Goal: Task Accomplishment & Management: Complete application form

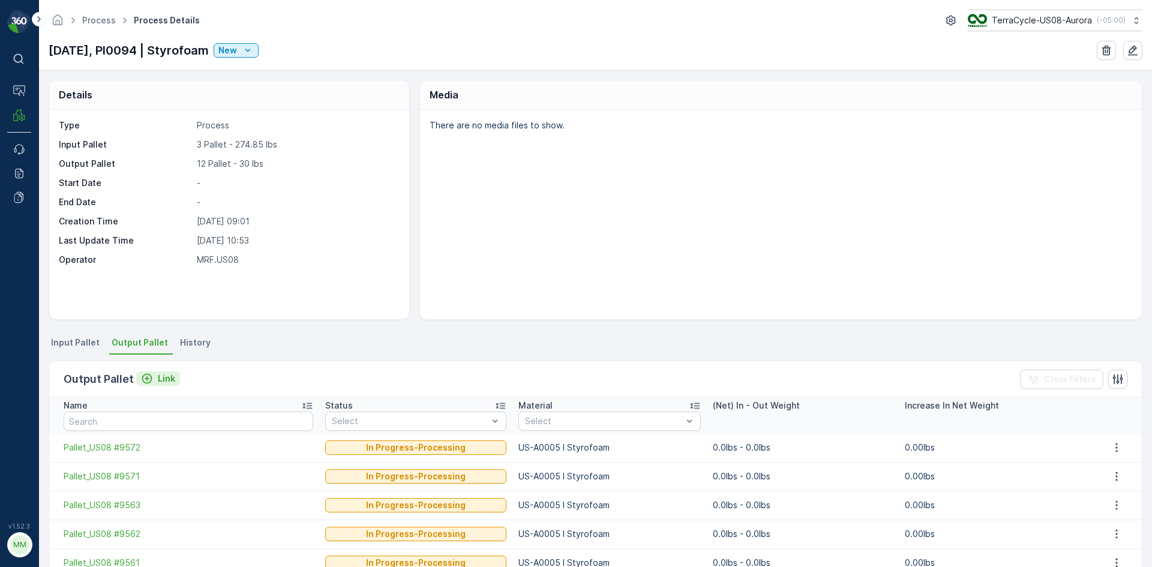
click at [148, 378] on icon "Link" at bounding box center [147, 379] width 12 height 12
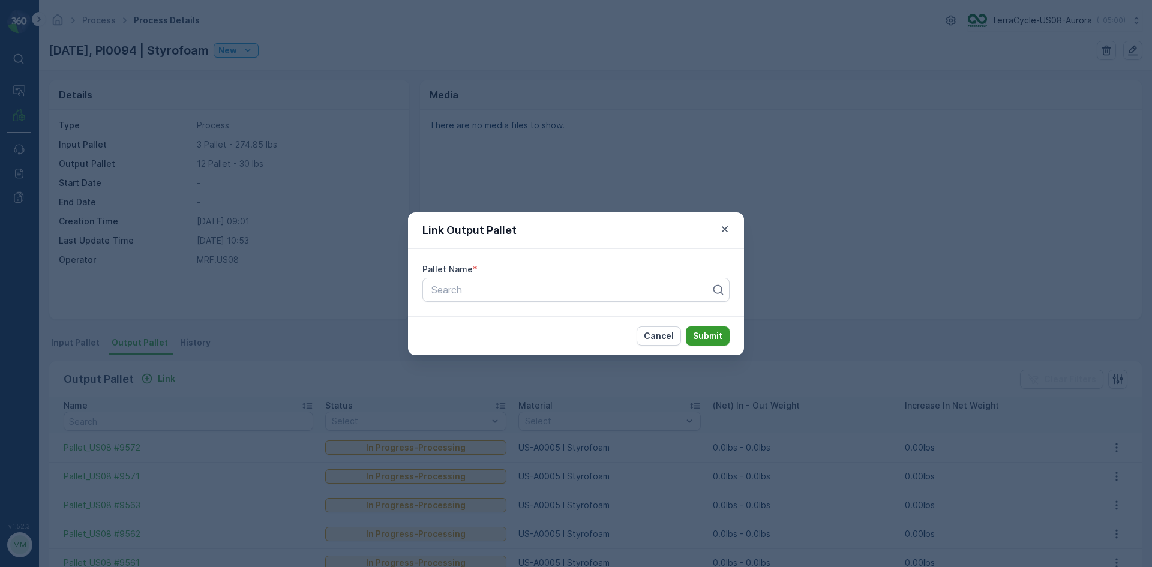
click at [711, 337] on p "Submit" at bounding box center [707, 336] width 29 height 12
drag, startPoint x: 143, startPoint y: 379, endPoint x: 147, endPoint y: 385, distance: 7.3
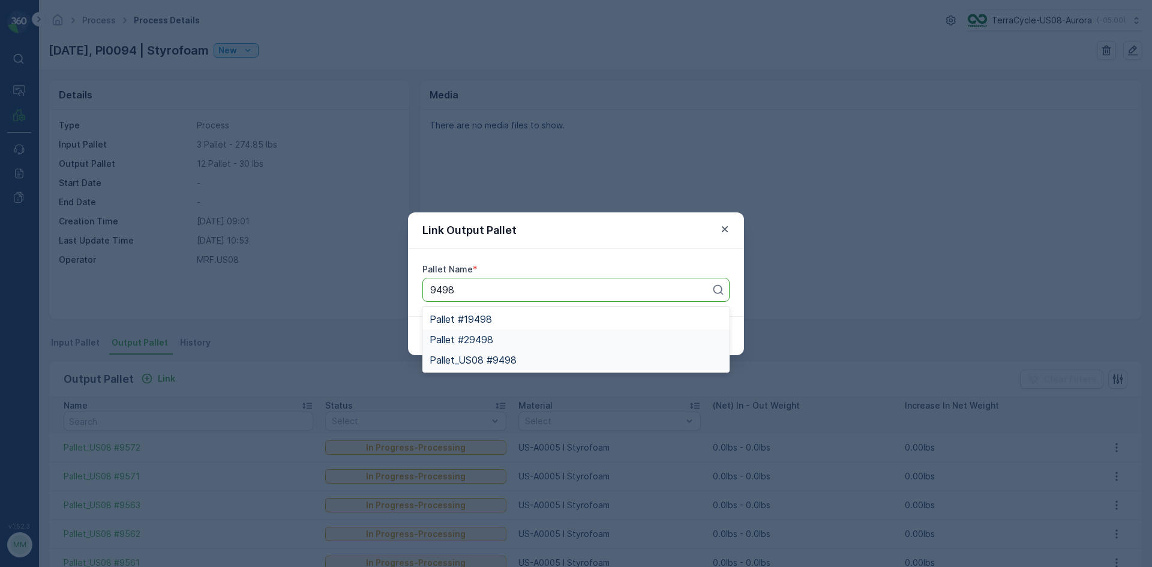
drag, startPoint x: 460, startPoint y: 342, endPoint x: 467, endPoint y: 347, distance: 9.2
click at [470, 350] on div "Pallet #19498 Pallet #29498 Pallet_US08 #9498" at bounding box center [575, 340] width 307 height 66
type input "9498"
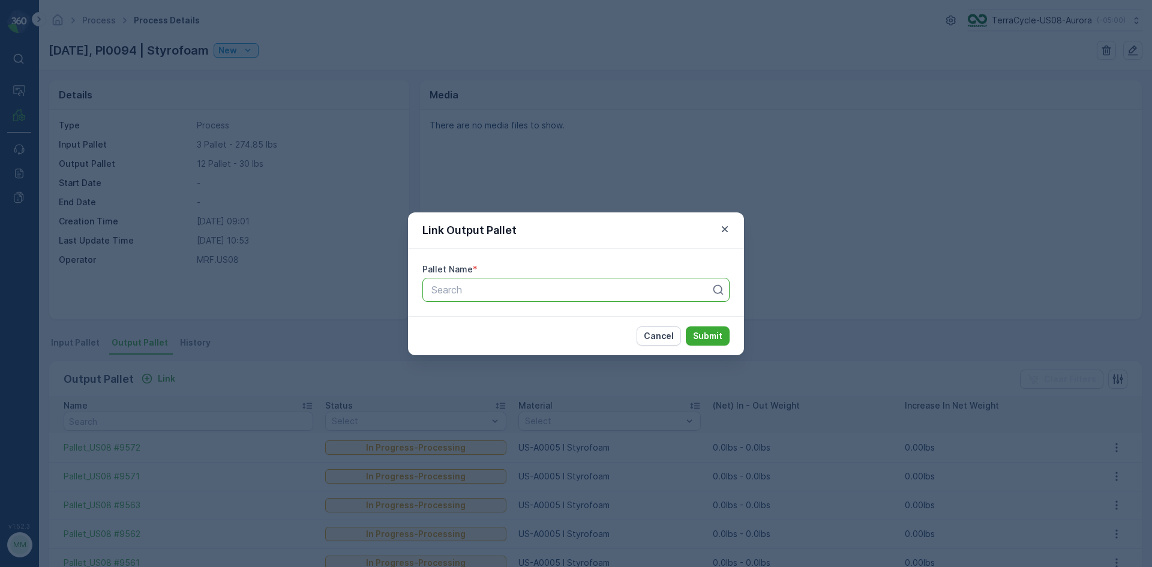
drag, startPoint x: 723, startPoint y: 230, endPoint x: 711, endPoint y: 235, distance: 12.9
click at [723, 230] on icon "button" at bounding box center [725, 229] width 12 height 12
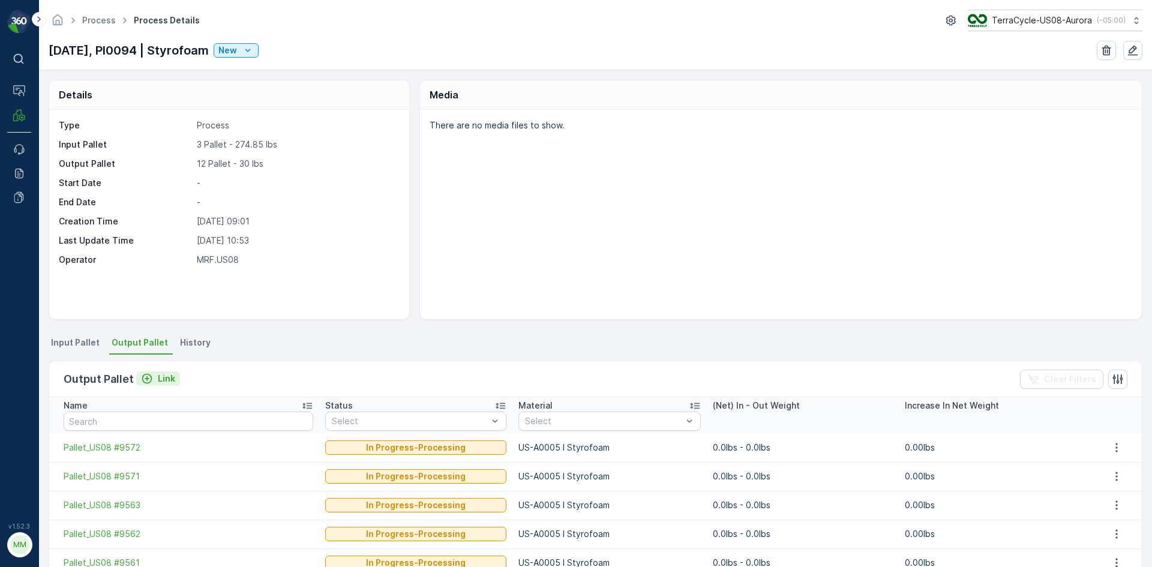
click at [143, 375] on icon "Link" at bounding box center [147, 379] width 12 height 12
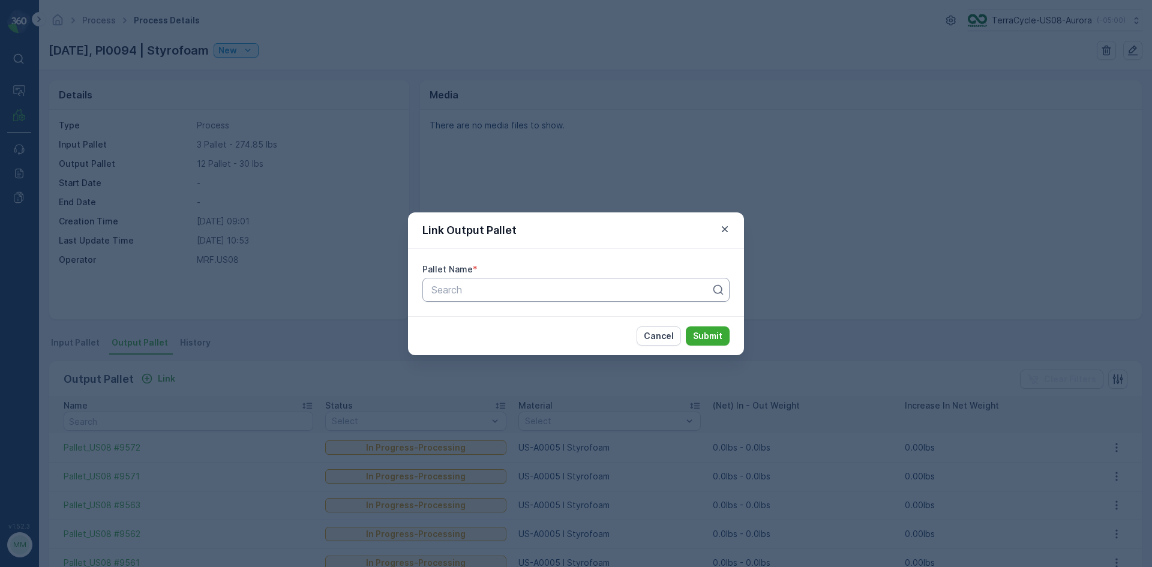
click at [521, 292] on div at bounding box center [571, 289] width 282 height 11
drag, startPoint x: 521, startPoint y: 292, endPoint x: 508, endPoint y: 295, distance: 13.7
click at [520, 290] on div at bounding box center [571, 289] width 282 height 11
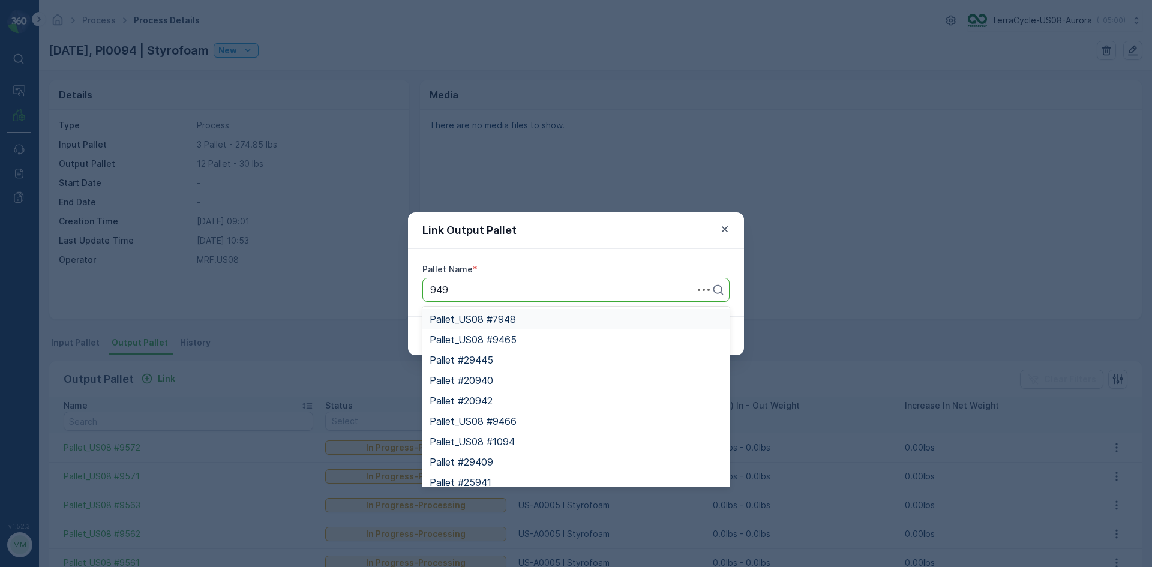
type input "9498"
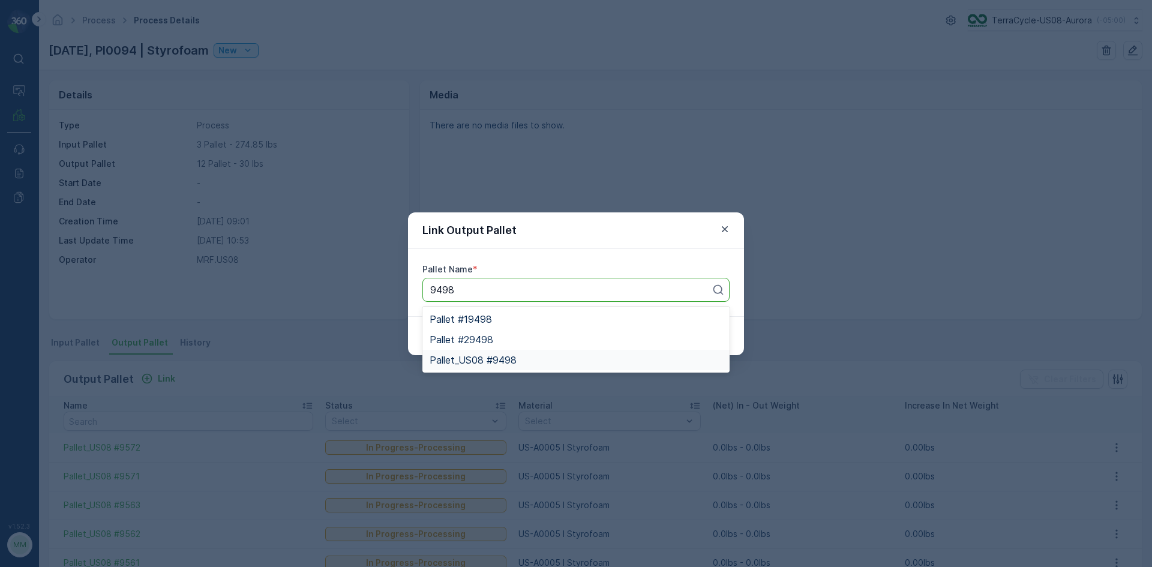
drag, startPoint x: 474, startPoint y: 361, endPoint x: 475, endPoint y: 367, distance: 6.7
click at [475, 360] on span "Pallet_US08 #9498" at bounding box center [473, 360] width 87 height 11
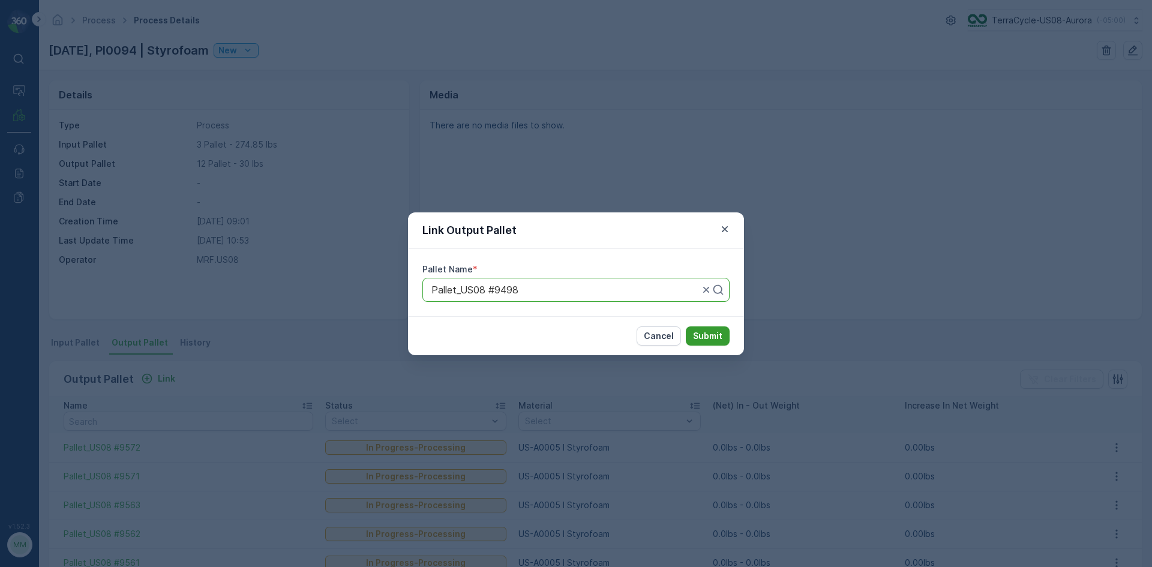
drag, startPoint x: 709, startPoint y: 335, endPoint x: 716, endPoint y: 340, distance: 8.7
click at [716, 340] on p "Submit" at bounding box center [707, 336] width 29 height 12
click at [723, 229] on icon "button" at bounding box center [725, 229] width 12 height 12
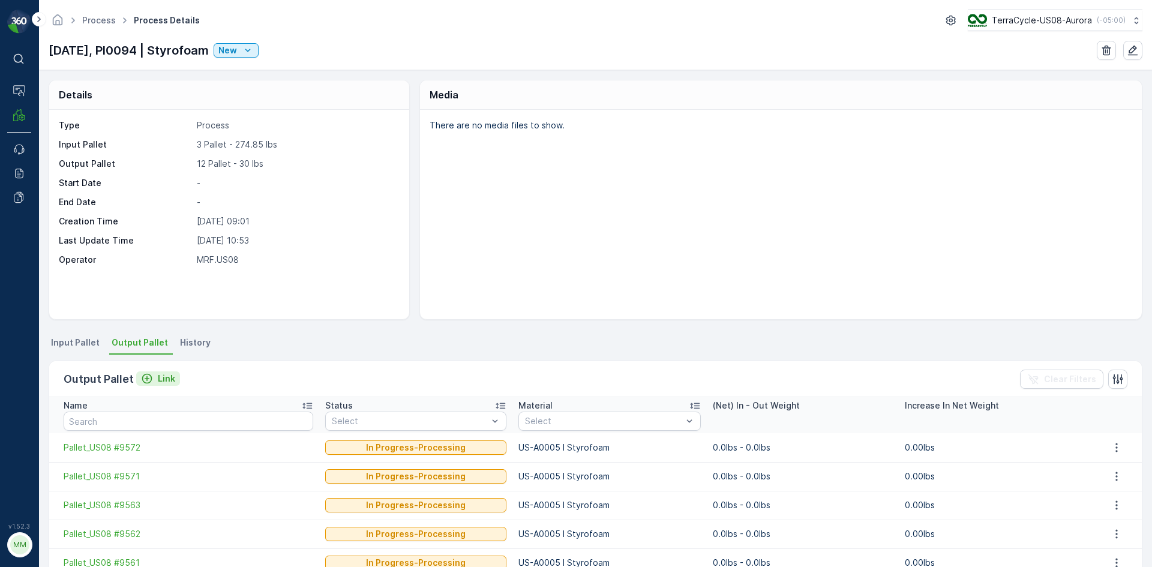
click at [147, 377] on icon "Link" at bounding box center [147, 379] width 12 height 12
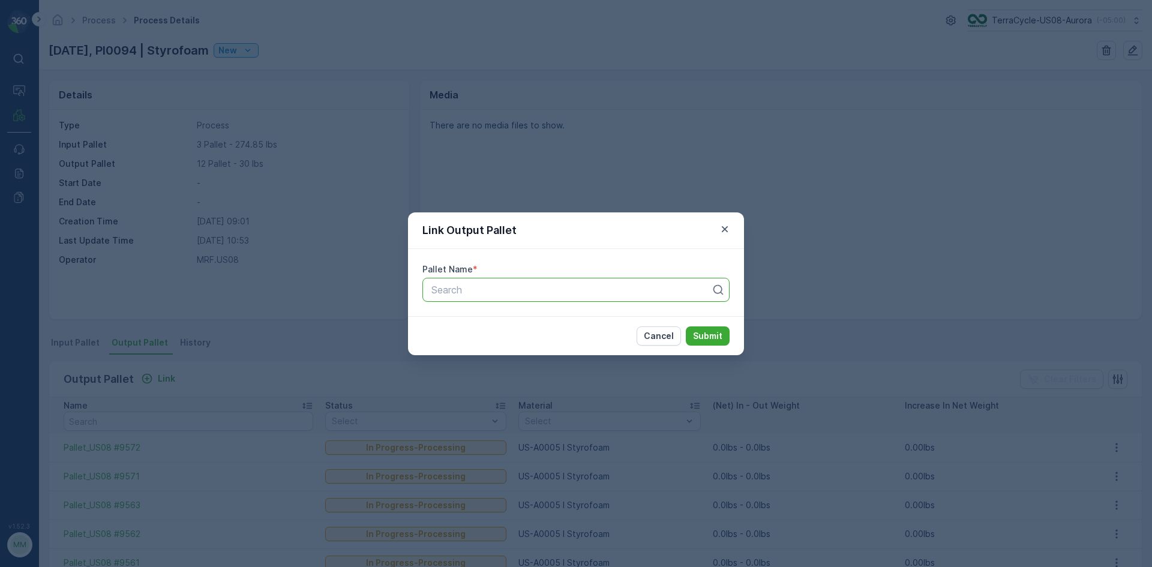
click at [578, 286] on div at bounding box center [571, 289] width 282 height 11
type input "9498"
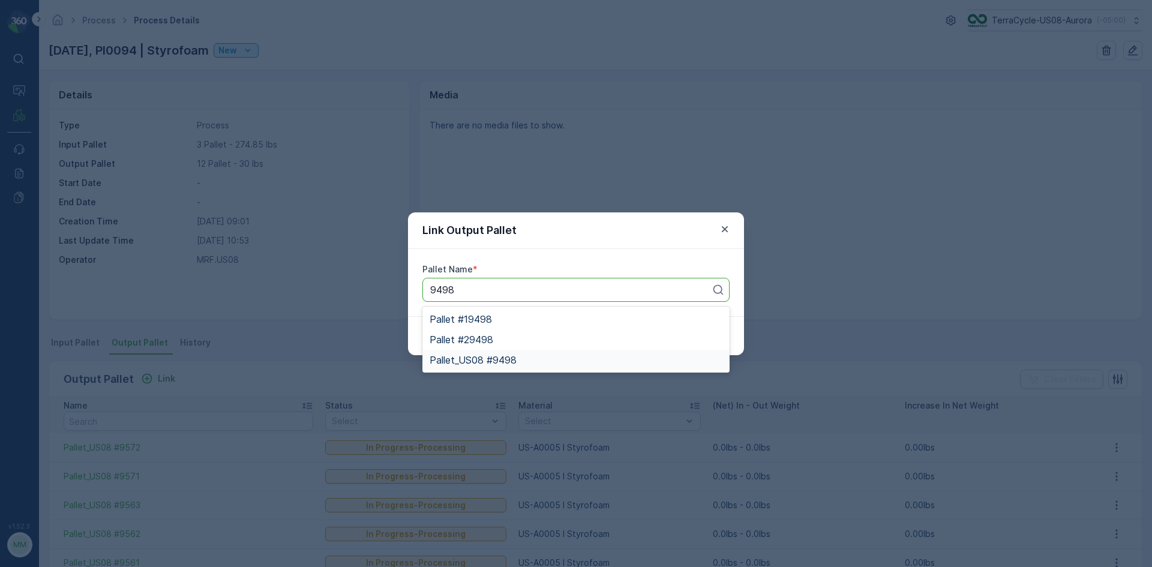
click at [477, 361] on span "Pallet_US08 #9498" at bounding box center [473, 360] width 87 height 11
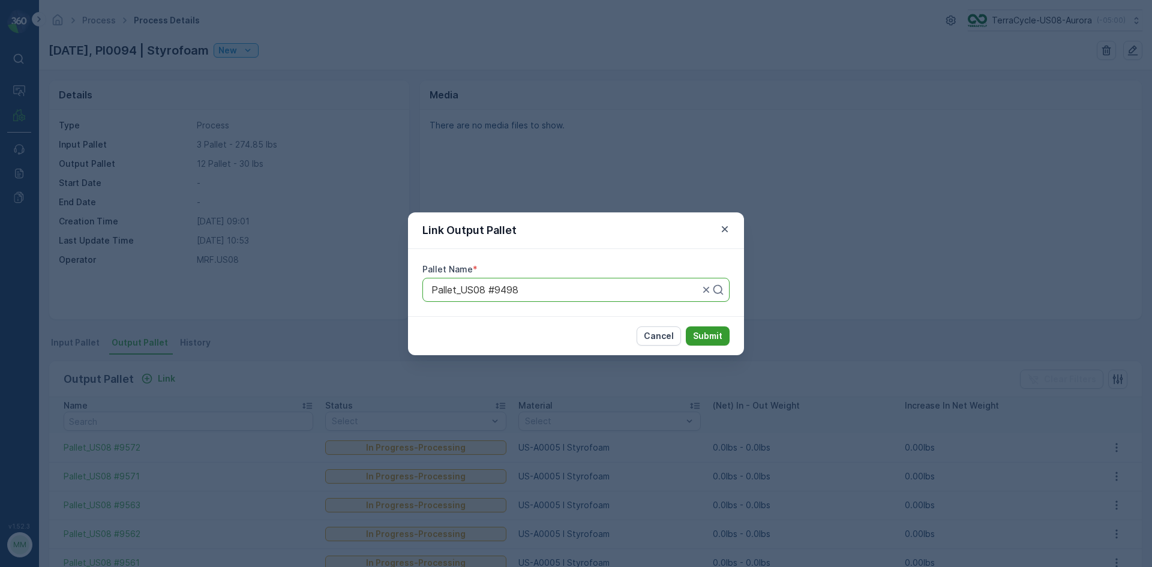
click at [703, 336] on p "Submit" at bounding box center [707, 336] width 29 height 12
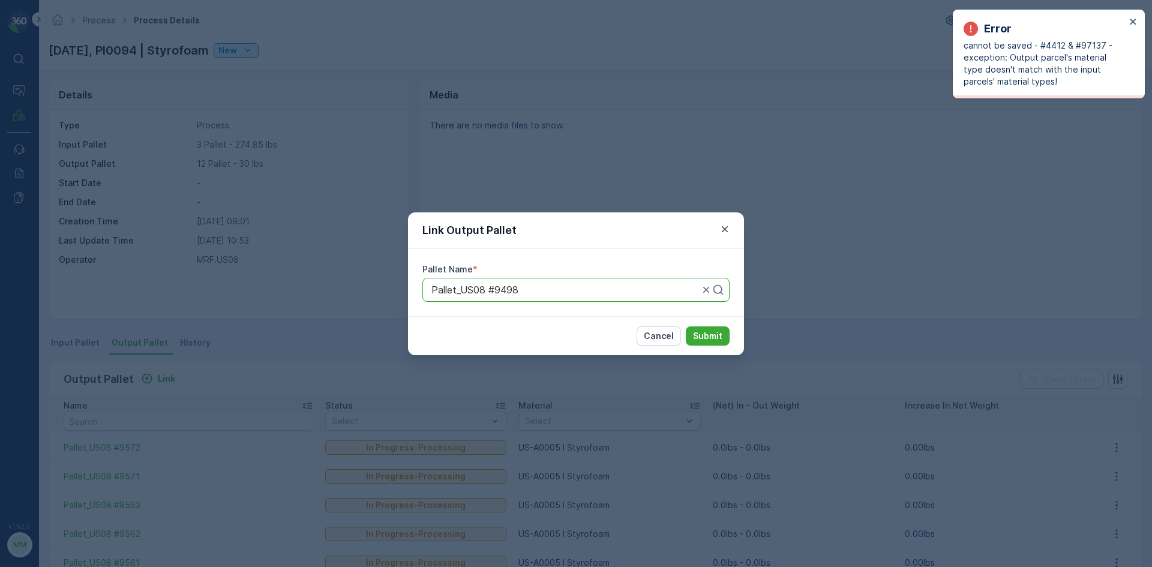
click at [1132, 31] on div "Error cannot be saved - #4412 & #97137 - exception: Output parcel's material ty…" at bounding box center [1049, 54] width 192 height 89
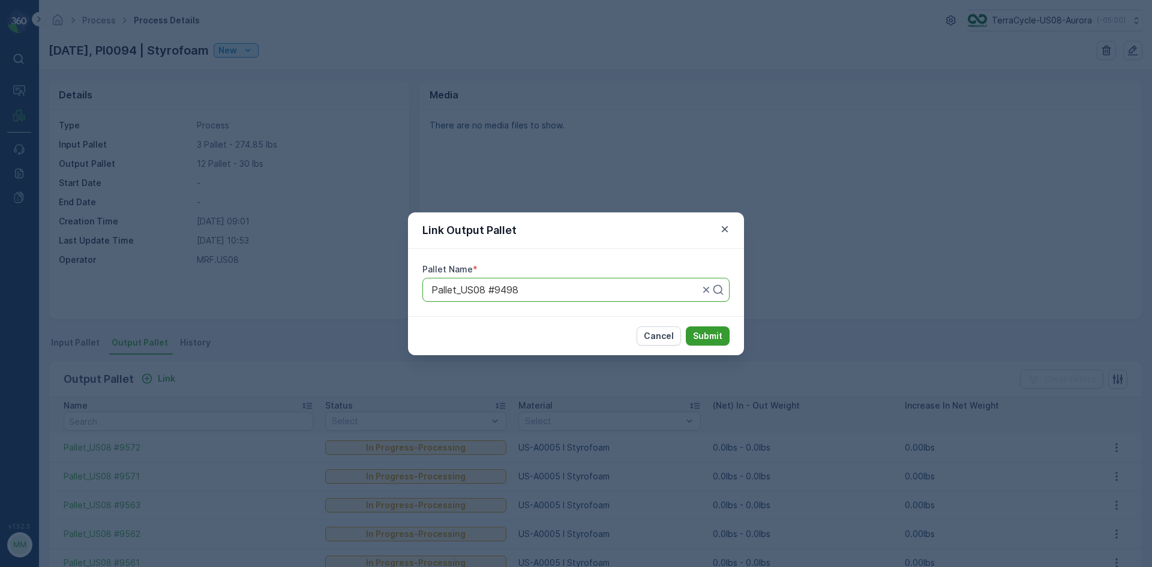
click at [716, 332] on p "Submit" at bounding box center [707, 336] width 29 height 12
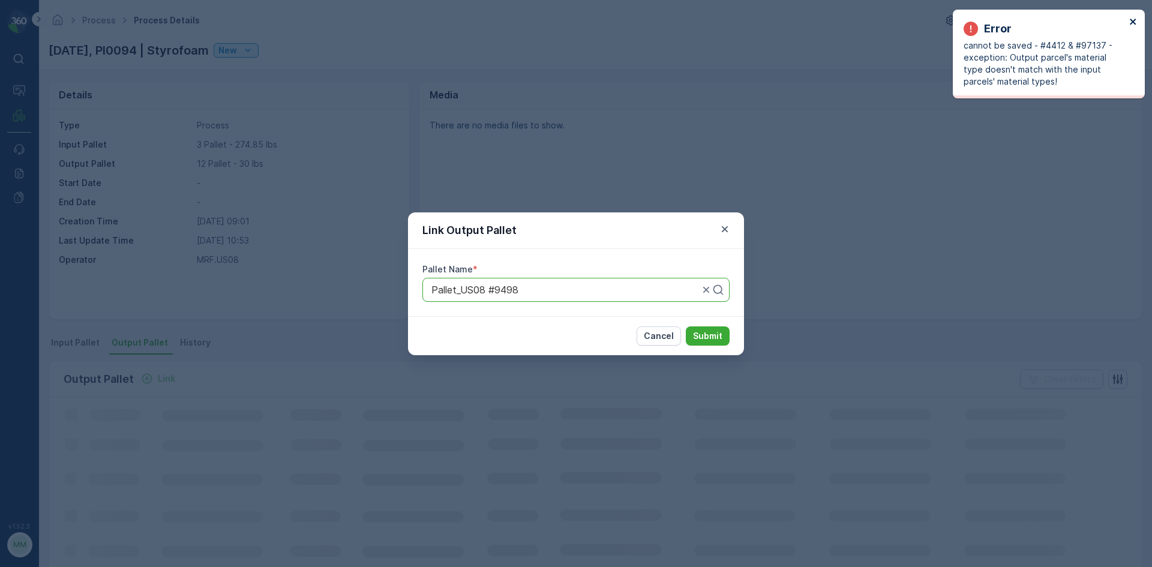
click at [1134, 21] on icon "close" at bounding box center [1133, 22] width 6 height 6
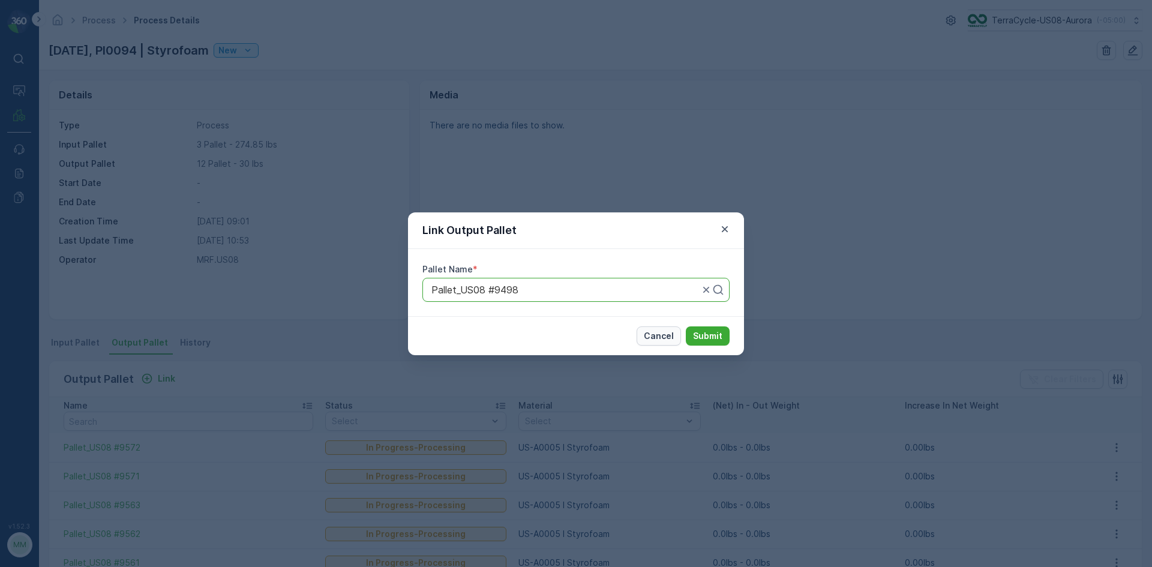
click at [660, 337] on p "Cancel" at bounding box center [659, 336] width 30 height 12
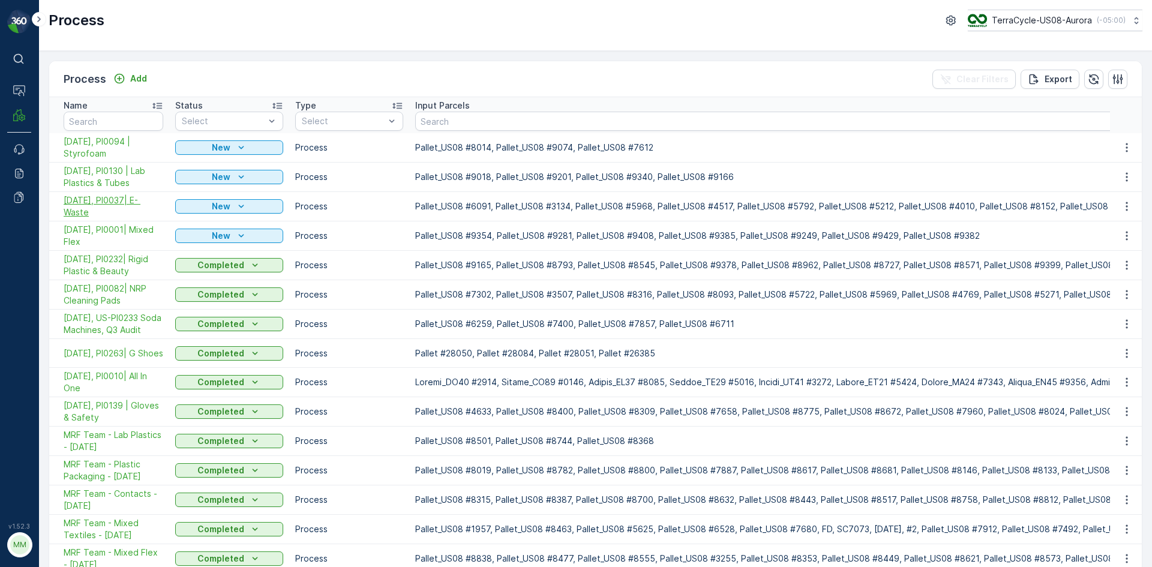
click at [130, 206] on span "[DATE], PI0037| E- Waste" at bounding box center [114, 206] width 100 height 24
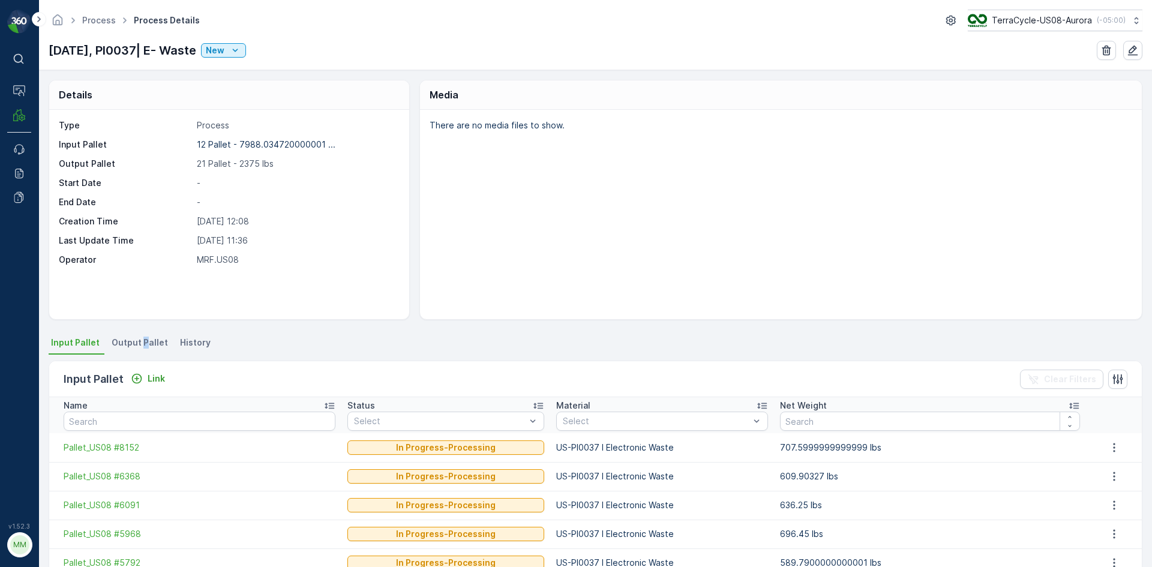
click at [139, 347] on span "Output Pallet" at bounding box center [140, 343] width 56 height 12
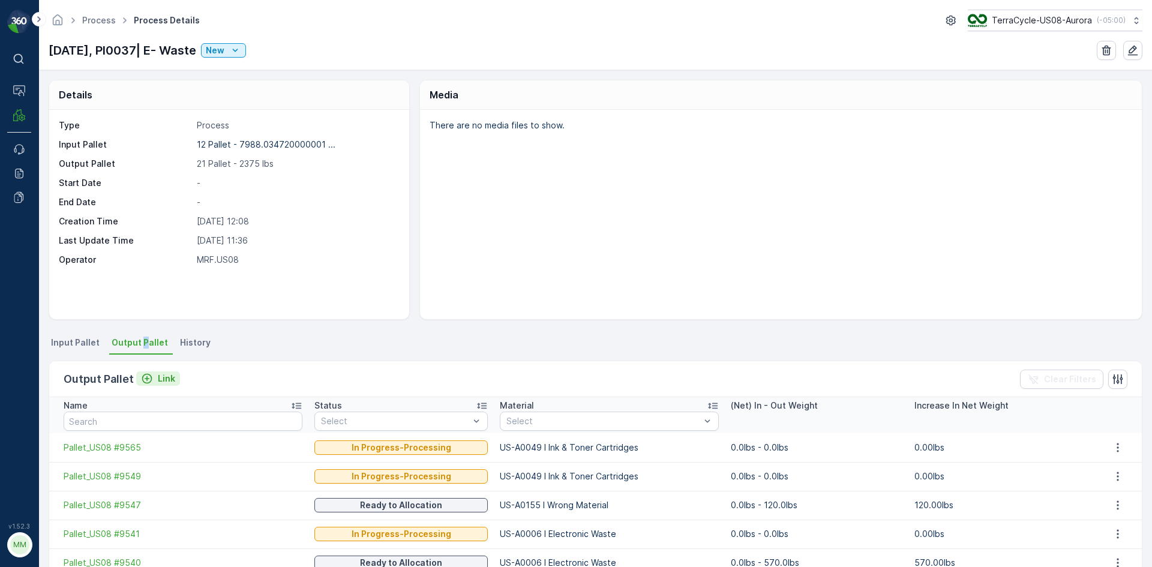
click at [162, 379] on p "Link" at bounding box center [166, 379] width 17 height 12
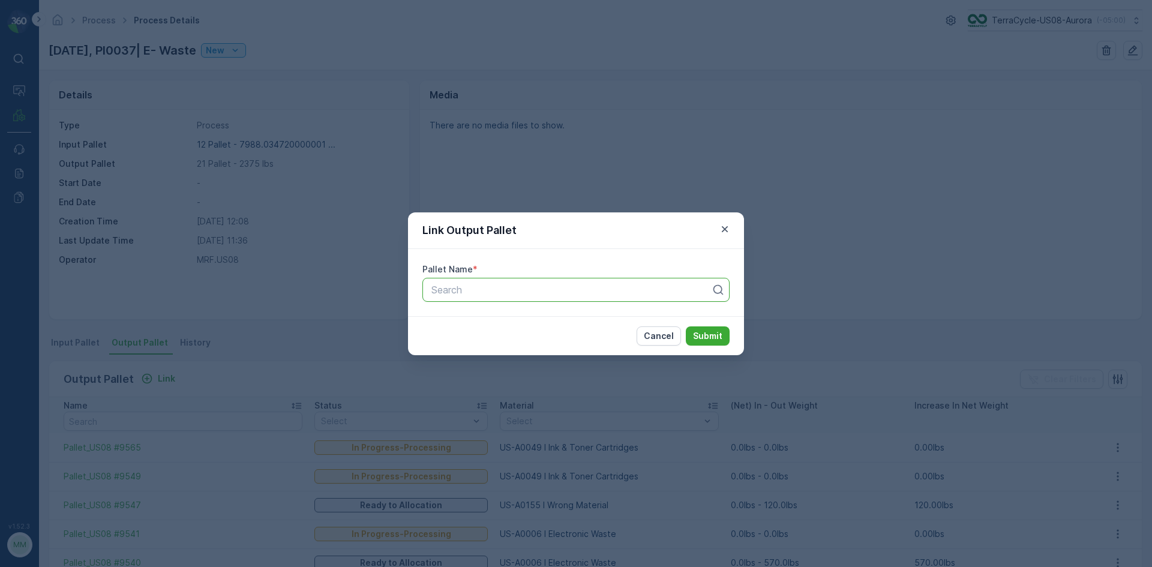
click at [481, 293] on div at bounding box center [571, 289] width 282 height 11
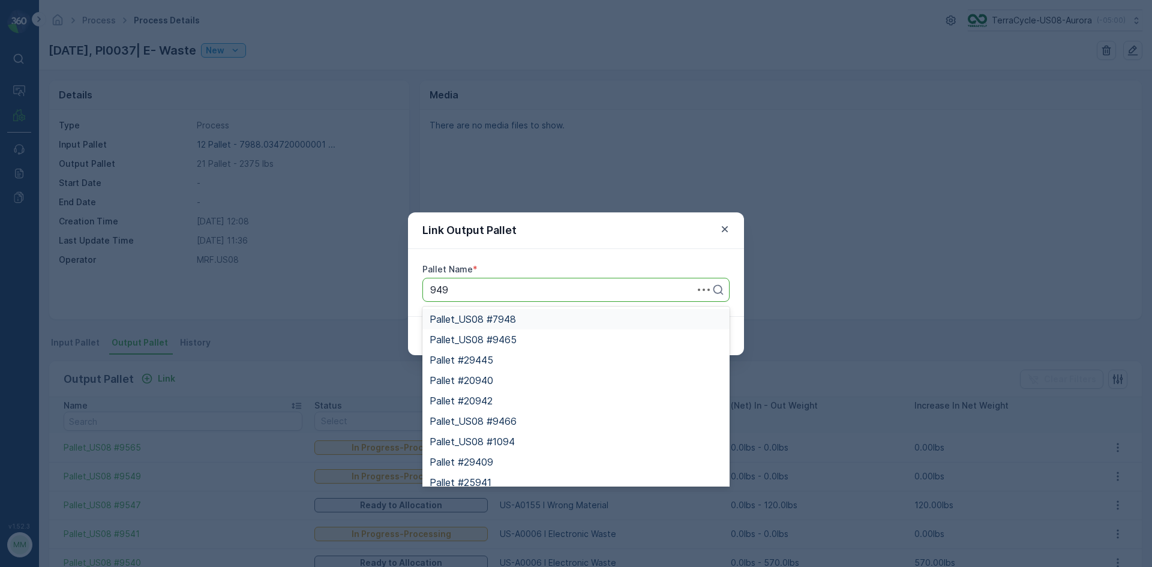
type input "9498"
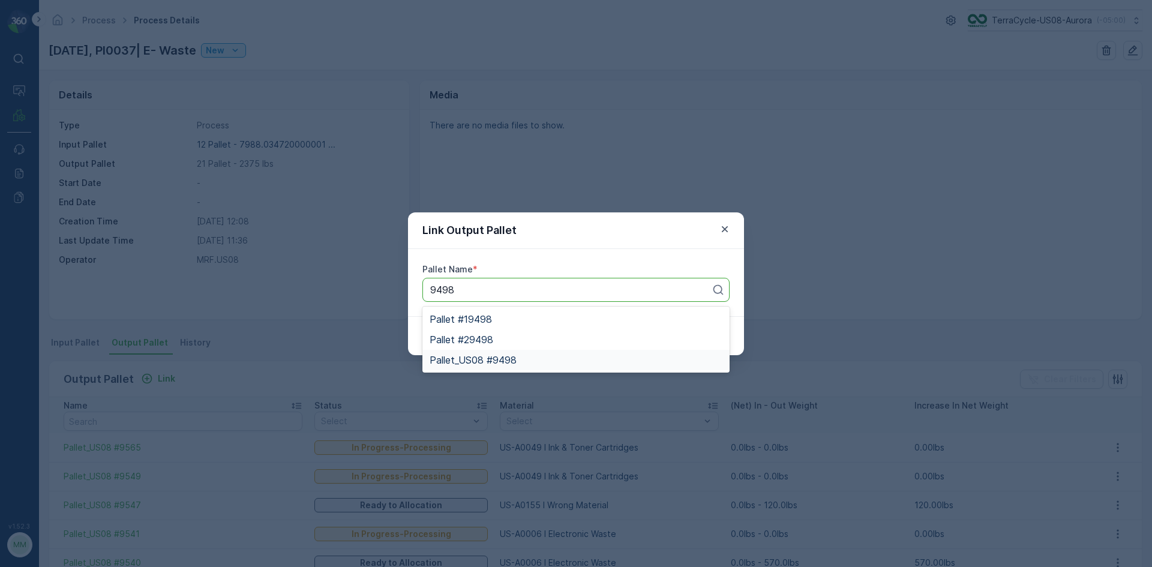
click at [524, 367] on div "Pallet_US08 #9498" at bounding box center [575, 360] width 307 height 20
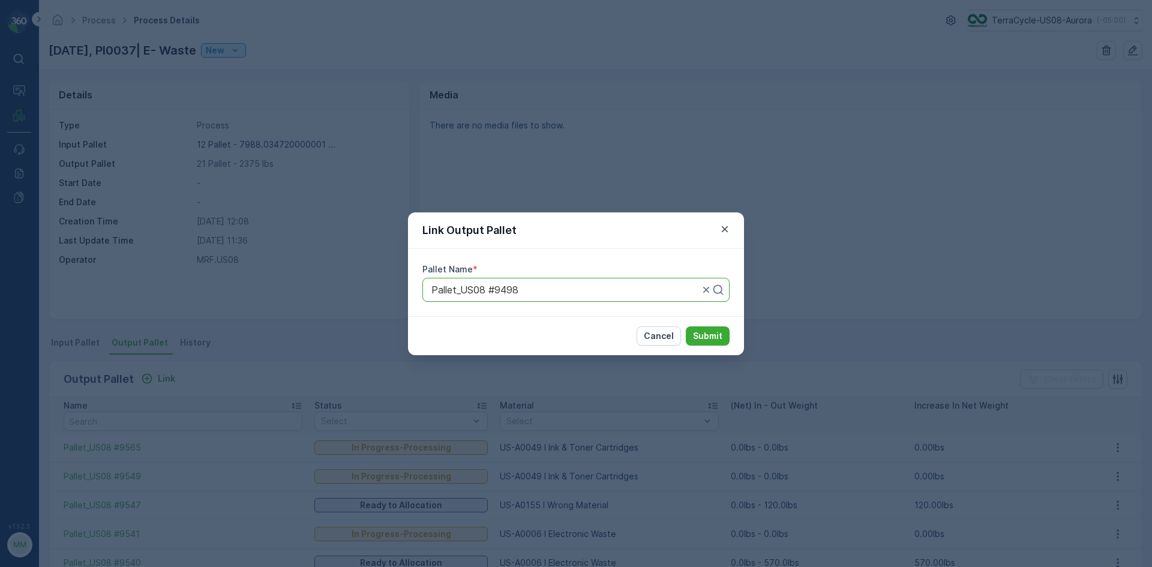
click at [686, 326] on button "Submit" at bounding box center [708, 335] width 44 height 19
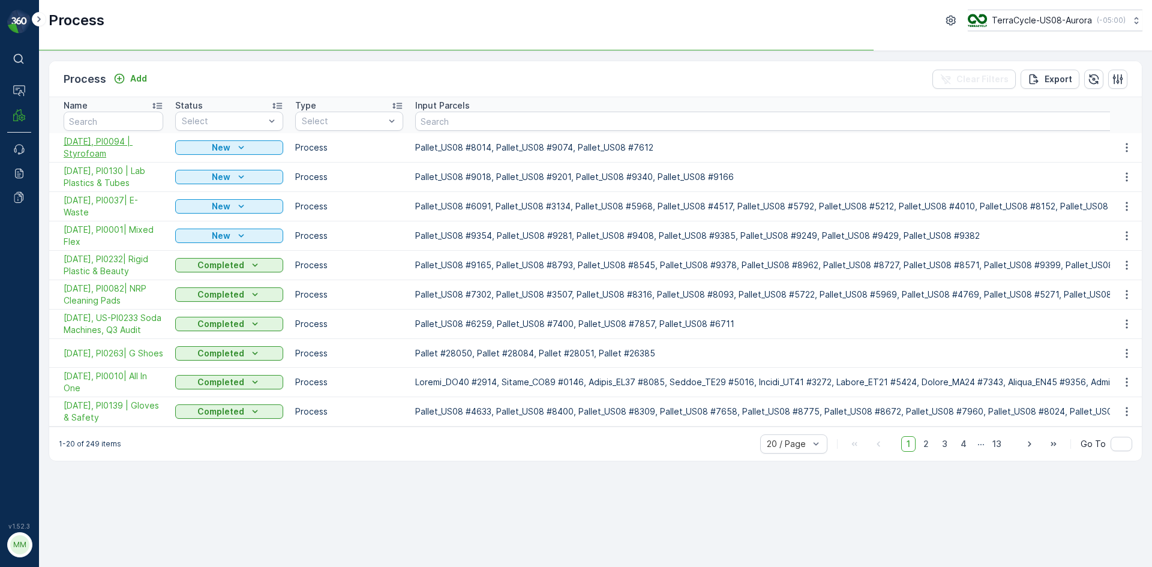
click at [101, 148] on span "[DATE], PI0094 | Styrofoam" at bounding box center [114, 148] width 100 height 24
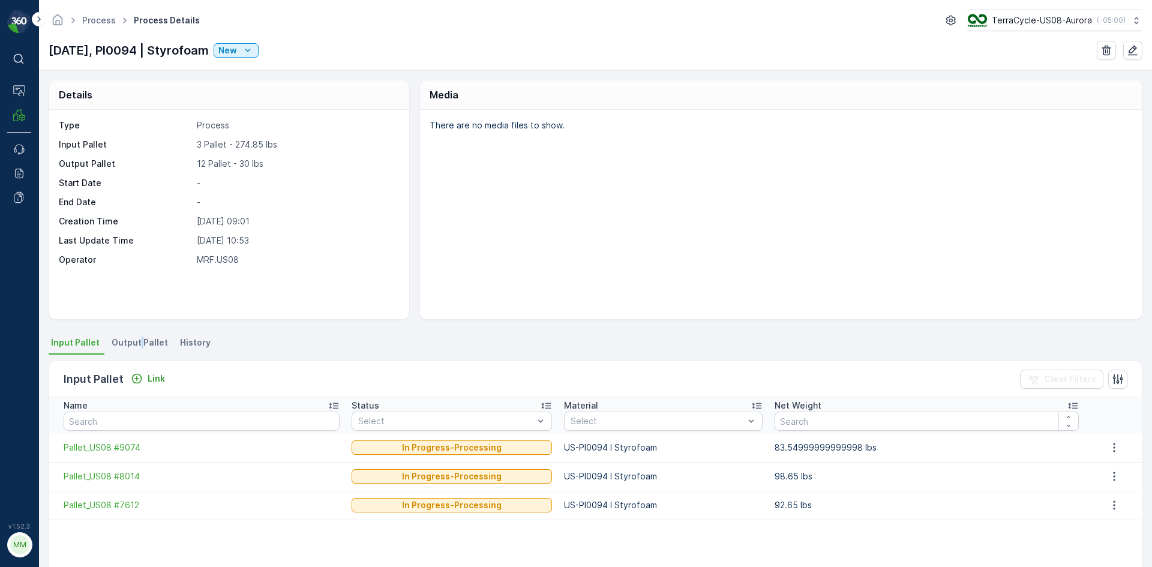
click at [139, 337] on span "Output Pallet" at bounding box center [140, 343] width 56 height 12
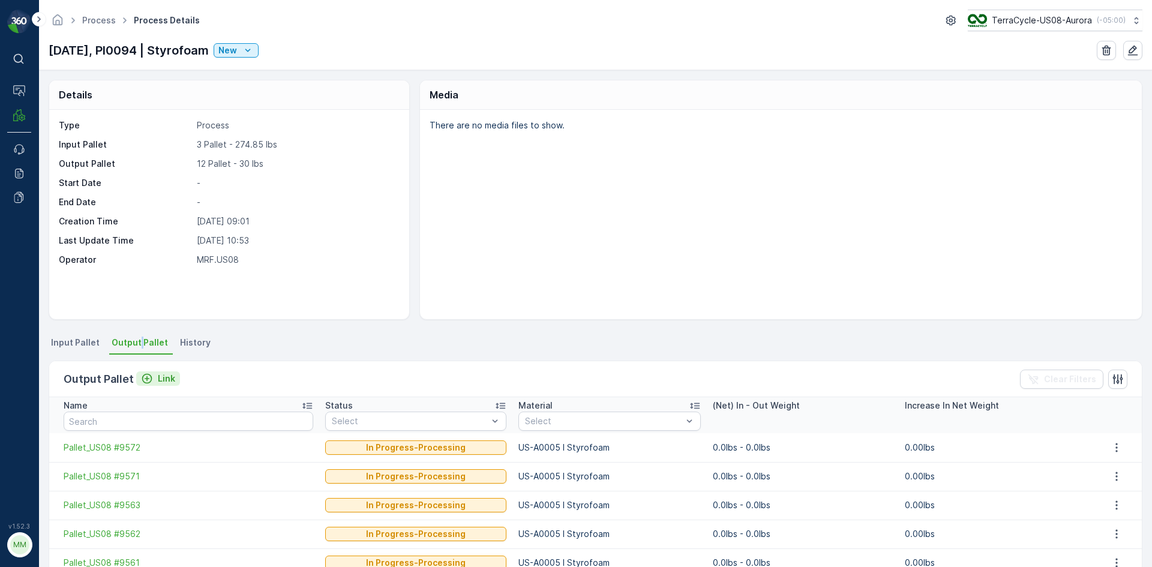
click at [158, 372] on button "Link" at bounding box center [158, 378] width 44 height 14
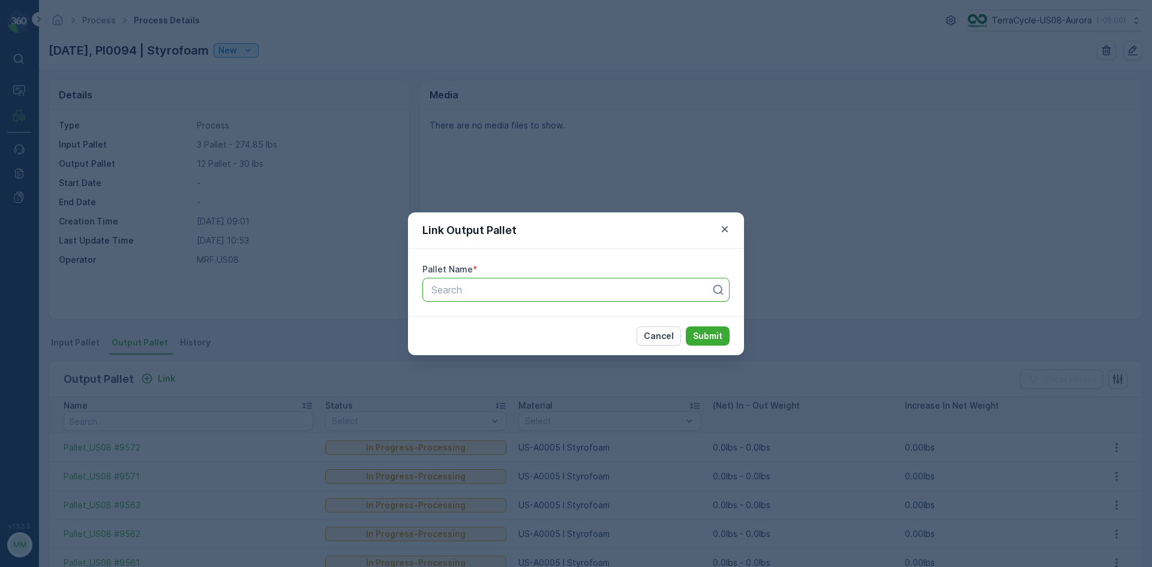
click at [611, 290] on div at bounding box center [571, 289] width 282 height 11
type input "9570"
click at [612, 313] on div "Pallet_US08 #9570" at bounding box center [575, 319] width 307 height 20
click at [686, 326] on button "Submit" at bounding box center [708, 335] width 44 height 19
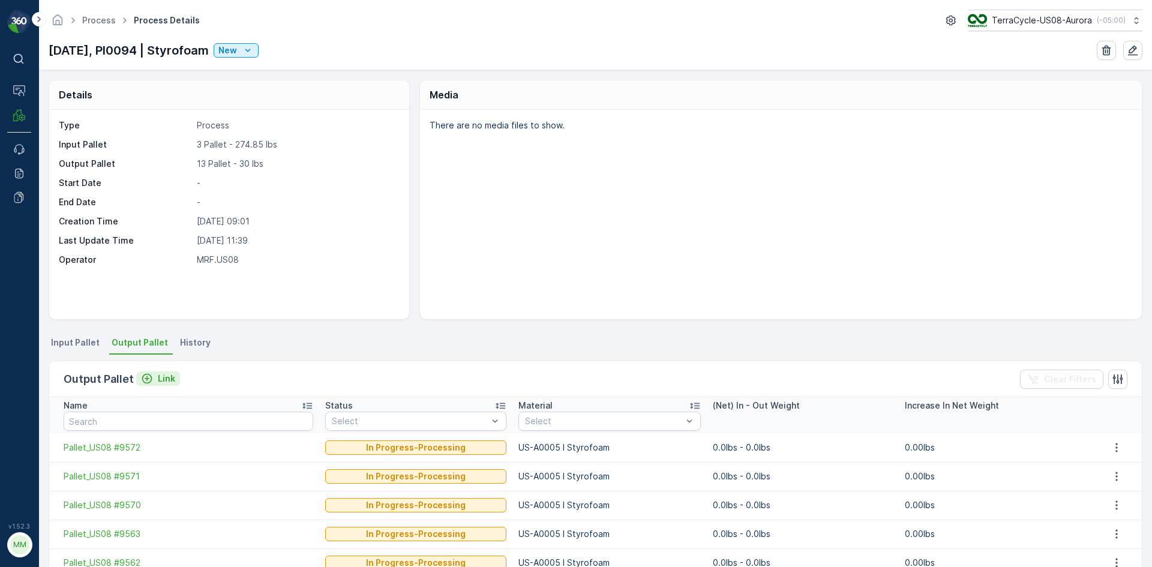
click at [154, 377] on div "Link" at bounding box center [158, 379] width 34 height 12
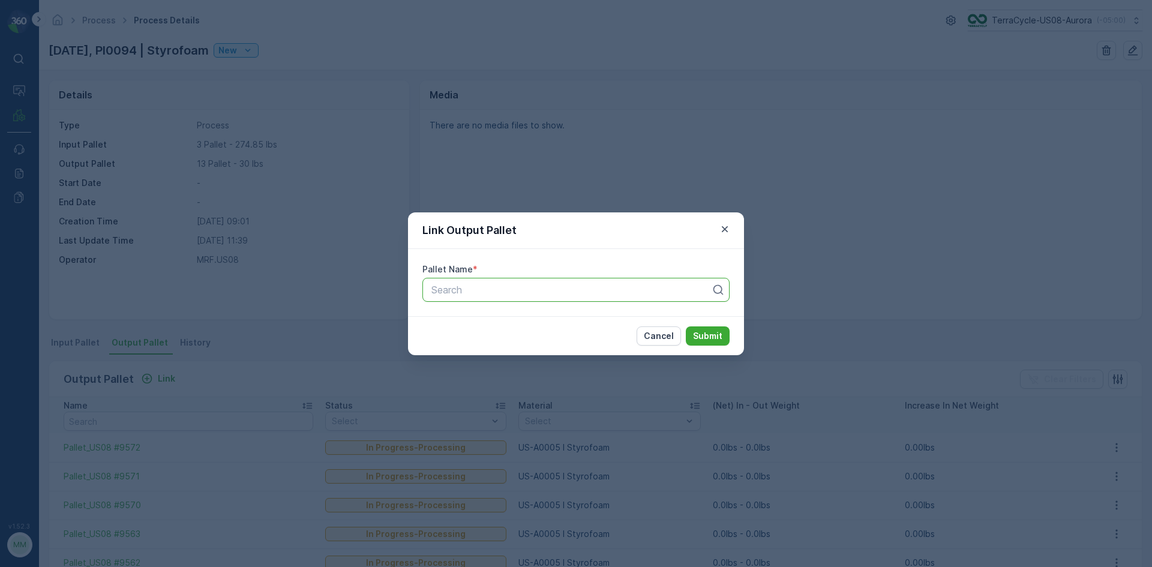
click at [646, 295] on div at bounding box center [571, 289] width 282 height 11
type input "9569"
click at [624, 317] on div "Pallet_US08 #9569" at bounding box center [576, 319] width 293 height 11
click at [686, 326] on button "Submit" at bounding box center [708, 335] width 44 height 19
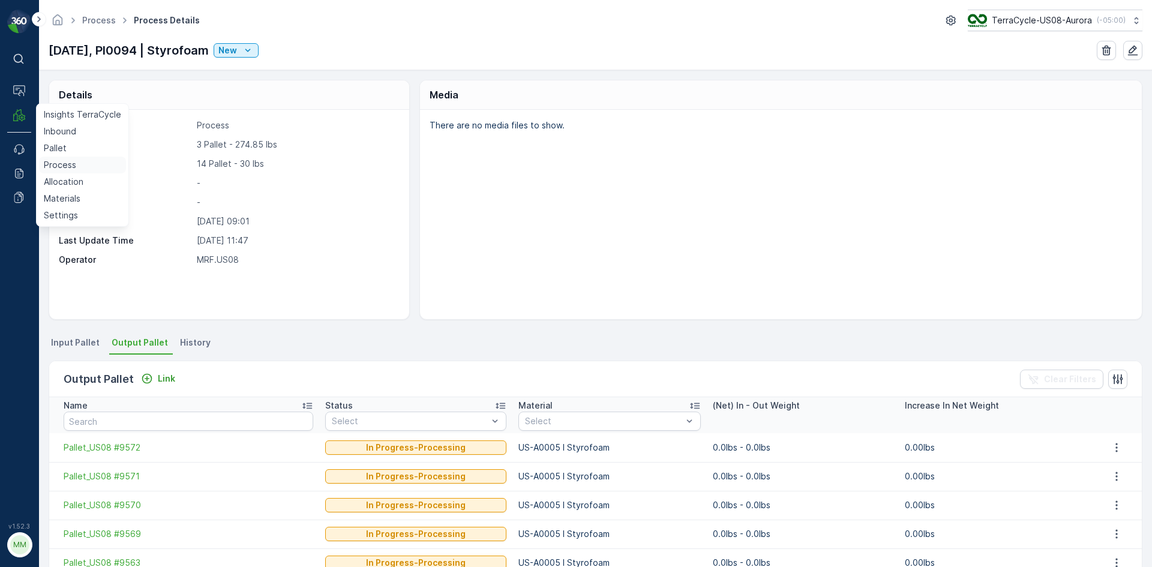
click at [64, 160] on p "Process" at bounding box center [60, 165] width 32 height 12
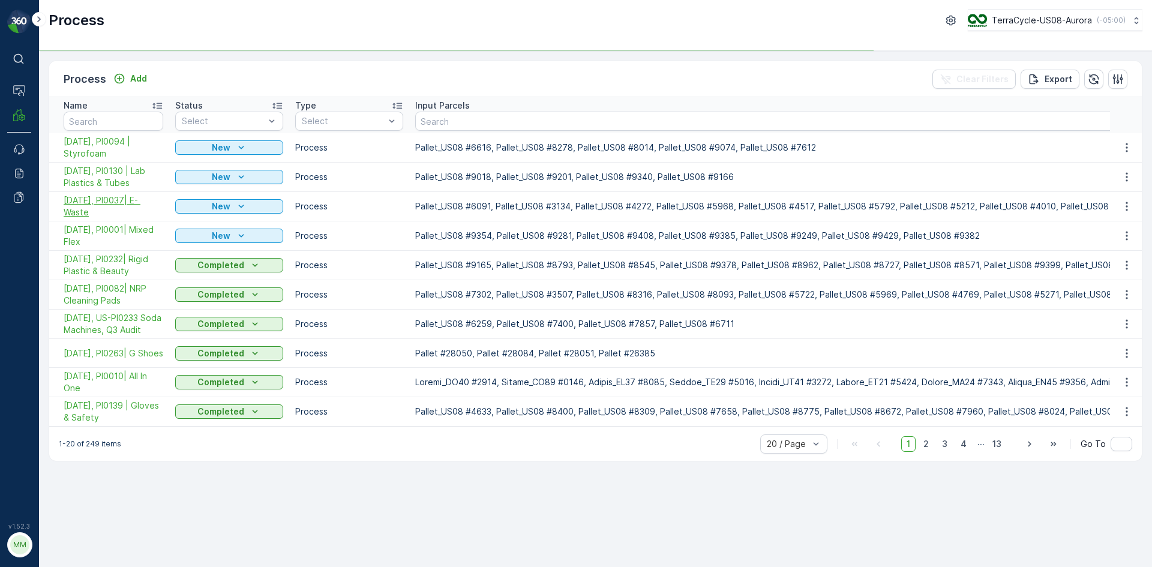
click at [122, 196] on span "[DATE], PI0037| E- Waste" at bounding box center [114, 206] width 100 height 24
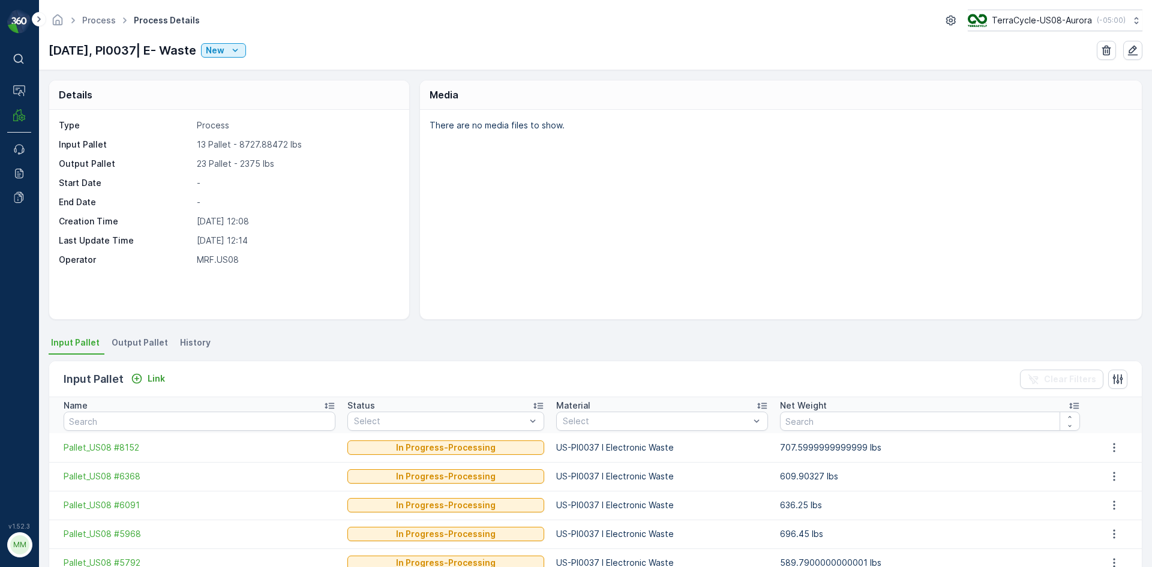
click at [145, 342] on span "Output Pallet" at bounding box center [140, 343] width 56 height 12
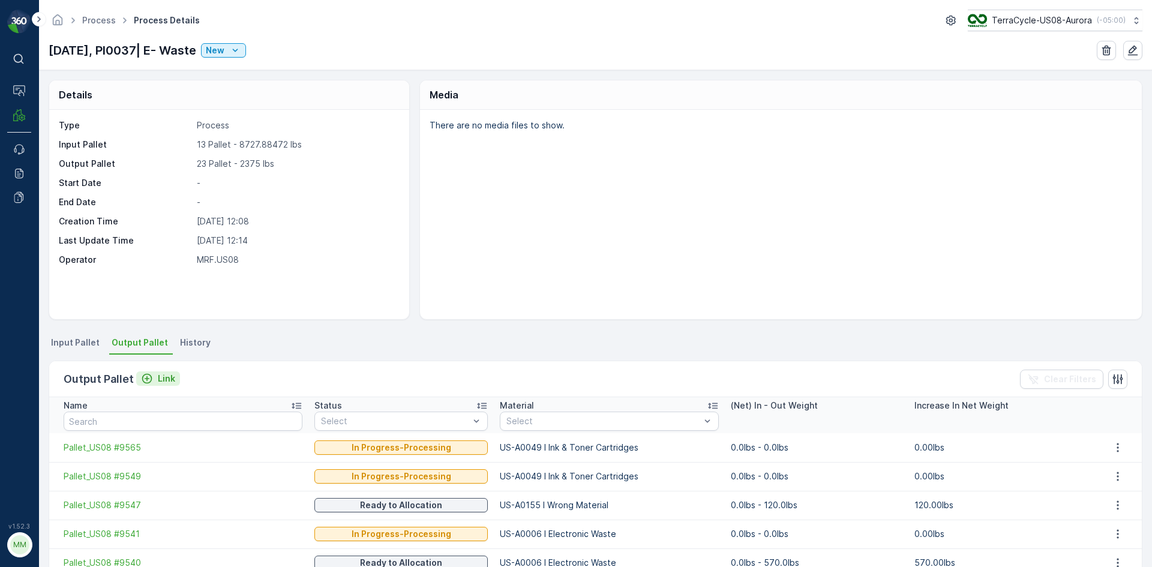
click at [147, 379] on icon "Link" at bounding box center [147, 379] width 12 height 12
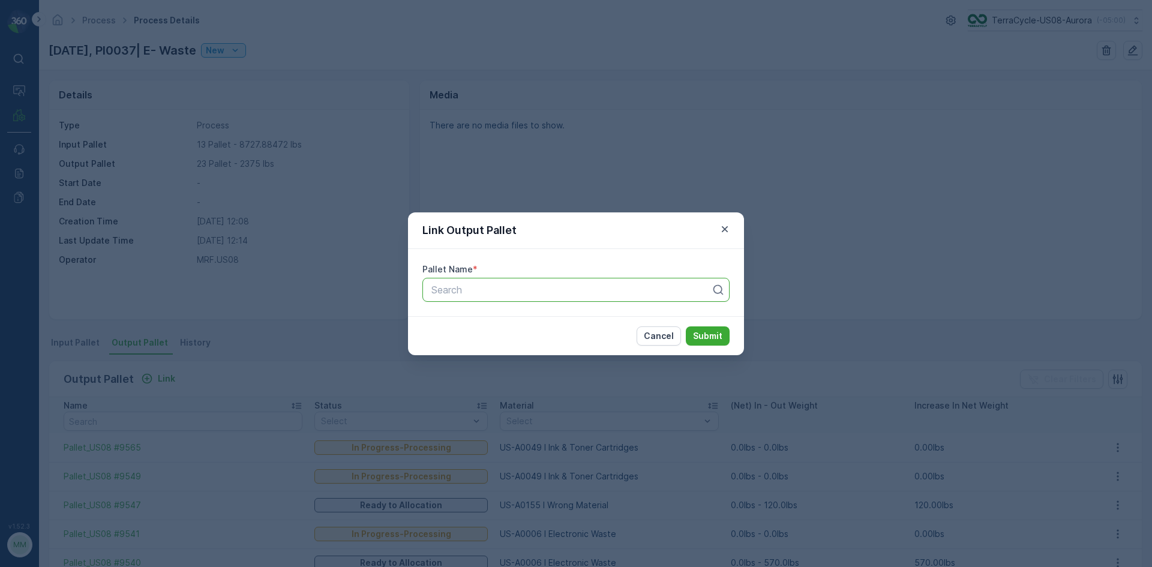
click at [508, 286] on div at bounding box center [571, 289] width 282 height 11
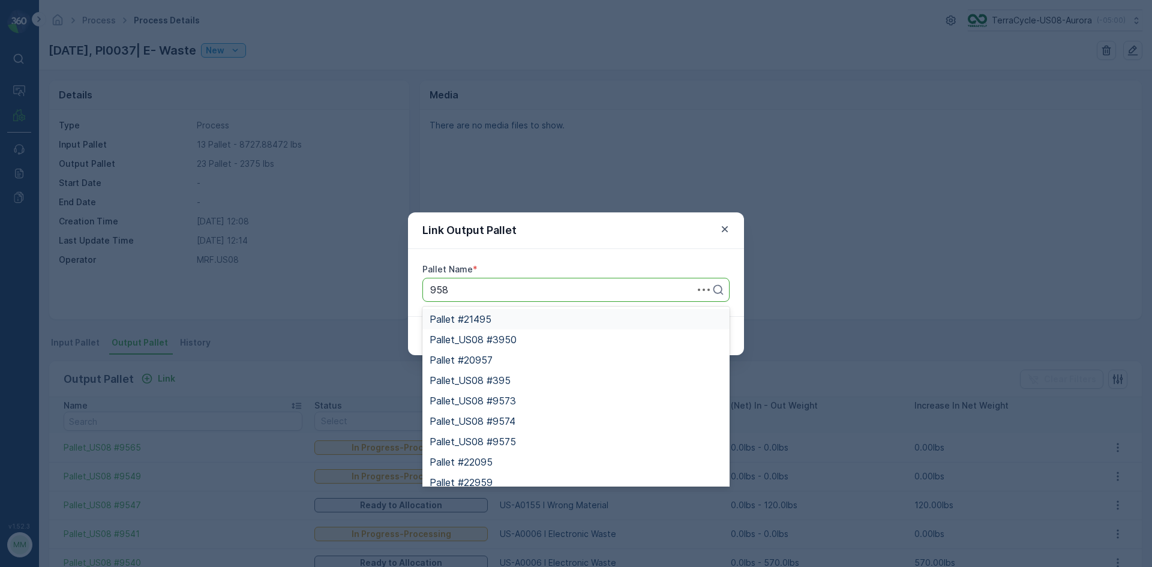
type input "9586"
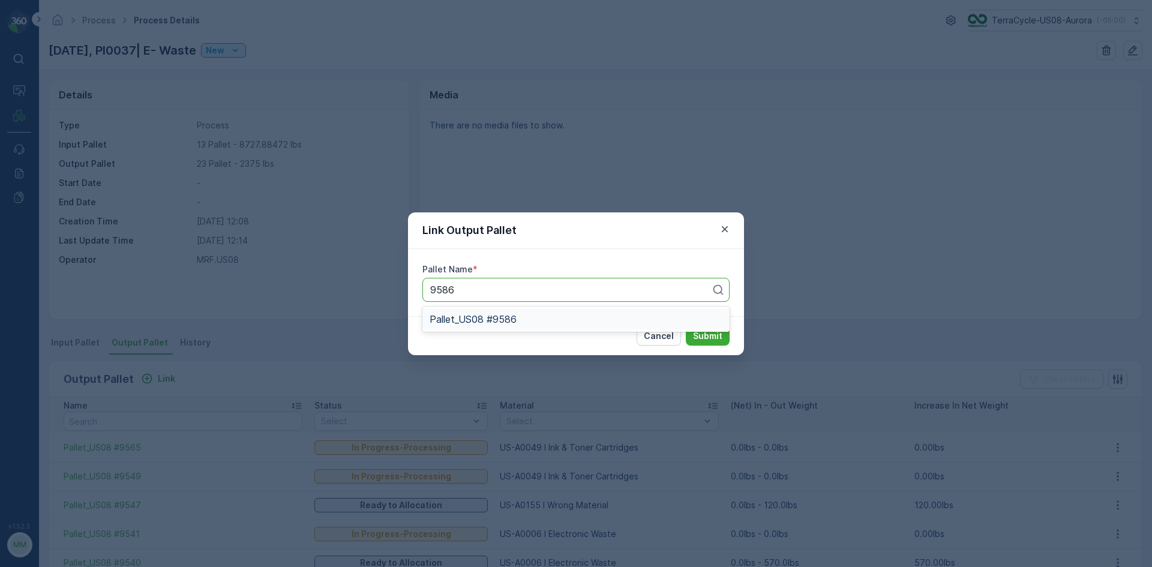
click at [497, 316] on span "Pallet_US08 #9586" at bounding box center [473, 319] width 87 height 11
click at [710, 337] on p "Submit" at bounding box center [707, 336] width 29 height 12
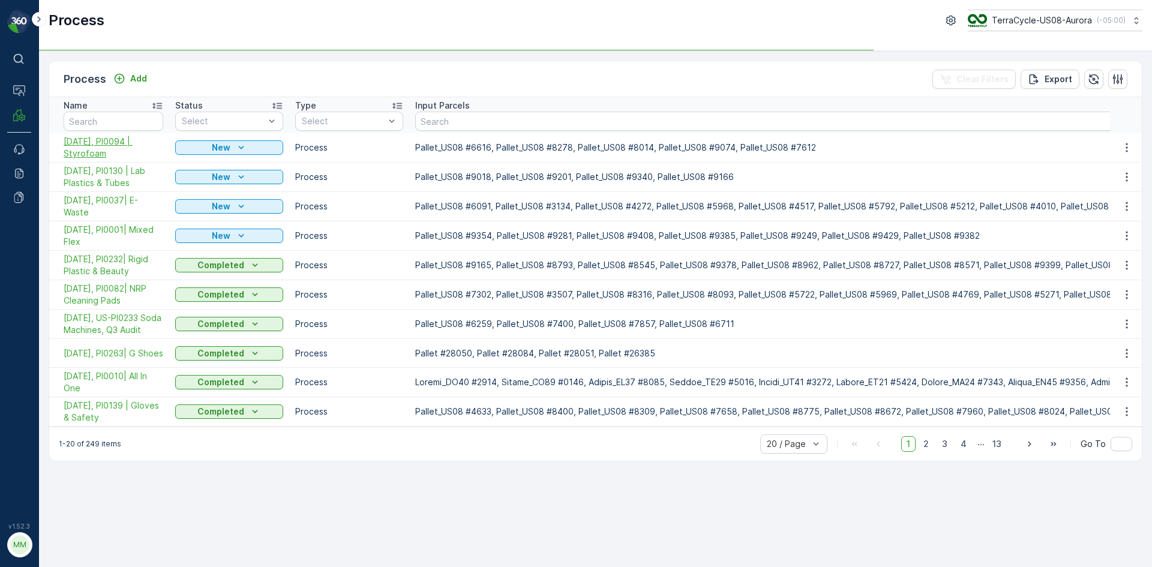
click at [120, 140] on span "[DATE], PI0094 | Styrofoam" at bounding box center [114, 148] width 100 height 24
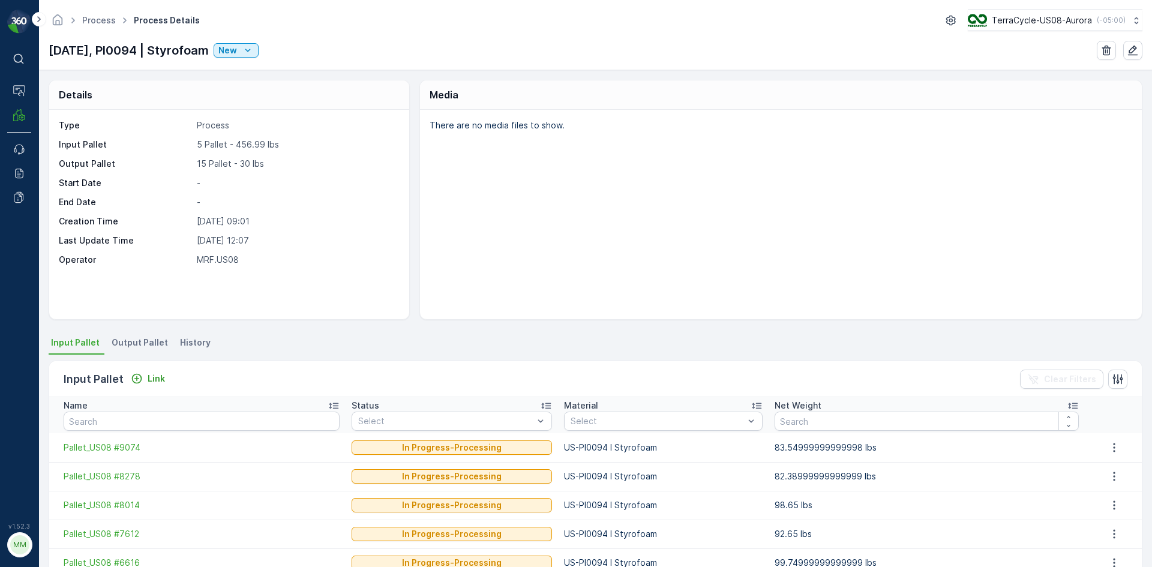
click at [130, 346] on span "Output Pallet" at bounding box center [140, 343] width 56 height 12
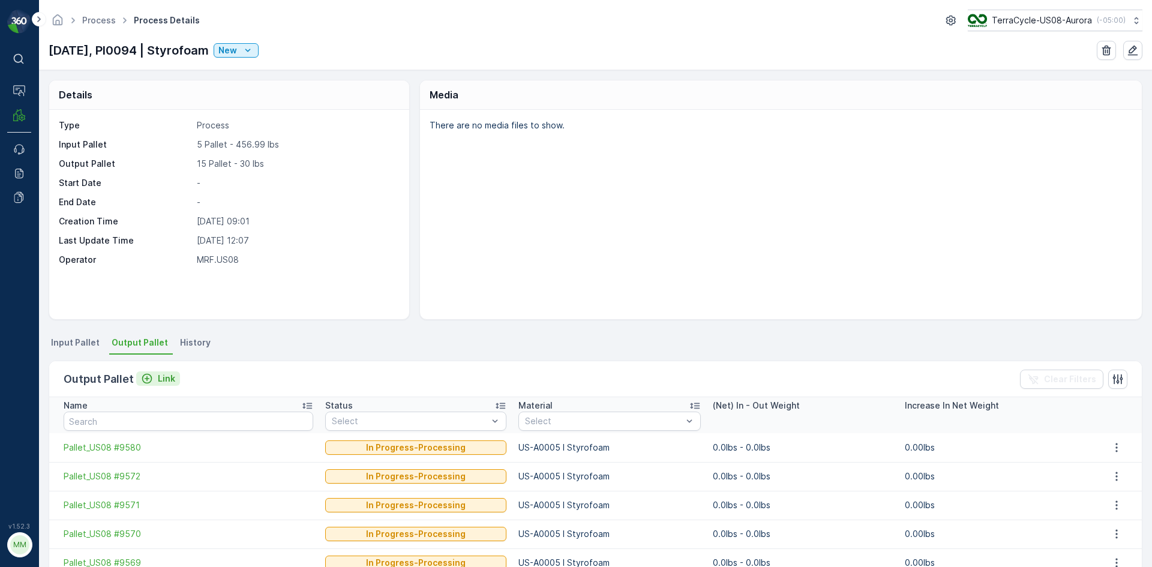
click at [158, 377] on p "Link" at bounding box center [166, 379] width 17 height 12
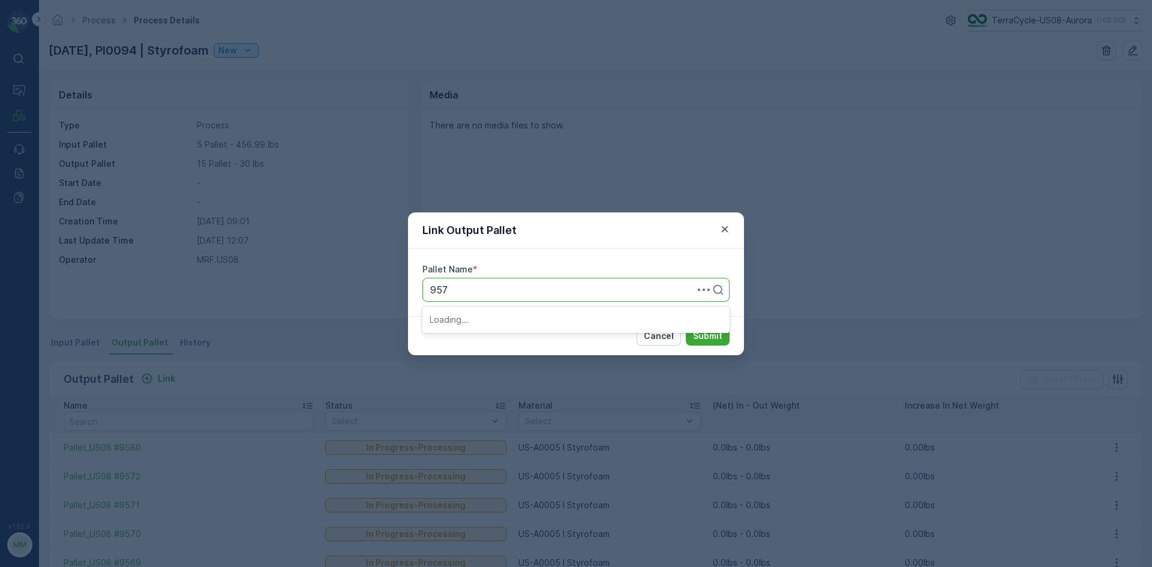
type input "9579"
click at [512, 323] on span "Pallet_US08 #9579" at bounding box center [473, 319] width 86 height 11
click at [686, 326] on button "Submit" at bounding box center [708, 335] width 44 height 19
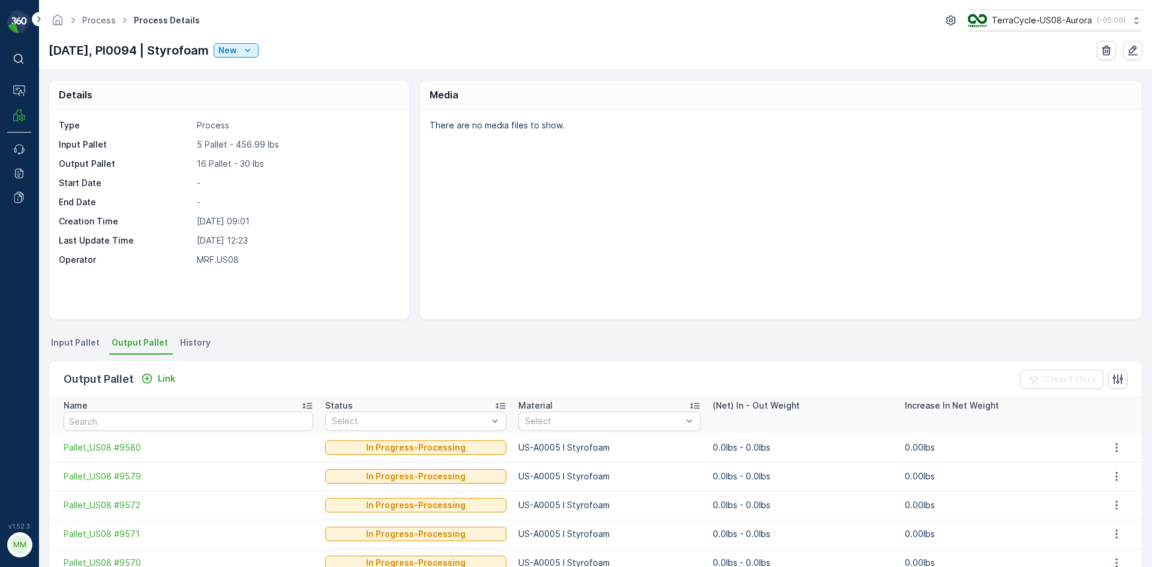
click at [82, 332] on div "Details Type Process Input Pallet 5 Pallet - 456.99 lbs Output Pallet 16 Pallet…" at bounding box center [595, 318] width 1113 height 497
click at [81, 338] on span "Input Pallet" at bounding box center [75, 343] width 49 height 12
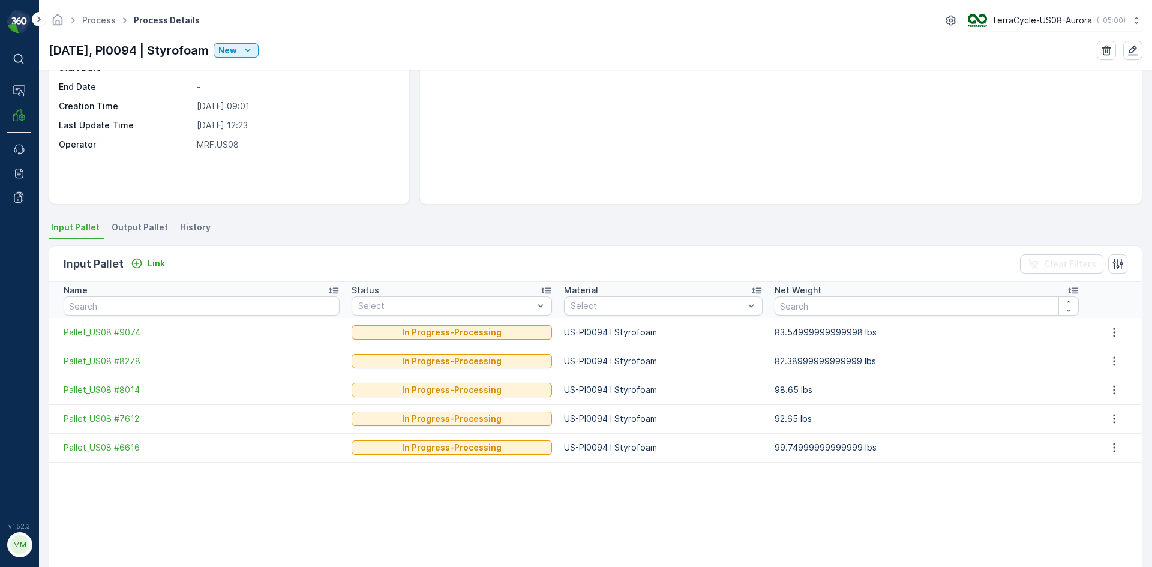
scroll to position [120, 0]
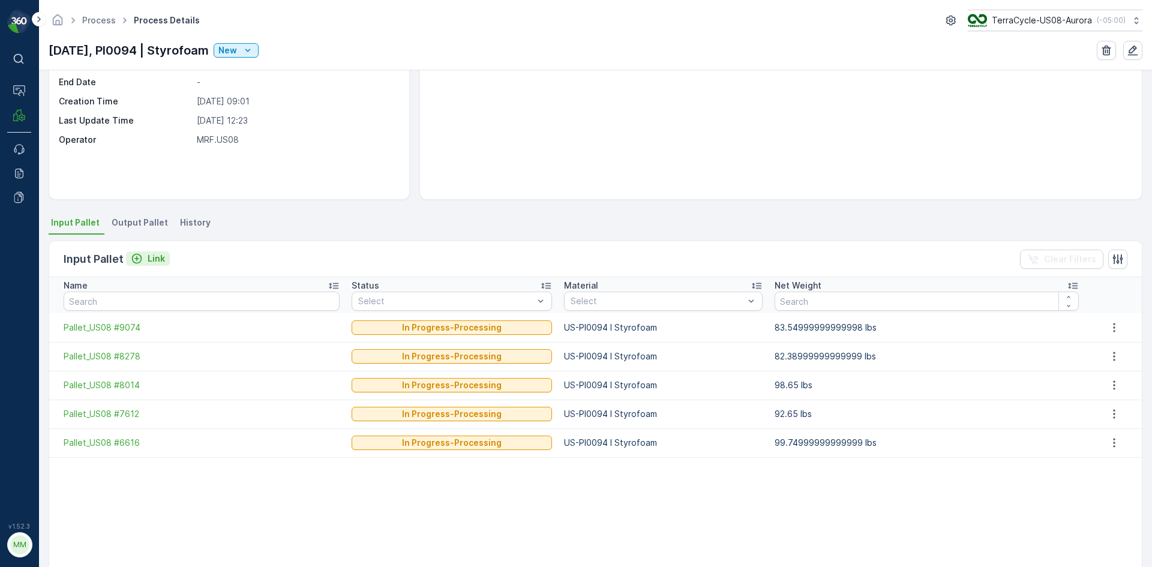
click at [157, 257] on p "Link" at bounding box center [156, 259] width 17 height 12
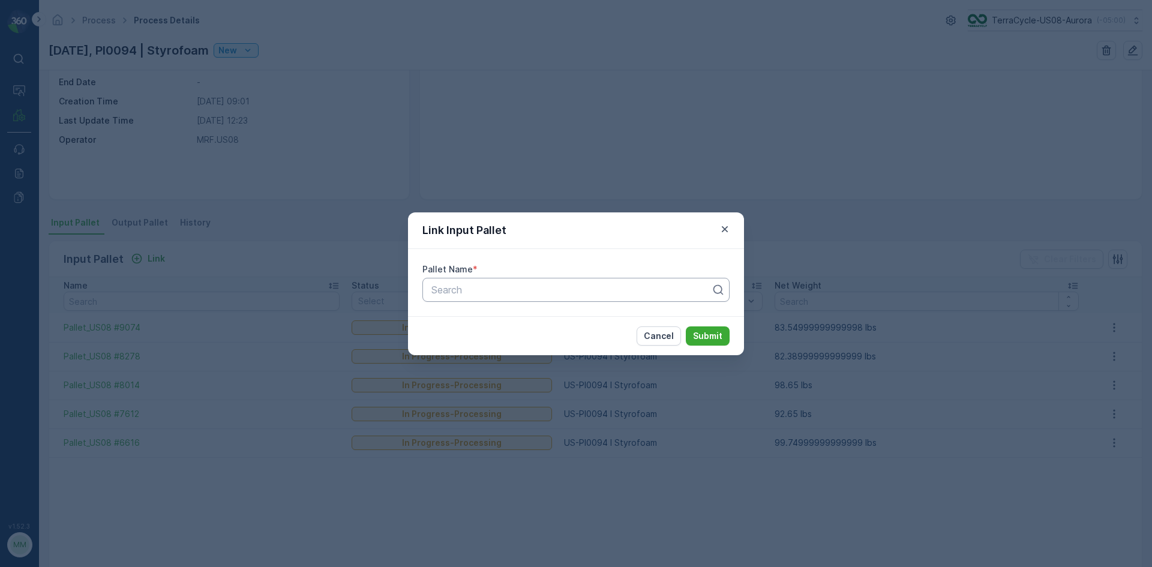
click at [551, 294] on div at bounding box center [571, 289] width 282 height 11
type input "8624"
click at [544, 311] on div "Pallet_US08 #8624" at bounding box center [575, 319] width 307 height 20
click at [686, 326] on button "Submit" at bounding box center [708, 335] width 44 height 19
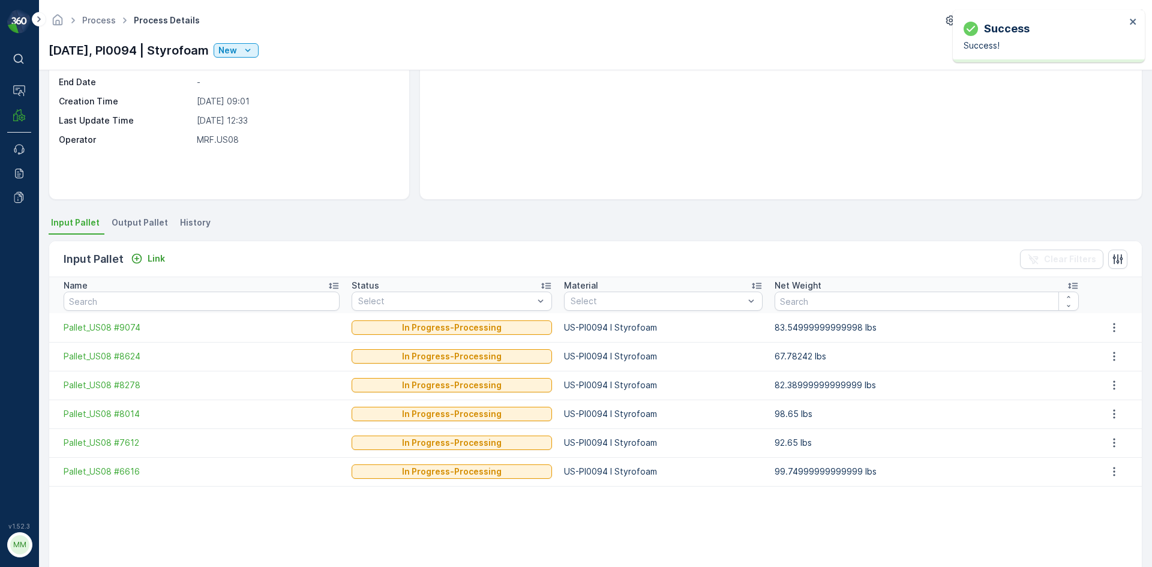
click at [124, 223] on span "Output Pallet" at bounding box center [140, 223] width 56 height 12
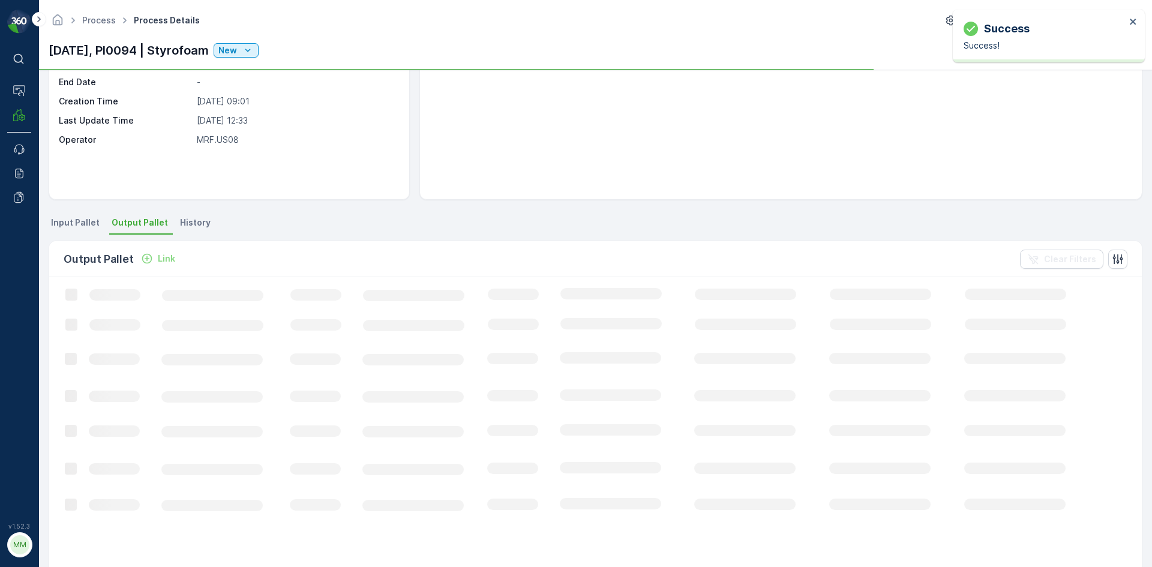
scroll to position [120, 0]
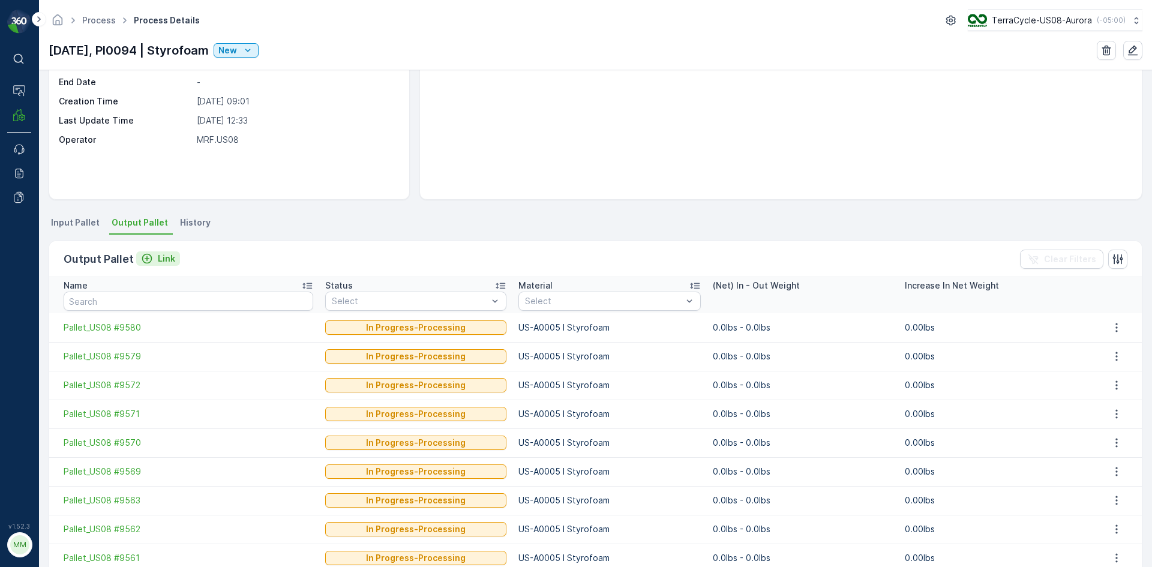
click at [169, 258] on p "Link" at bounding box center [166, 259] width 17 height 12
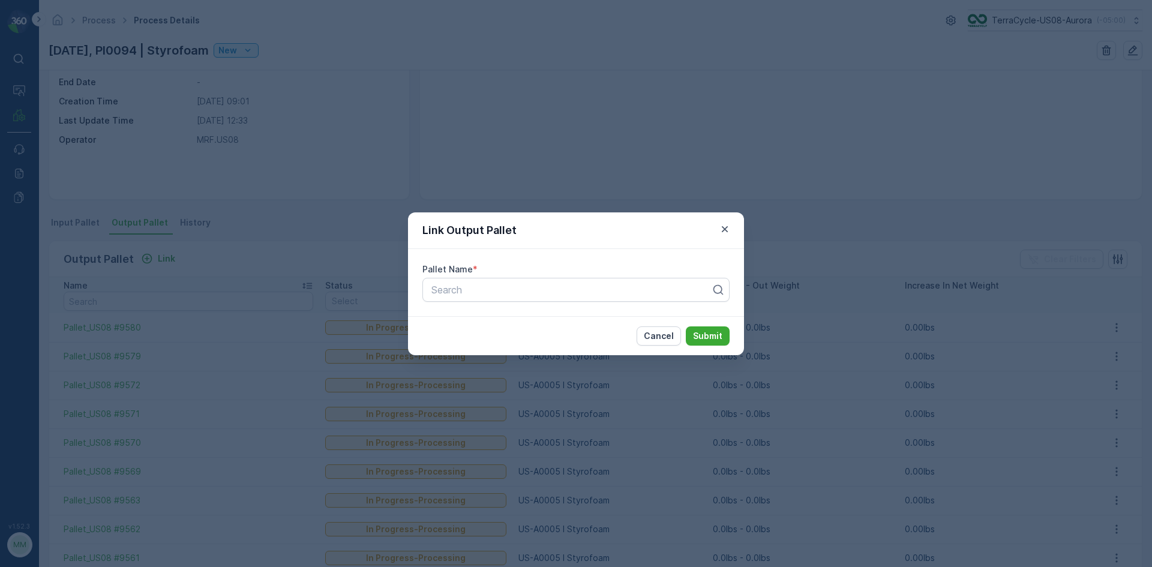
click at [591, 277] on div "Pallet Name * Search" at bounding box center [576, 282] width 336 height 67
click at [590, 286] on div at bounding box center [571, 289] width 282 height 11
type input "9578"
click at [578, 321] on div "Pallet_US08 #9578" at bounding box center [576, 319] width 293 height 11
click at [686, 326] on button "Submit" at bounding box center [708, 335] width 44 height 19
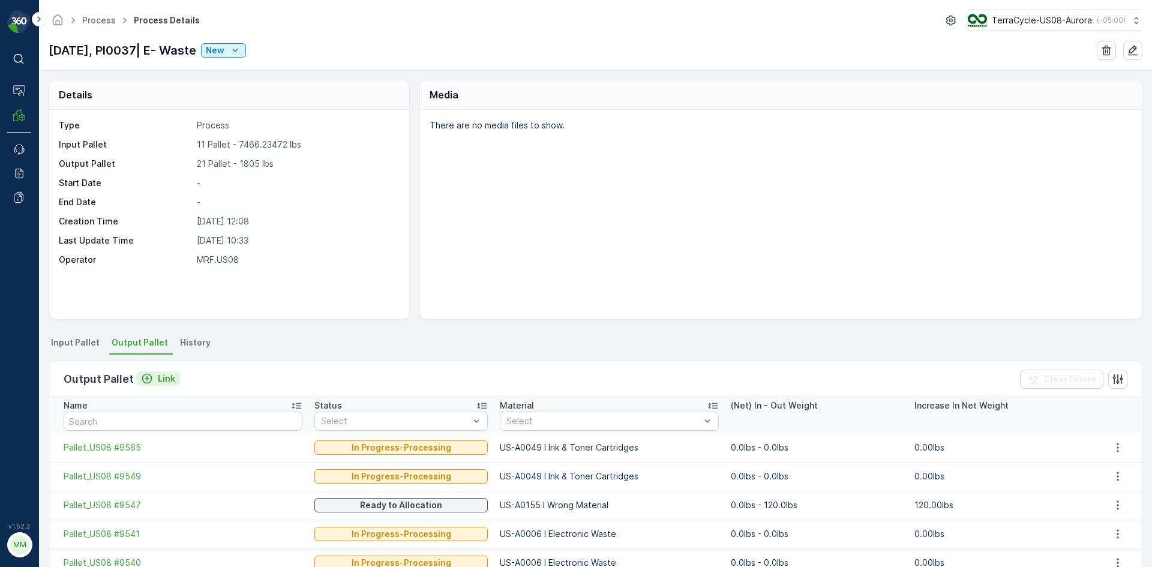
click at [163, 379] on p "Link" at bounding box center [166, 379] width 17 height 12
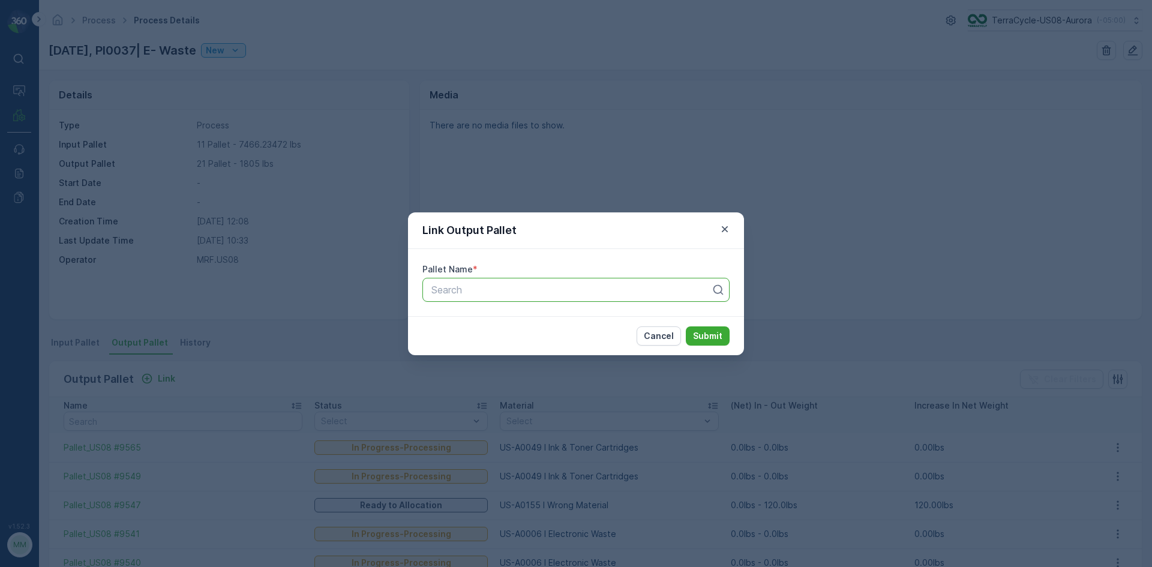
click at [532, 294] on div at bounding box center [571, 289] width 282 height 11
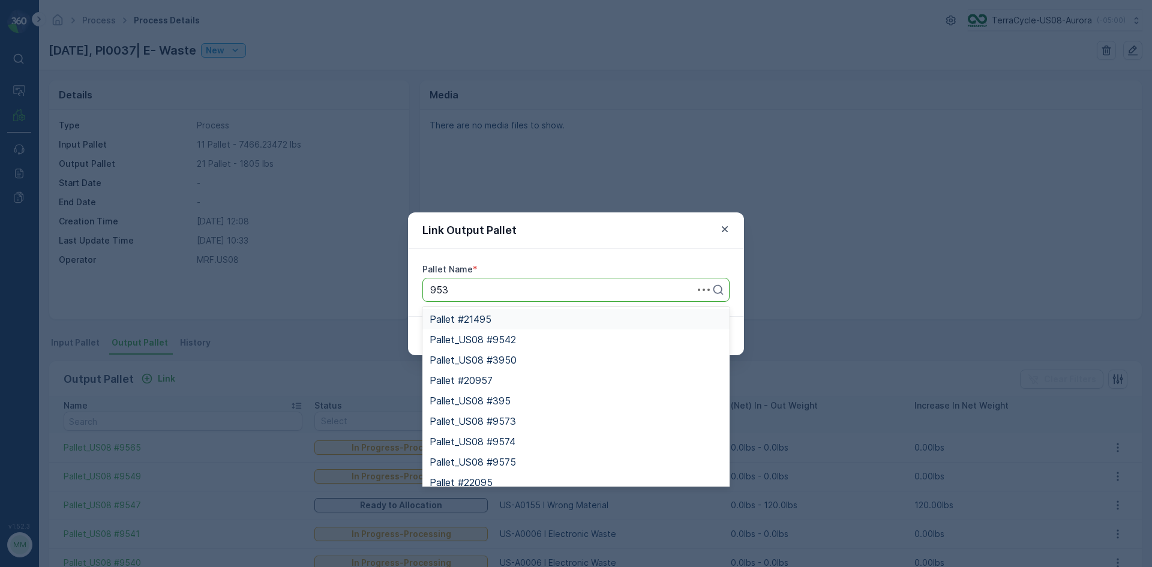
type input "9531"
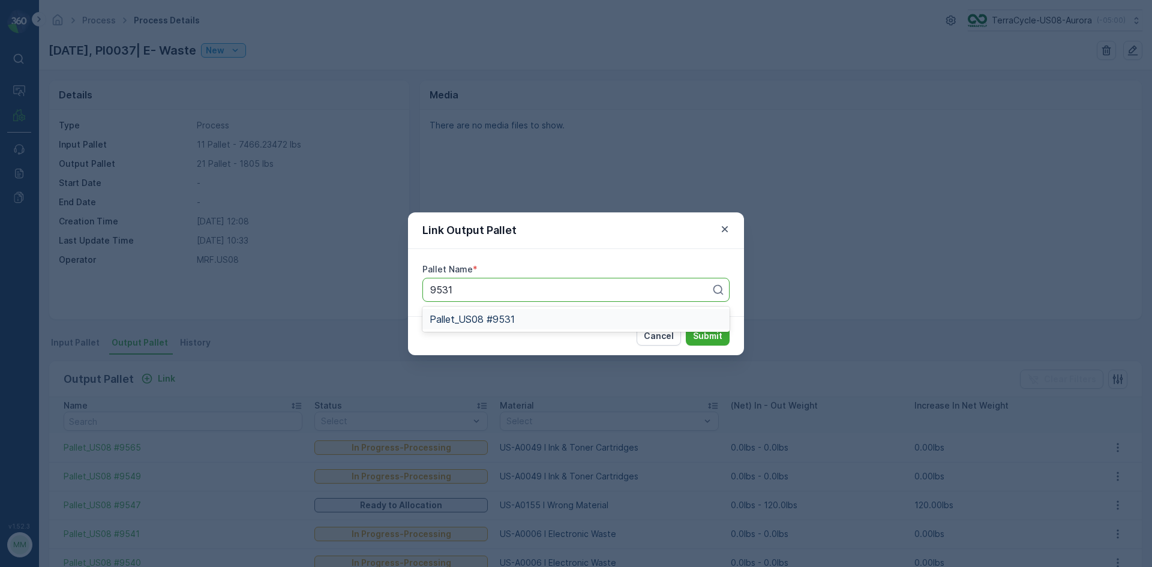
click at [519, 320] on div "Pallet_US08 #9531" at bounding box center [576, 319] width 293 height 11
click at [696, 337] on p "Submit" at bounding box center [707, 336] width 29 height 12
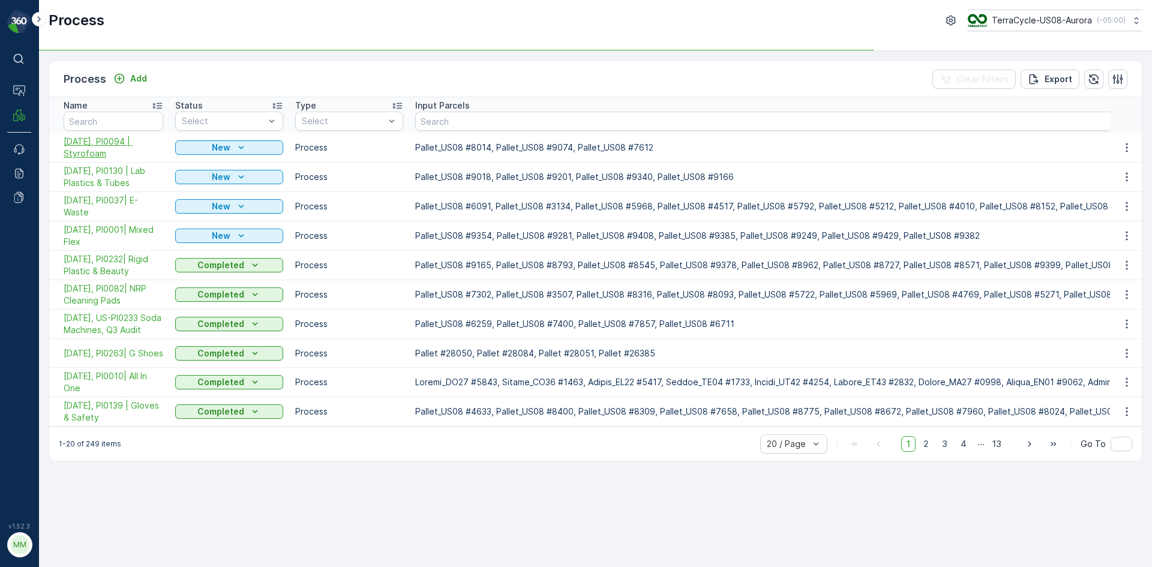
click at [112, 136] on span "[DATE], PI0094 | Styrofoam" at bounding box center [114, 148] width 100 height 24
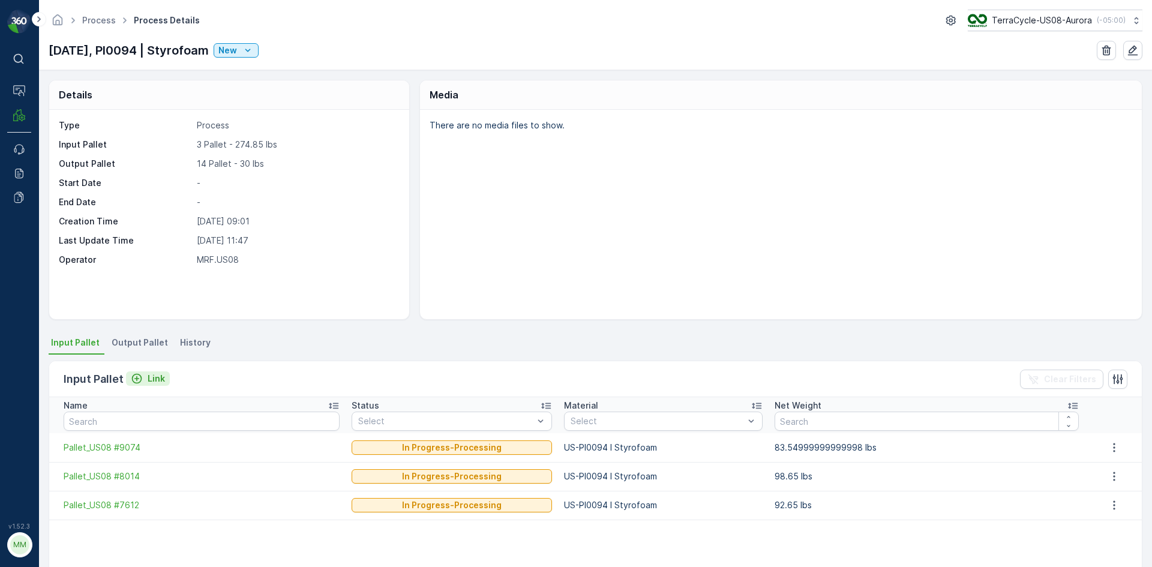
click at [142, 375] on icon "Link" at bounding box center [137, 379] width 12 height 12
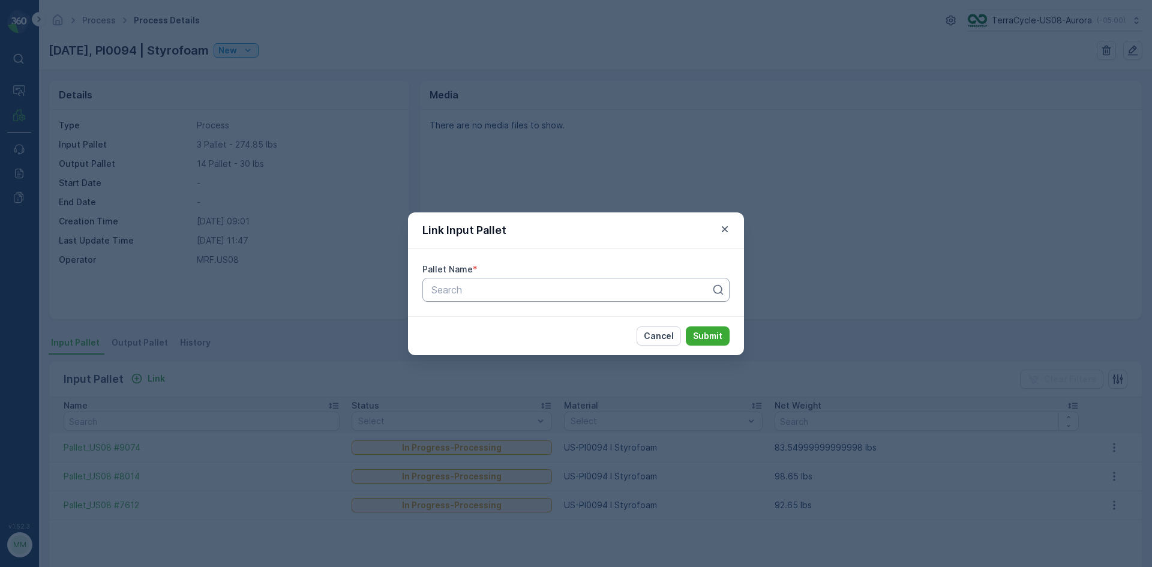
click at [543, 293] on div at bounding box center [571, 289] width 282 height 11
type input "8578"
click at [533, 338] on div "Pallet_US08 #8578" at bounding box center [576, 339] width 293 height 11
click at [686, 326] on button "Submit" at bounding box center [708, 335] width 44 height 19
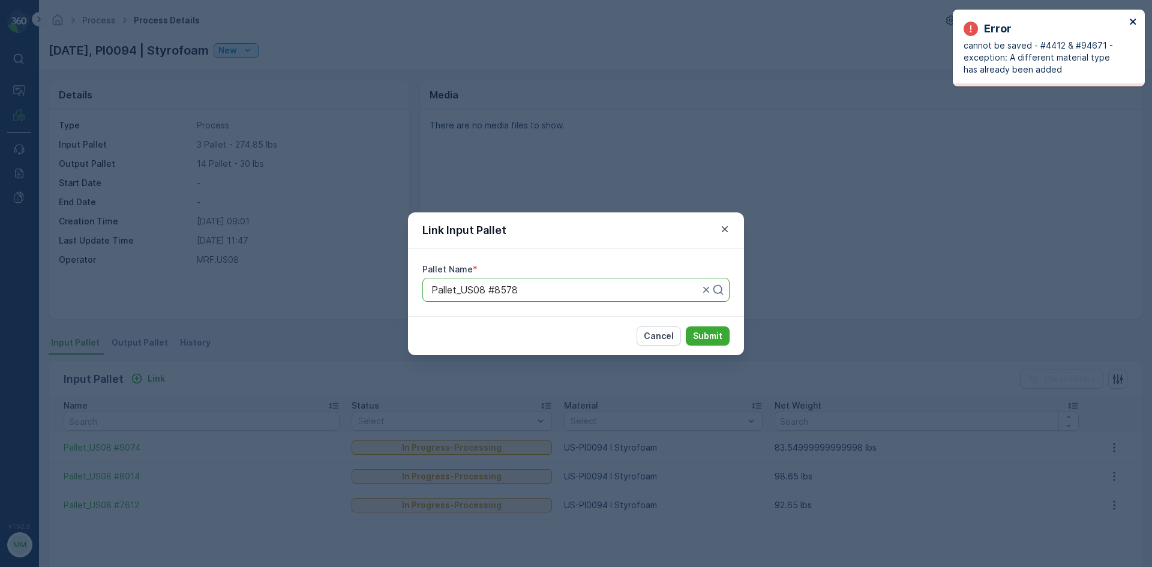
click at [1136, 24] on icon "close" at bounding box center [1133, 22] width 8 height 10
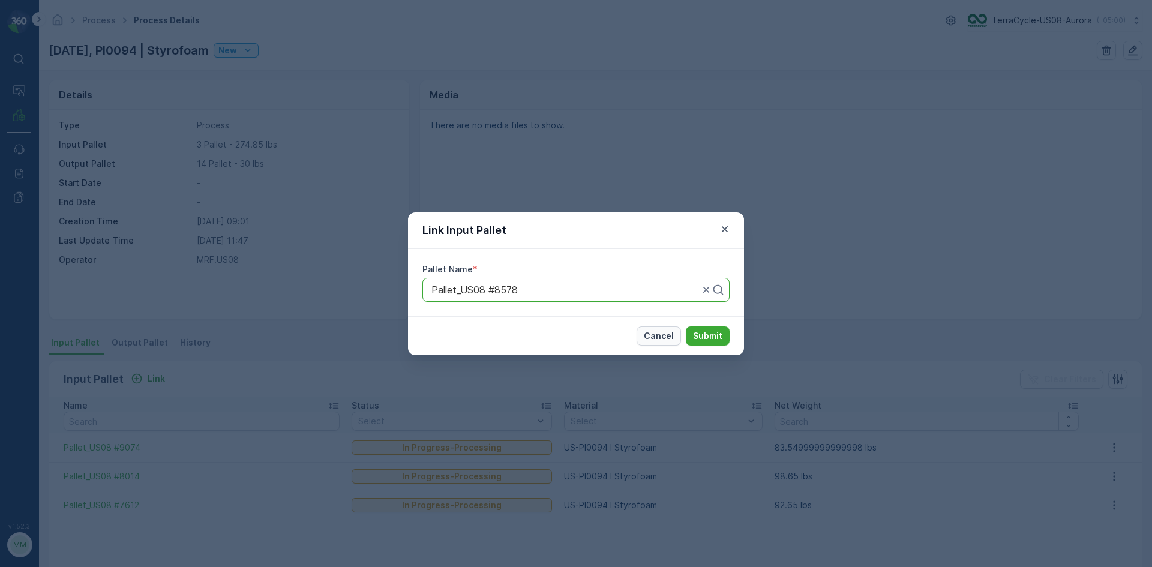
click at [667, 335] on p "Cancel" at bounding box center [659, 336] width 30 height 12
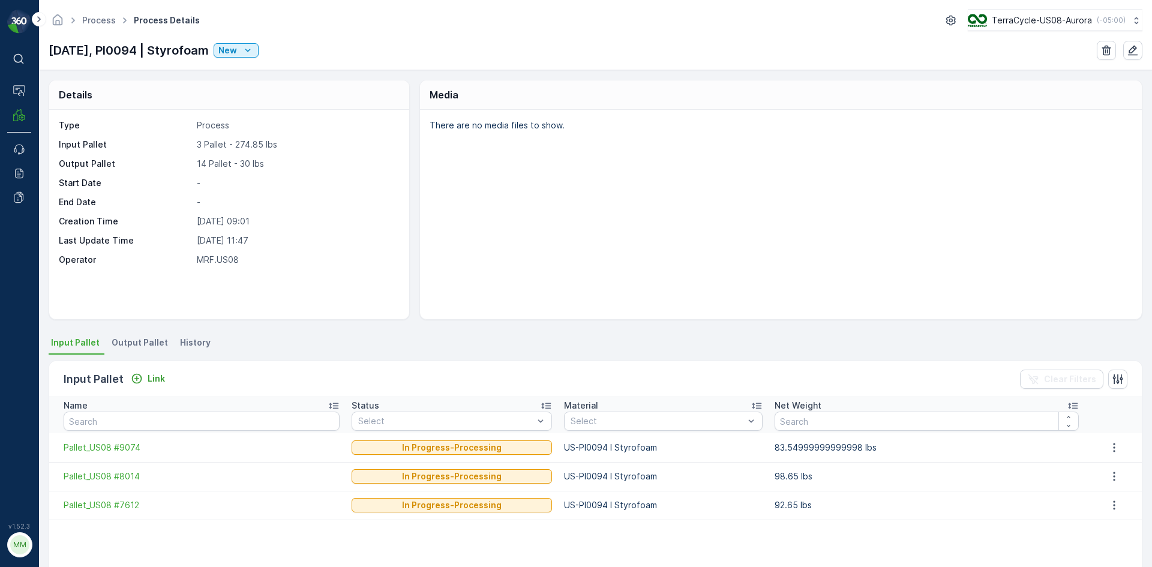
click at [143, 344] on span "Output Pallet" at bounding box center [140, 343] width 56 height 12
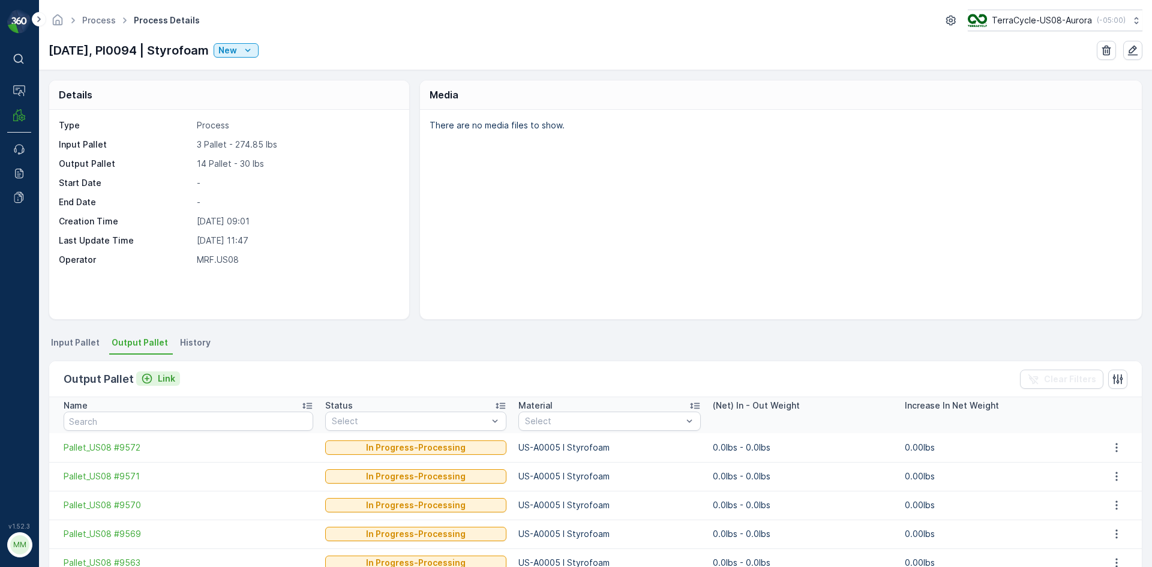
click at [162, 379] on p "Link" at bounding box center [166, 379] width 17 height 12
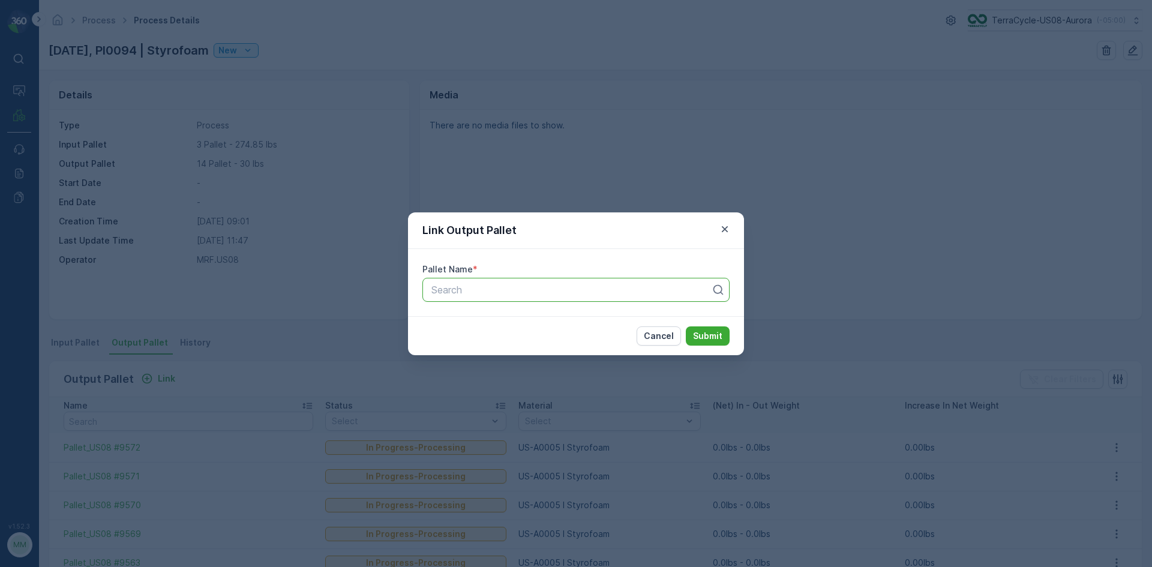
click at [474, 284] on div at bounding box center [571, 289] width 282 height 11
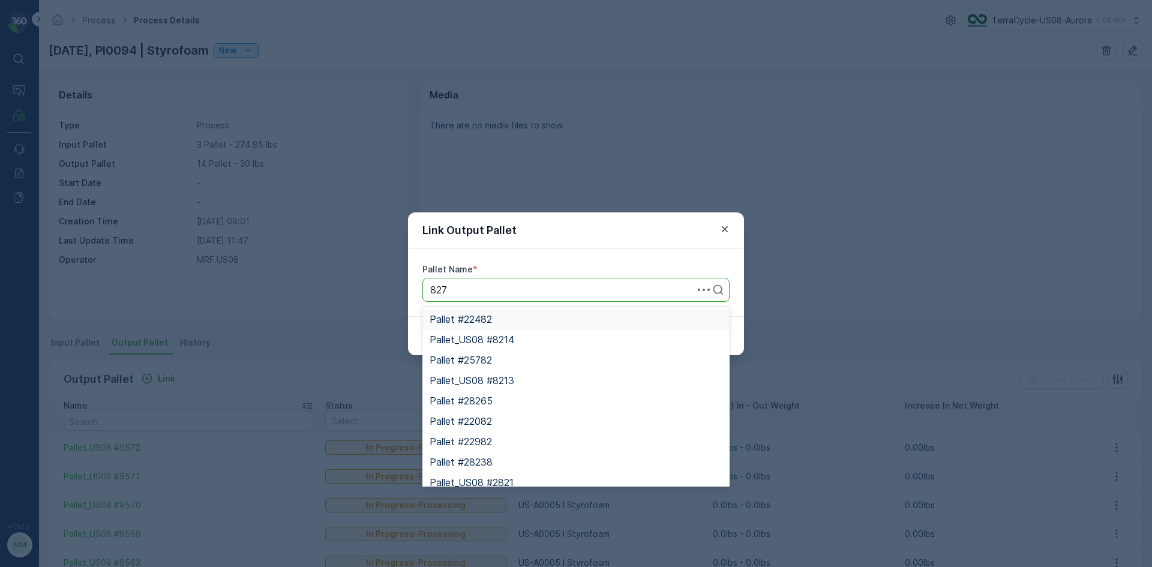
type input "8278"
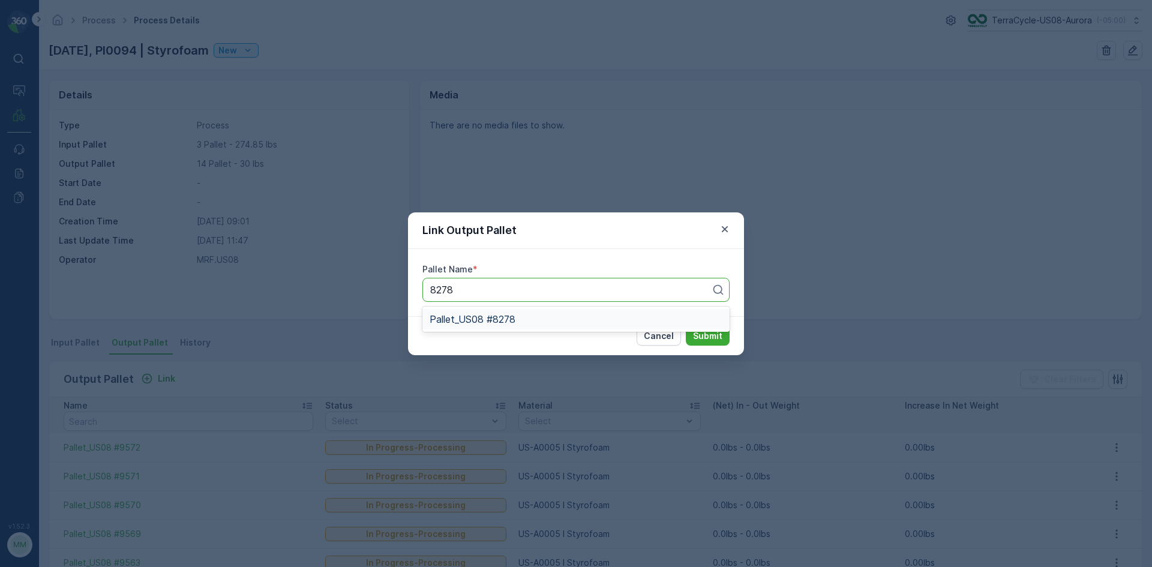
click at [503, 318] on span "Pallet_US08 #8278" at bounding box center [473, 319] width 86 height 11
click at [686, 326] on button "Submit" at bounding box center [708, 335] width 44 height 19
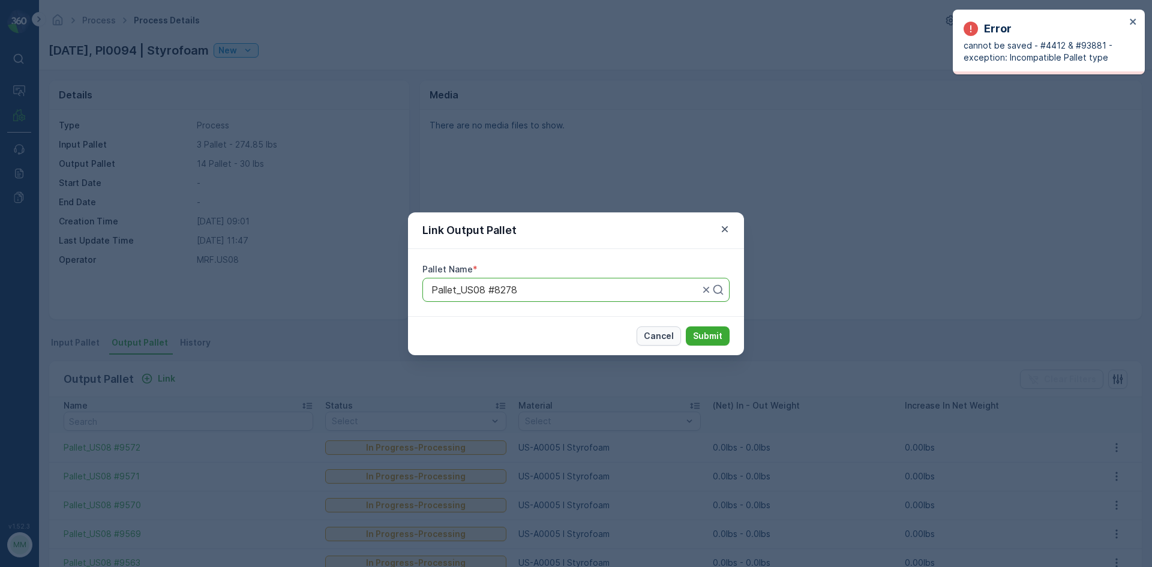
click at [659, 338] on p "Cancel" at bounding box center [659, 336] width 30 height 12
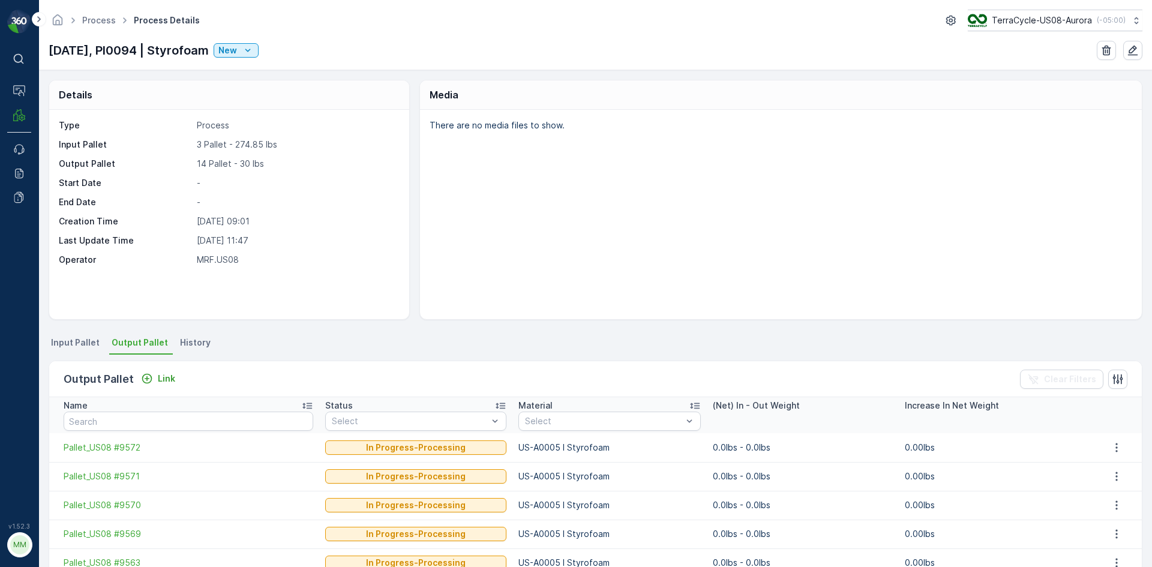
click at [133, 335] on li "Output Pallet" at bounding box center [141, 344] width 64 height 20
click at [152, 380] on div "Link" at bounding box center [158, 379] width 34 height 12
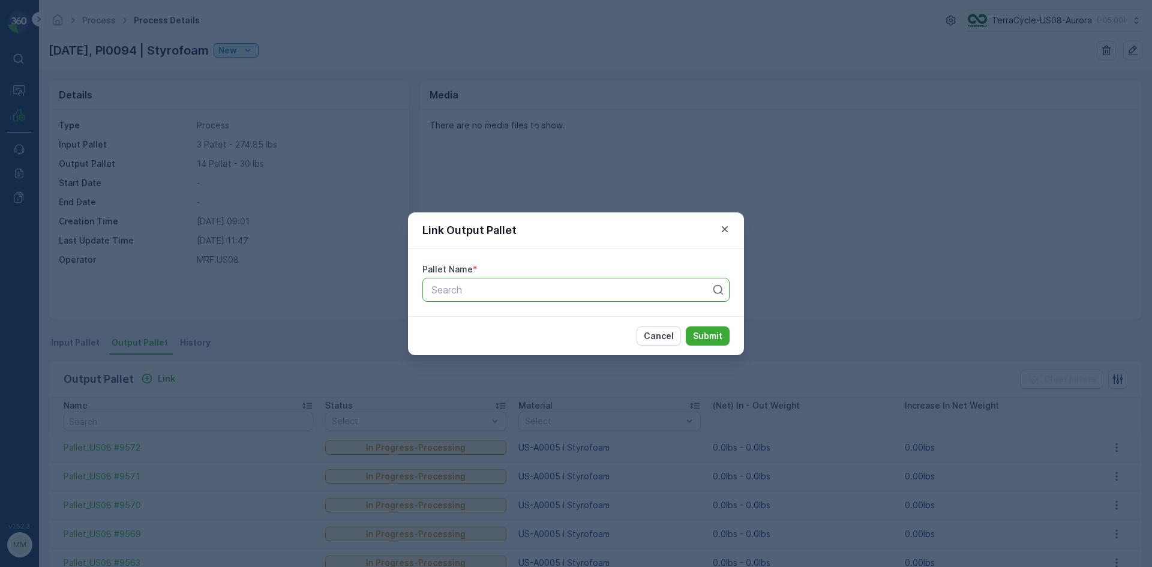
click at [597, 284] on div at bounding box center [571, 289] width 282 height 11
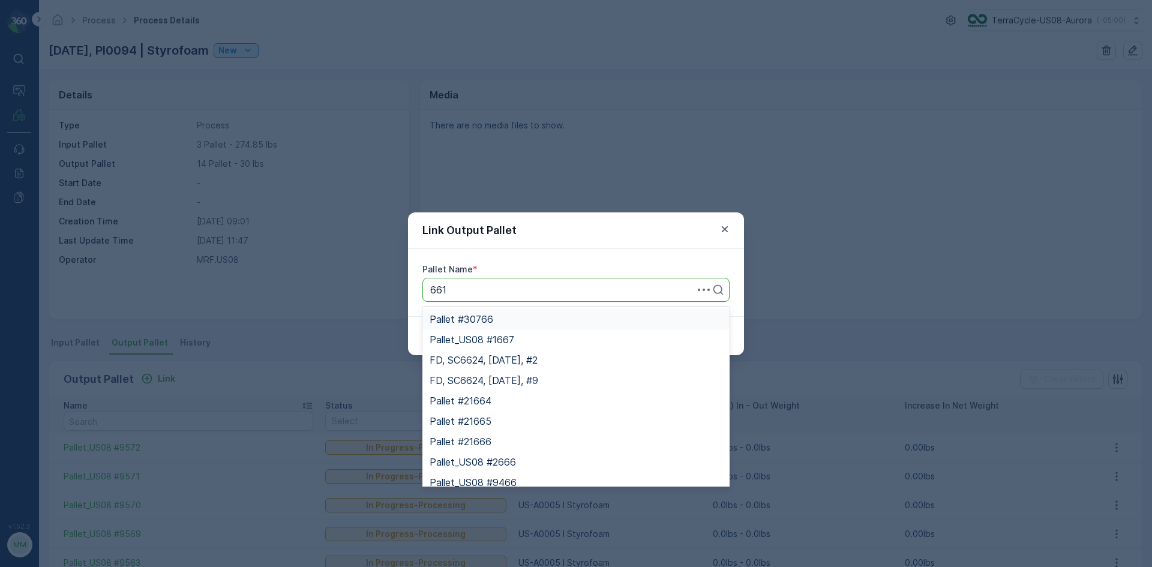
type input "6616"
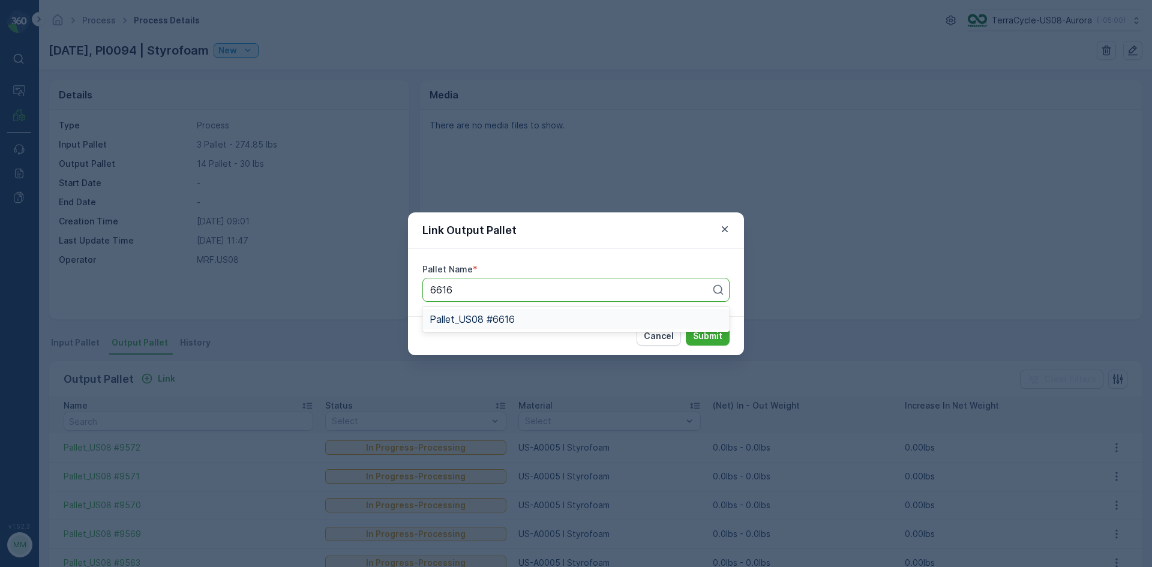
click at [554, 319] on div "Pallet_US08 #6616" at bounding box center [576, 319] width 293 height 11
click at [686, 326] on button "Submit" at bounding box center [708, 335] width 44 height 19
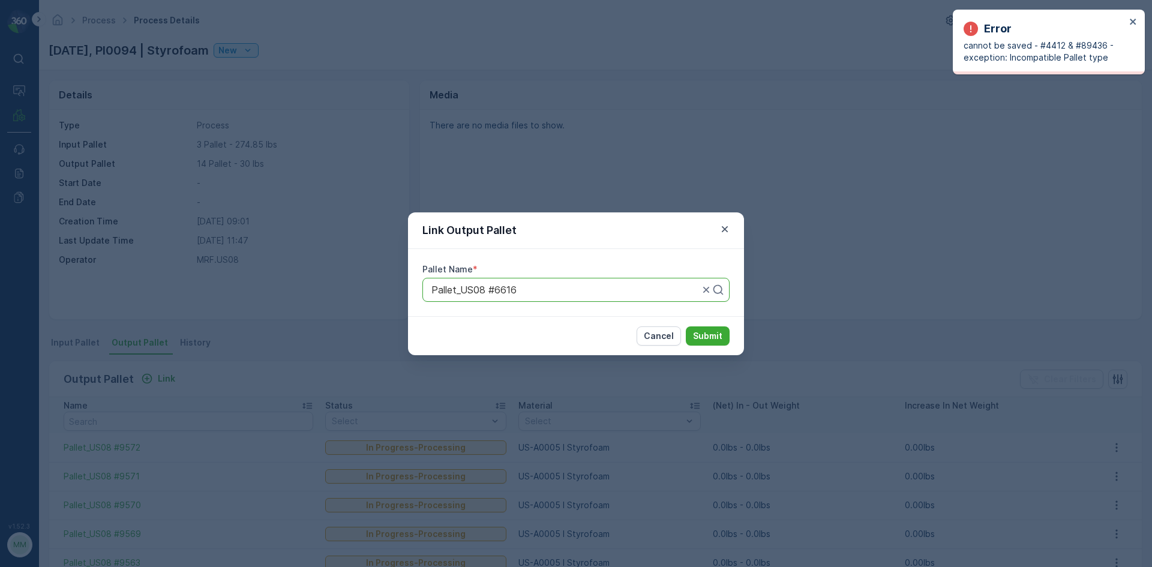
click at [662, 341] on p "Cancel" at bounding box center [659, 336] width 30 height 12
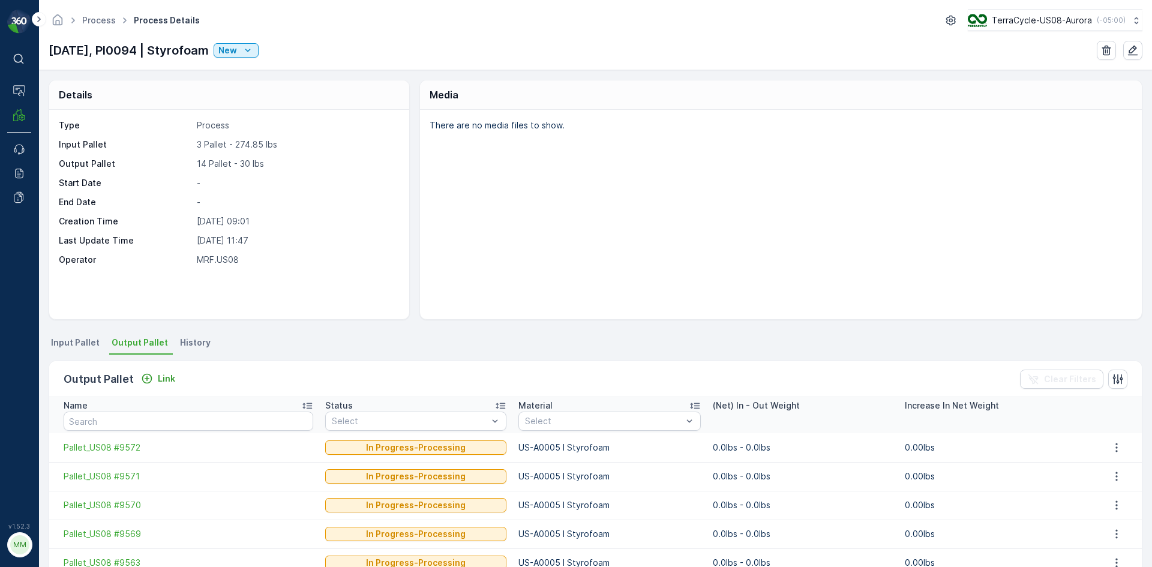
click at [88, 341] on span "Input Pallet" at bounding box center [75, 343] width 49 height 12
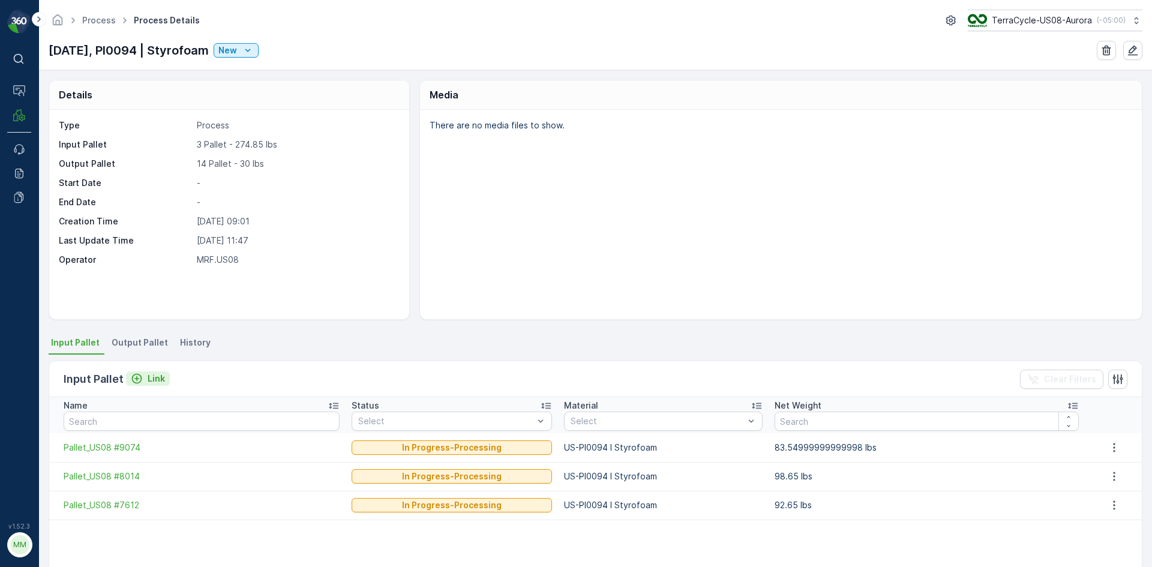
click at [161, 382] on p "Link" at bounding box center [156, 379] width 17 height 12
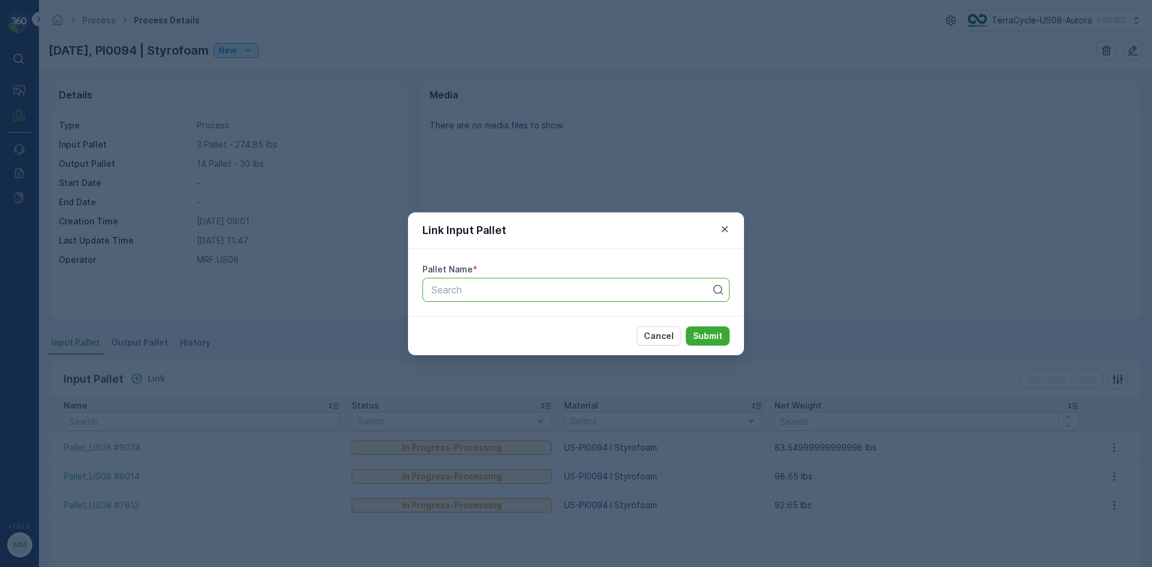
click at [536, 290] on div at bounding box center [571, 289] width 282 height 11
type input "6616"
click at [515, 323] on span "Pallet_US08 #6616" at bounding box center [472, 319] width 85 height 11
click at [686, 326] on button "Submit" at bounding box center [708, 335] width 44 height 19
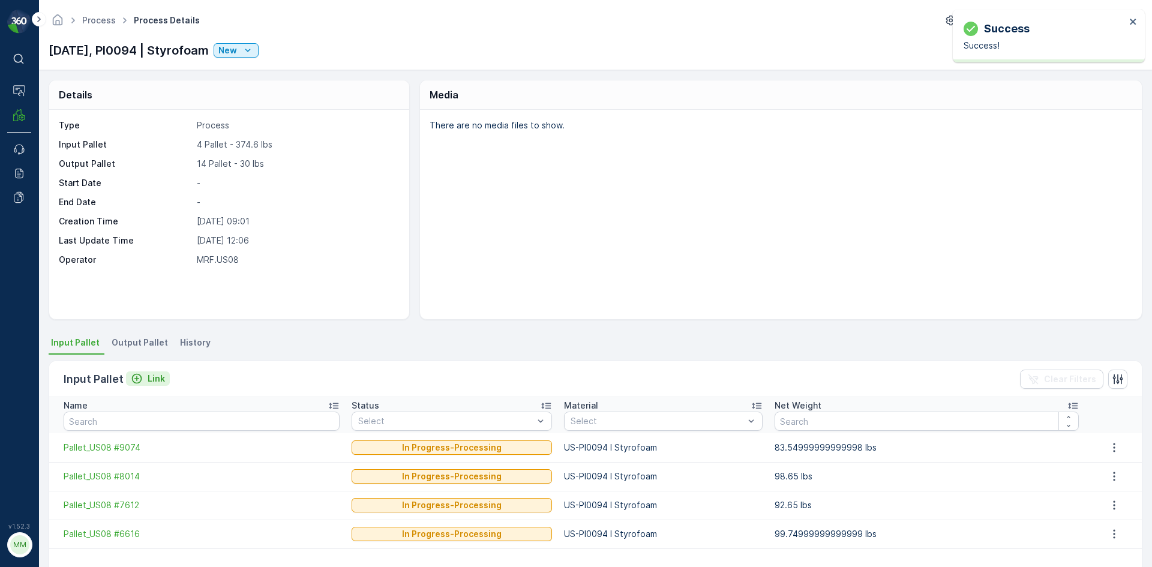
click at [157, 372] on button "Link" at bounding box center [148, 378] width 44 height 14
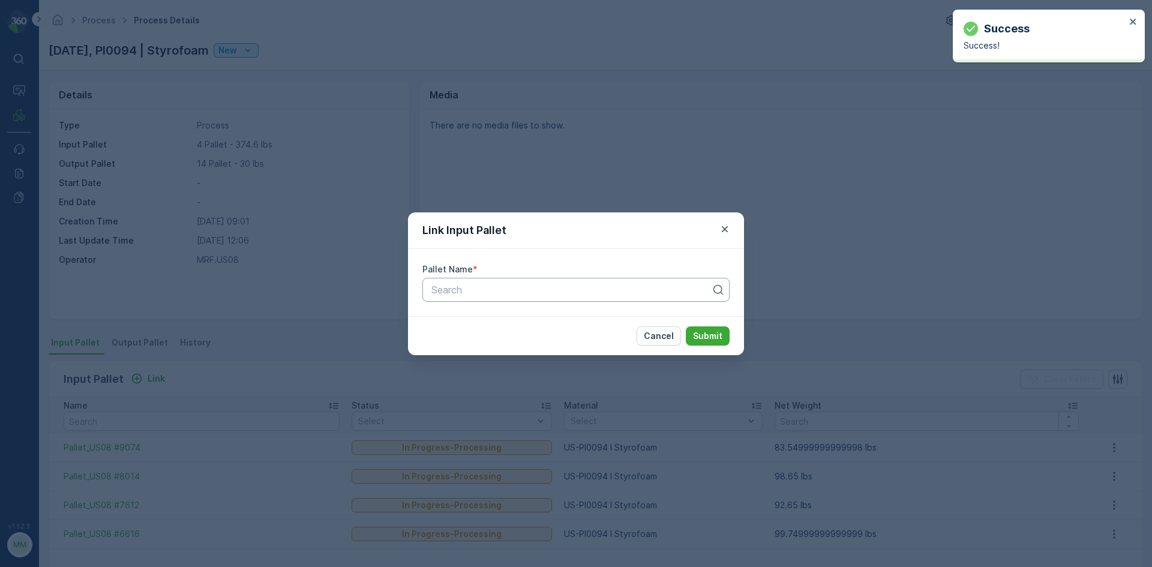
click at [496, 290] on div at bounding box center [571, 289] width 282 height 11
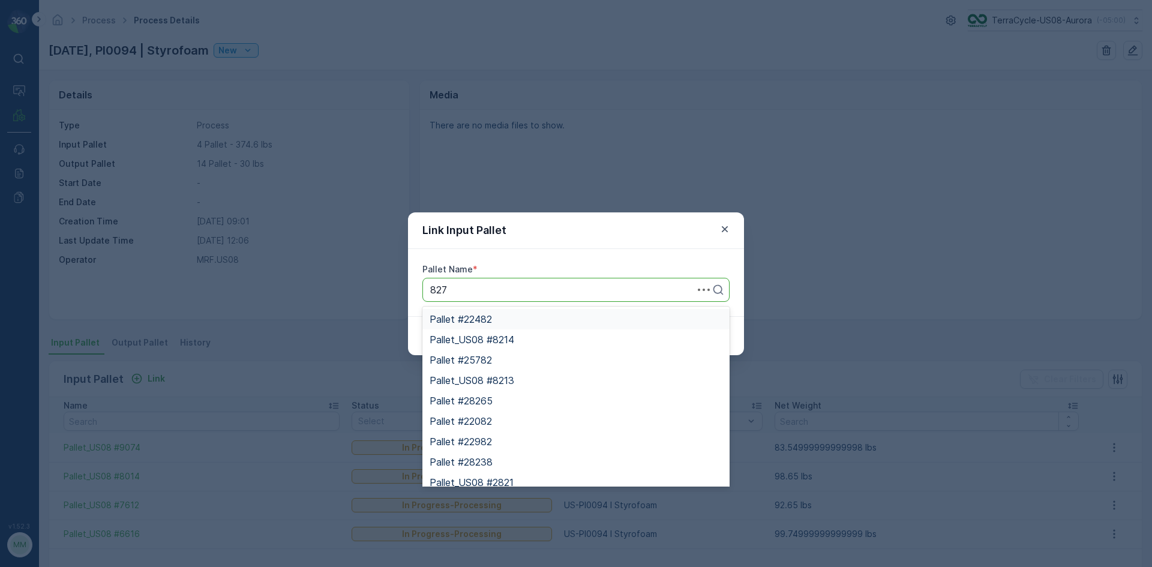
type input "8278"
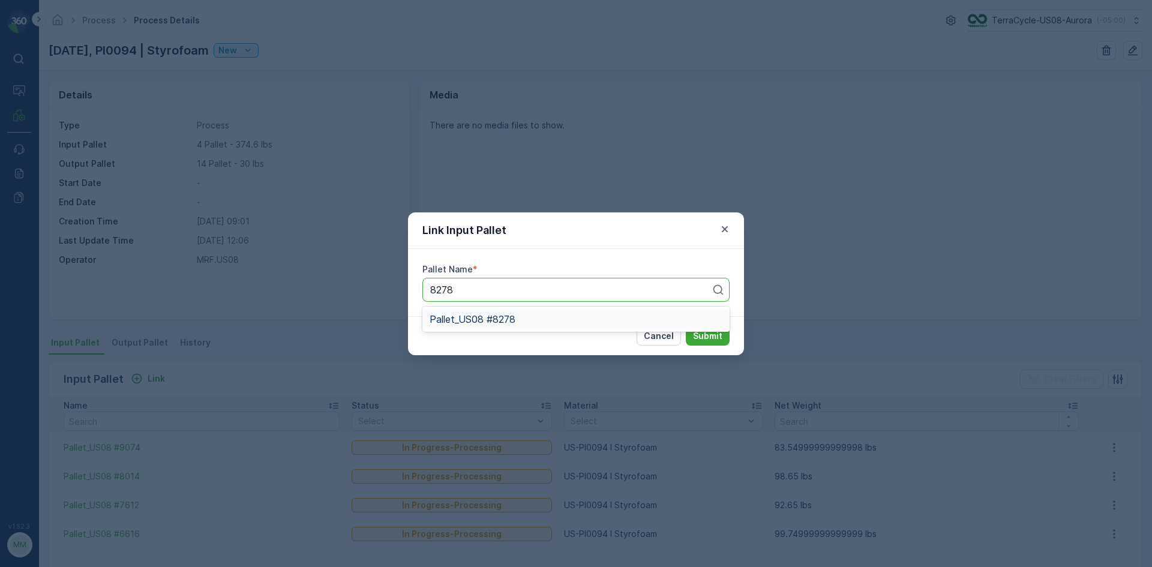
click at [509, 319] on span "Pallet_US08 #8278" at bounding box center [473, 319] width 86 height 11
click at [686, 326] on button "Submit" at bounding box center [708, 335] width 44 height 19
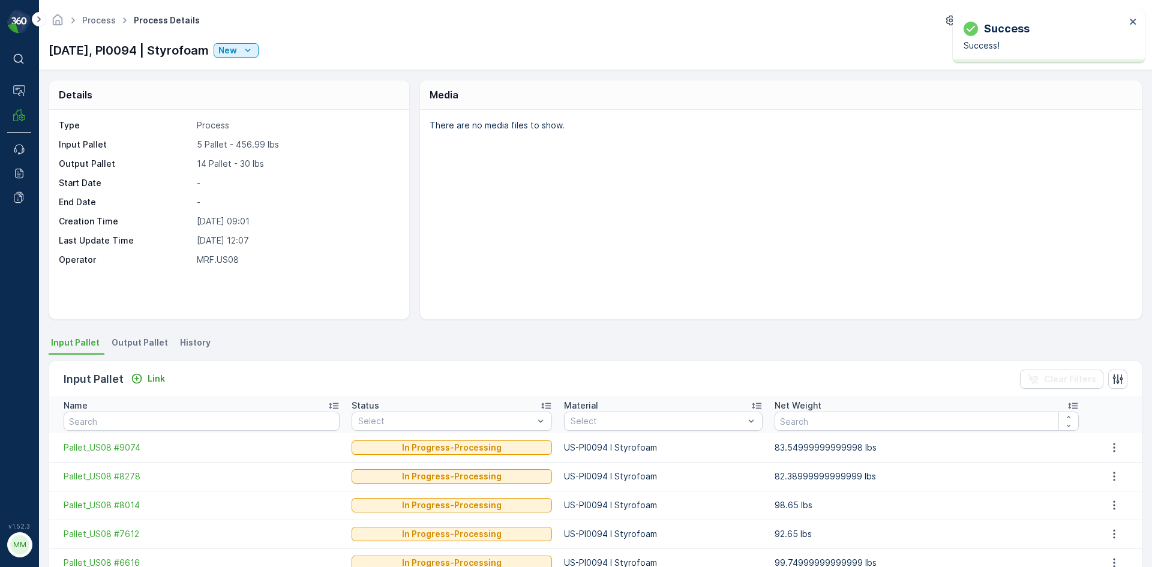
click at [121, 342] on span "Output Pallet" at bounding box center [140, 343] width 56 height 12
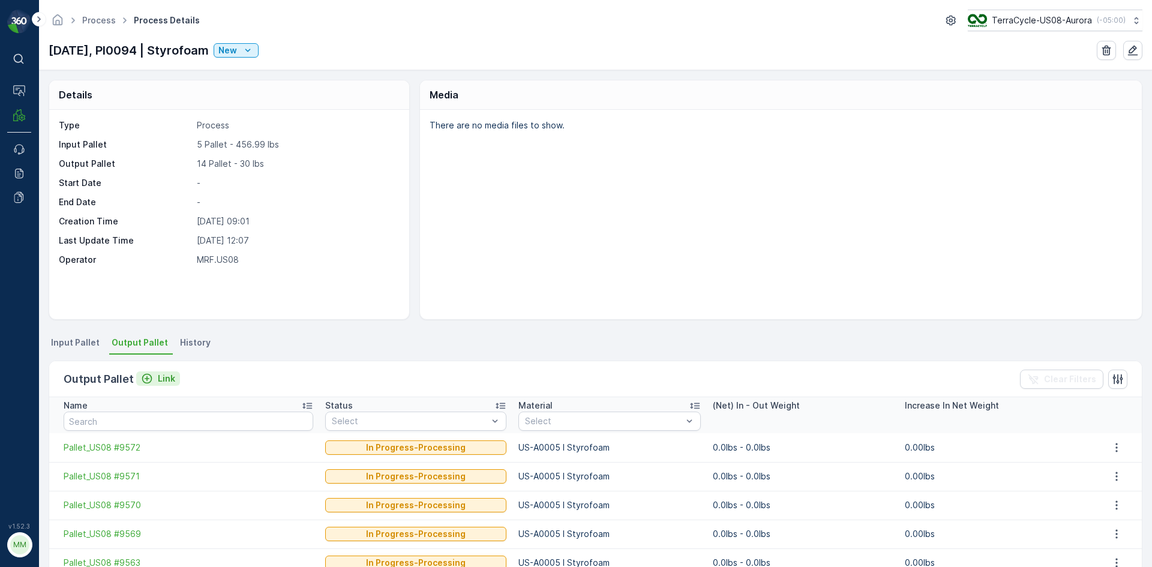
click at [145, 380] on icon "Link" at bounding box center [147, 379] width 12 height 12
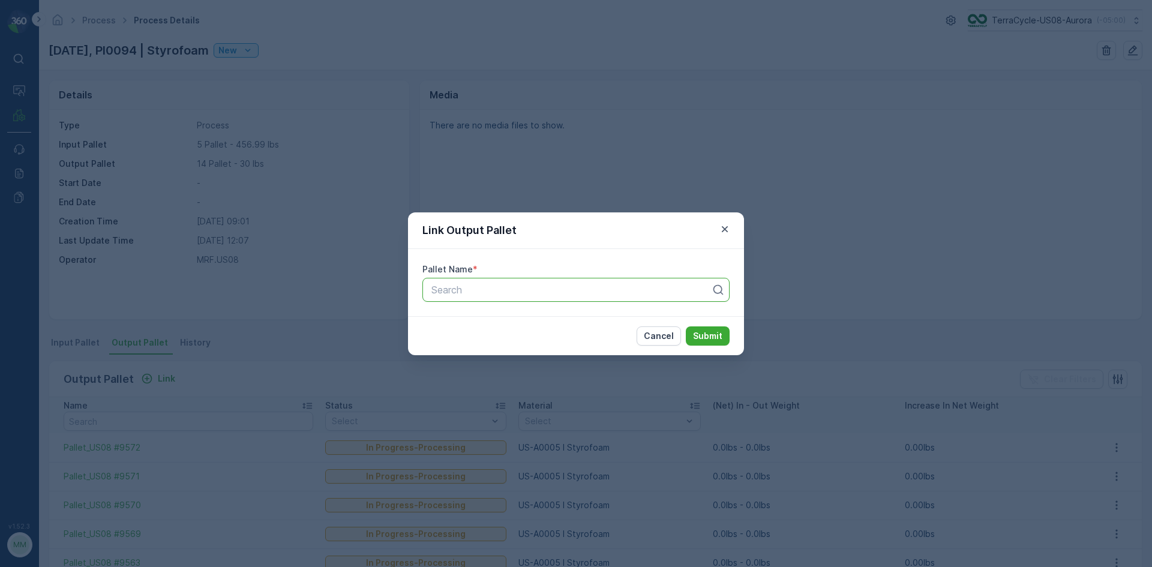
click at [521, 293] on div at bounding box center [571, 289] width 282 height 11
type input "9580"
click at [460, 314] on span "Pallet_US08 #9580" at bounding box center [473, 319] width 87 height 11
click at [686, 326] on button "Submit" at bounding box center [708, 335] width 44 height 19
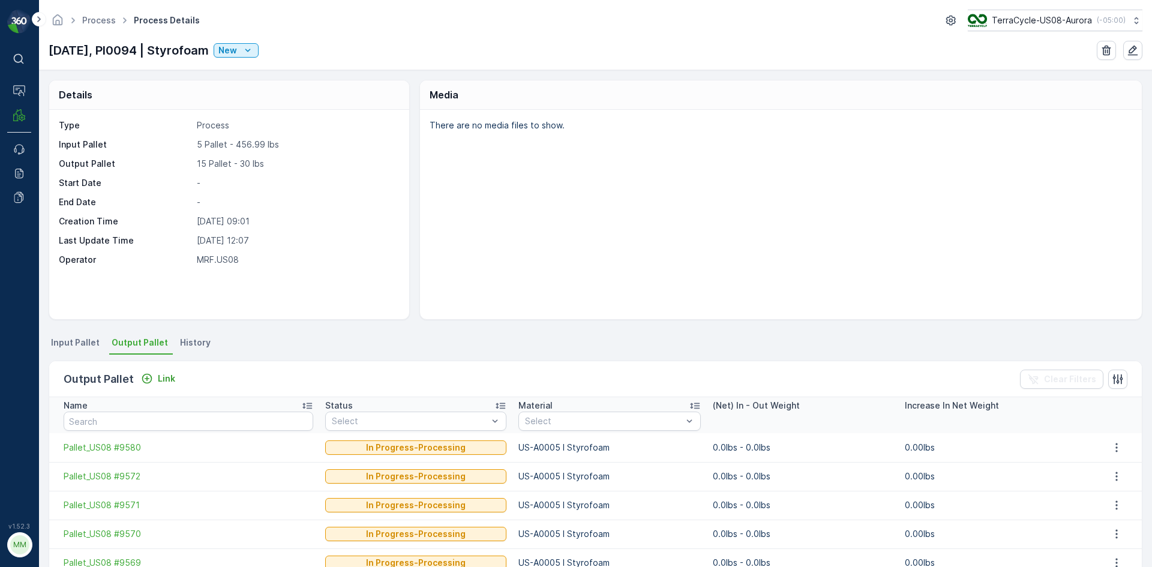
click at [140, 340] on span "Output Pallet" at bounding box center [140, 343] width 56 height 12
click at [166, 378] on p "Link" at bounding box center [166, 379] width 17 height 12
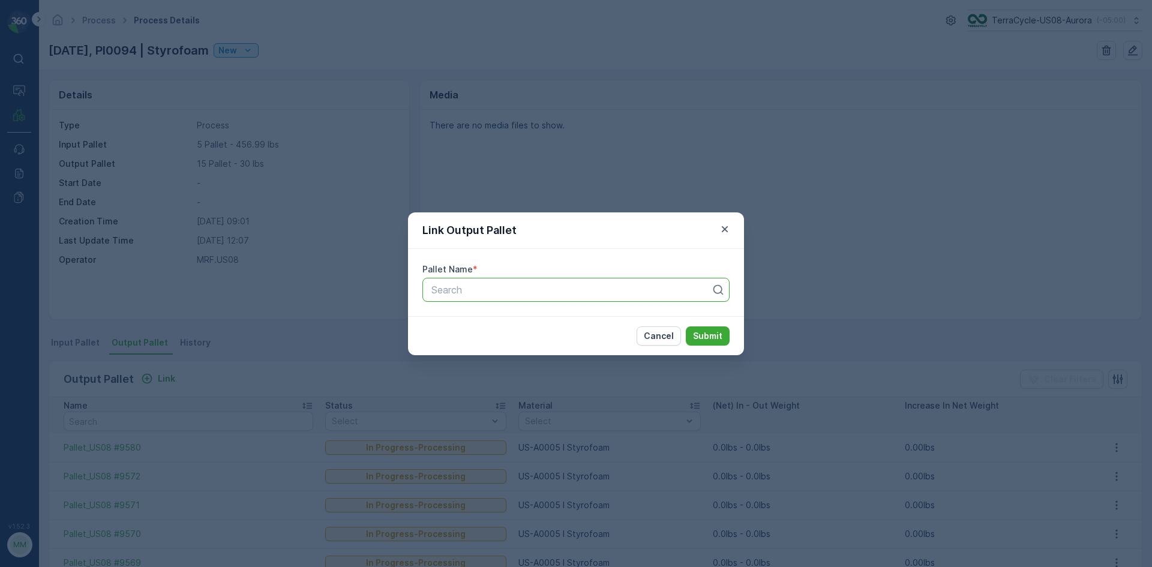
click at [476, 290] on div at bounding box center [571, 289] width 282 height 11
click at [726, 232] on icon "button" at bounding box center [725, 229] width 12 height 12
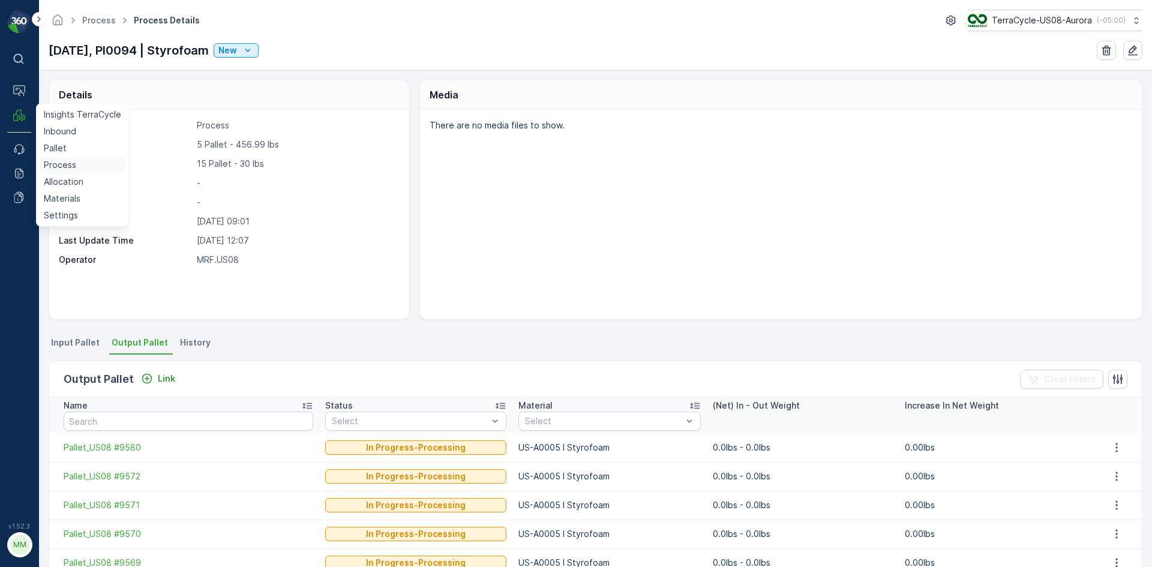
click at [59, 163] on p "Process" at bounding box center [60, 165] width 32 height 12
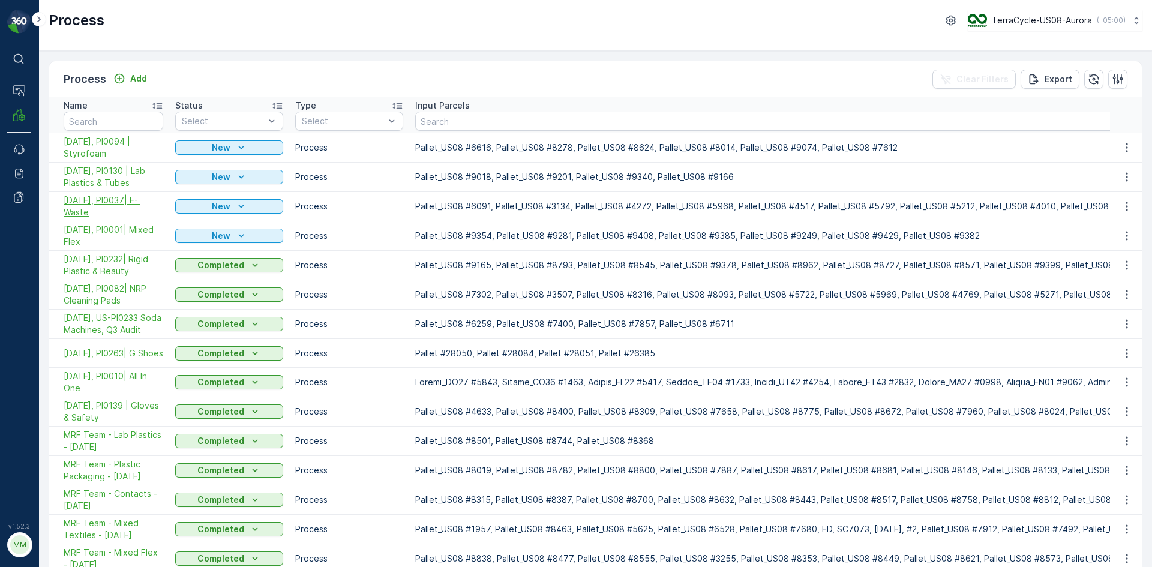
click at [132, 199] on span "[DATE], PI0037| E- Waste" at bounding box center [114, 206] width 100 height 24
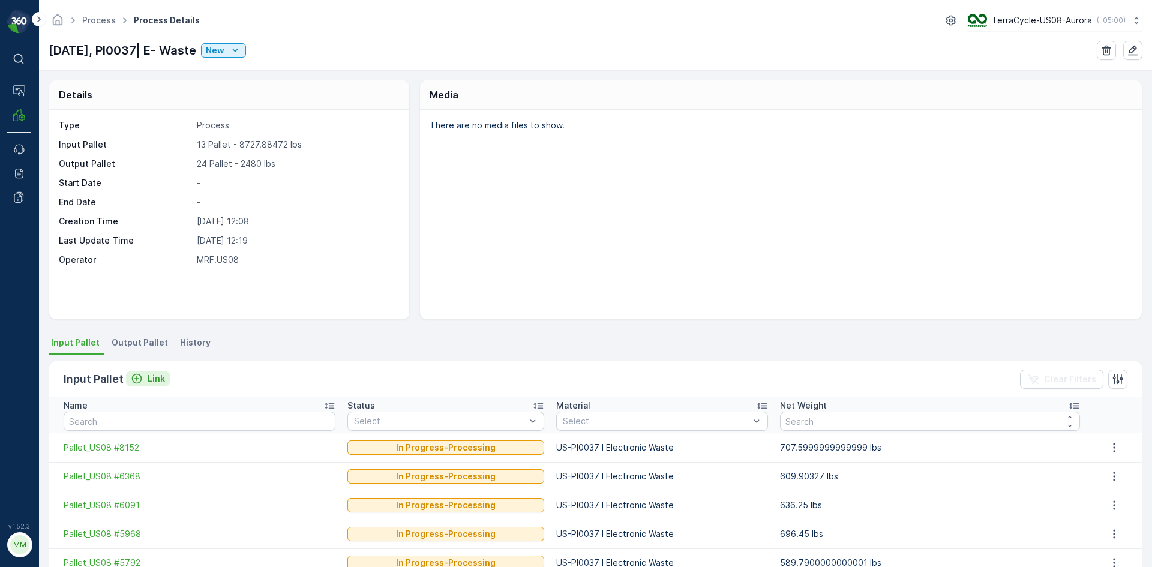
click at [149, 376] on p "Link" at bounding box center [156, 379] width 17 height 12
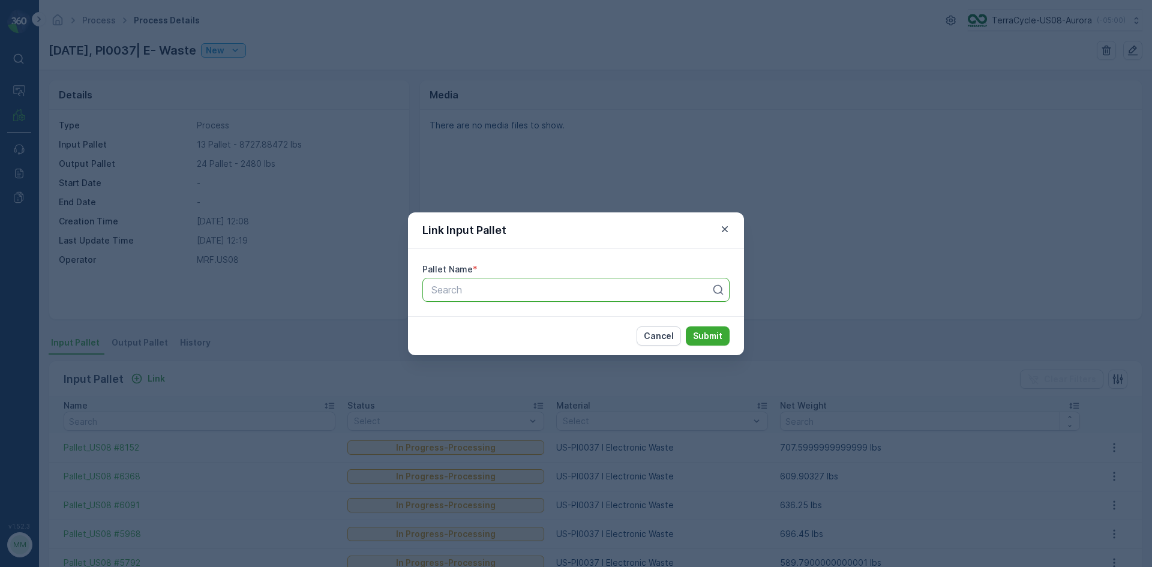
click at [476, 289] on div at bounding box center [571, 289] width 282 height 11
type input "9583"
click at [512, 318] on span "Pallet_US08 #9583" at bounding box center [473, 319] width 87 height 11
click at [705, 331] on p "Submit" at bounding box center [707, 336] width 29 height 12
click at [720, 332] on p "Submit" at bounding box center [707, 336] width 29 height 12
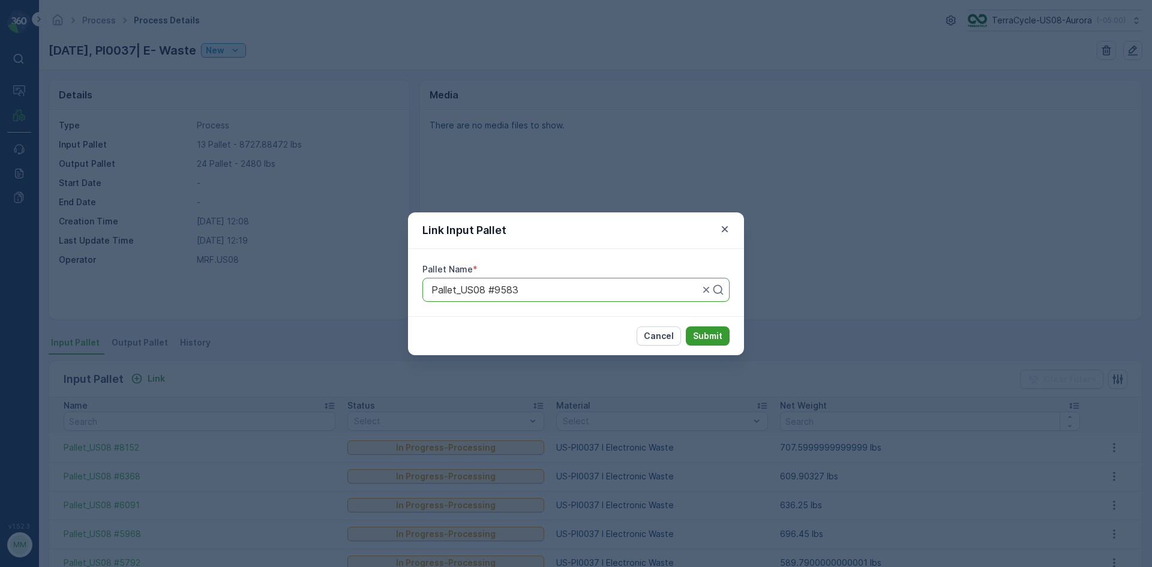
click at [709, 335] on p "Submit" at bounding box center [707, 336] width 29 height 12
click at [727, 230] on icon "button" at bounding box center [725, 229] width 12 height 12
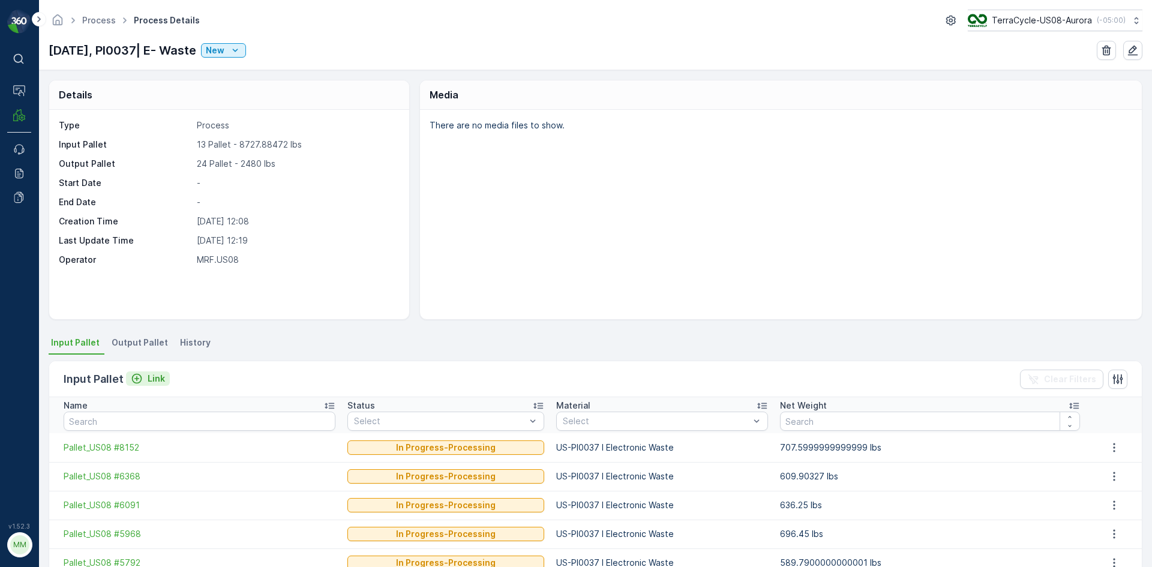
click at [135, 374] on icon "Link" at bounding box center [137, 379] width 12 height 12
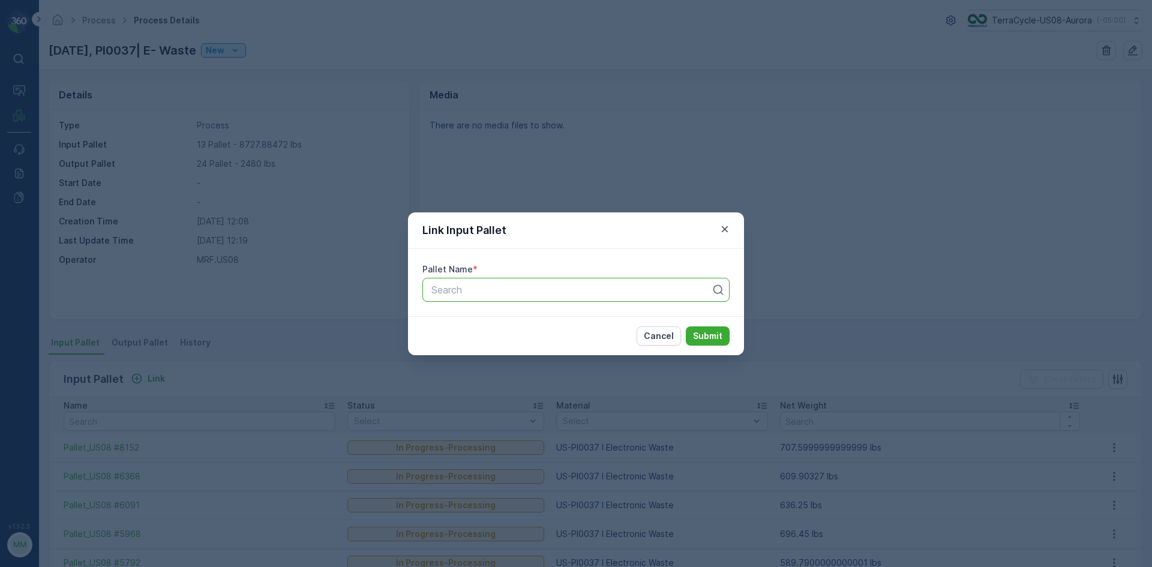
click at [502, 287] on div at bounding box center [571, 289] width 282 height 11
type input "9500"
drag, startPoint x: 469, startPoint y: 340, endPoint x: 458, endPoint y: 345, distance: 11.8
click at [466, 343] on span "Pallet_US08 #9500" at bounding box center [473, 339] width 87 height 11
drag, startPoint x: 705, startPoint y: 336, endPoint x: 709, endPoint y: 341, distance: 6.5
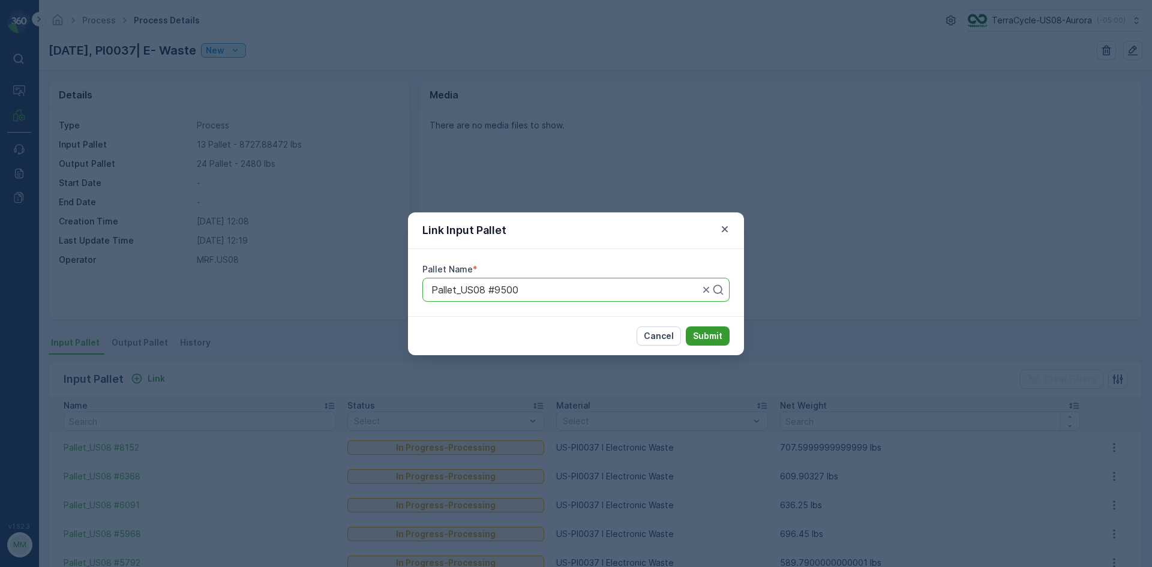
click at [709, 341] on p "Submit" at bounding box center [707, 336] width 29 height 12
click at [137, 379] on div "Link Input Pallet Pallet Name * Search Cancel Submit" at bounding box center [576, 283] width 1152 height 567
drag, startPoint x: 521, startPoint y: 292, endPoint x: 514, endPoint y: 293, distance: 7.9
click at [520, 293] on div at bounding box center [571, 289] width 282 height 11
type input "9500"
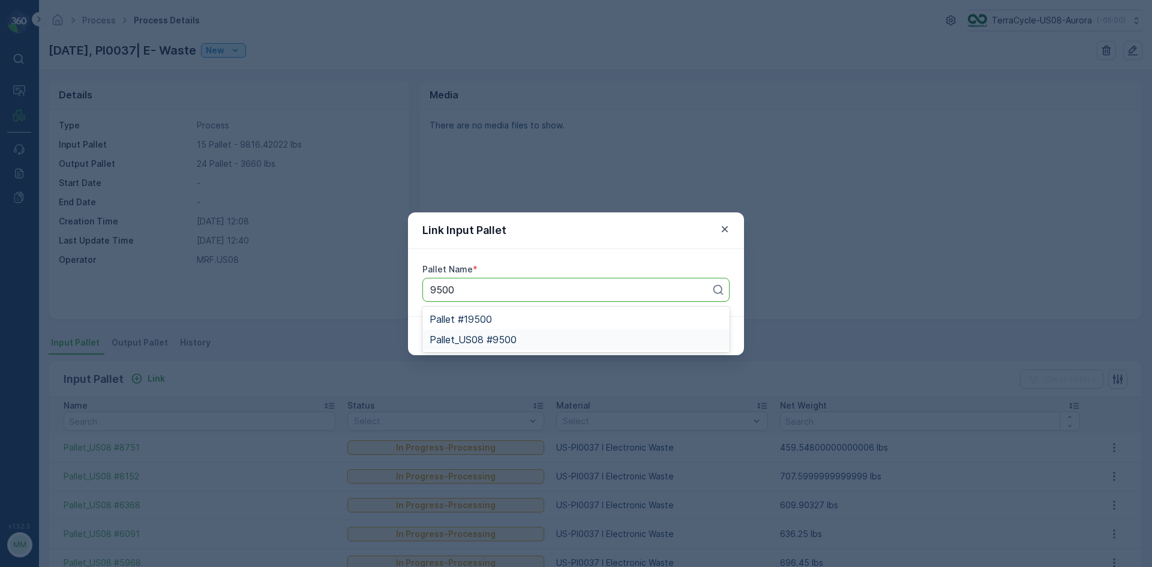
click at [474, 341] on span "Pallet_US08 #9500" at bounding box center [473, 339] width 87 height 11
click at [704, 335] on p "Submit" at bounding box center [707, 336] width 29 height 12
drag, startPoint x: 133, startPoint y: 376, endPoint x: 140, endPoint y: 388, distance: 14.5
click at [141, 388] on div "Link Input Pallet Pallet Name * Pallet_US08 #9500 Cancel Submit" at bounding box center [576, 283] width 1152 height 567
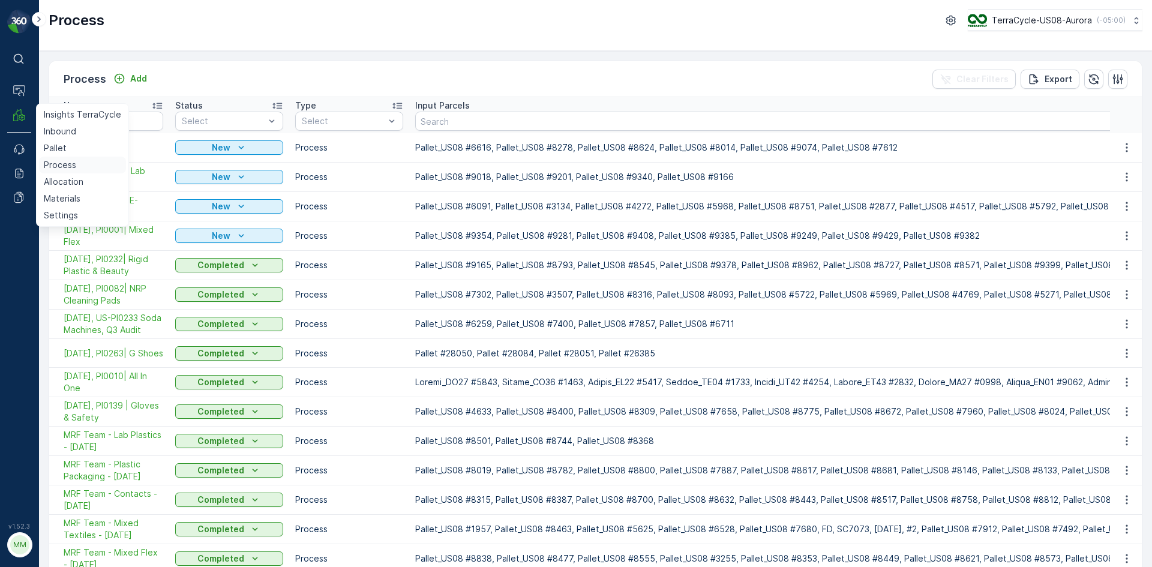
click at [61, 166] on p "Process" at bounding box center [60, 165] width 32 height 12
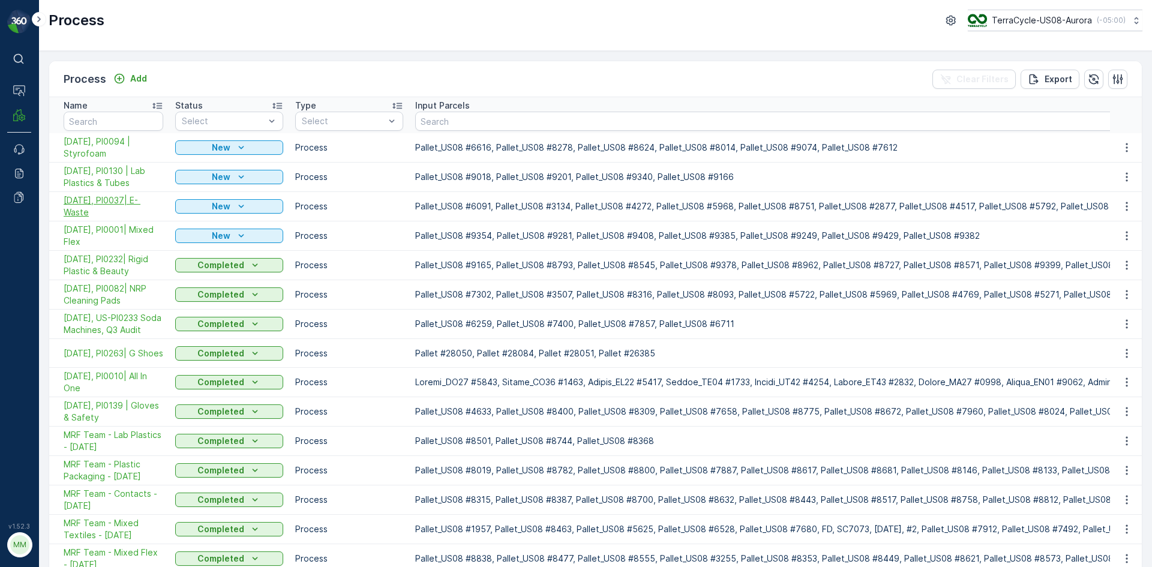
click at [132, 205] on span "[DATE], PI0037| E- Waste" at bounding box center [114, 206] width 100 height 24
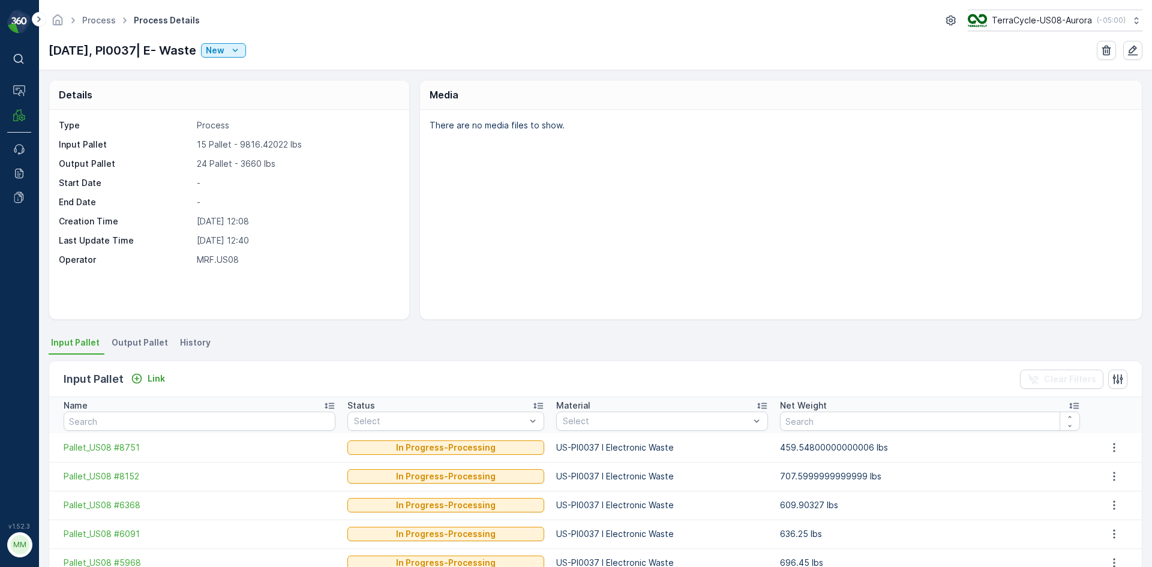
click at [131, 343] on span "Output Pallet" at bounding box center [140, 343] width 56 height 12
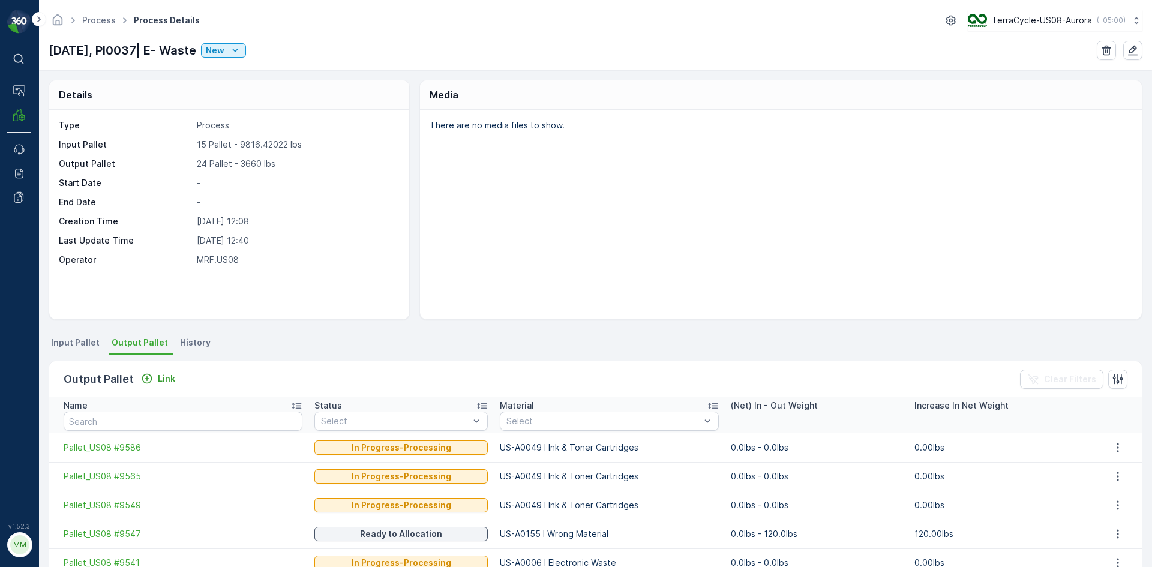
click at [155, 389] on div "Output Pallet Link Clear Filters" at bounding box center [595, 379] width 1092 height 36
click at [158, 379] on p "Link" at bounding box center [166, 379] width 17 height 12
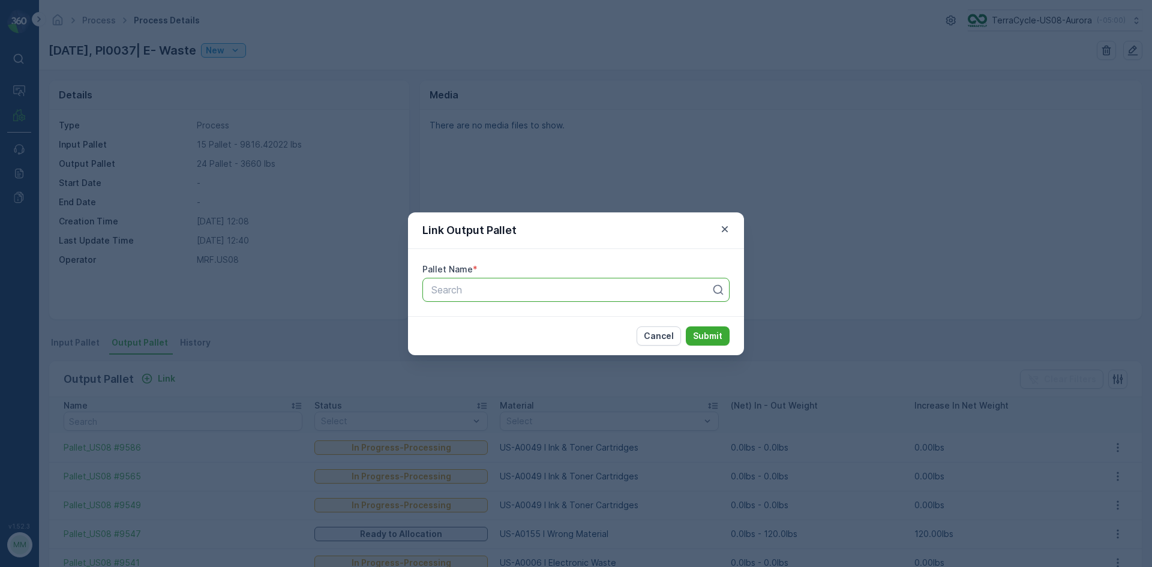
click at [451, 288] on div at bounding box center [571, 289] width 282 height 11
type input "9500"
drag, startPoint x: 701, startPoint y: 335, endPoint x: 476, endPoint y: 291, distance: 229.9
click at [476, 291] on div at bounding box center [571, 289] width 282 height 11
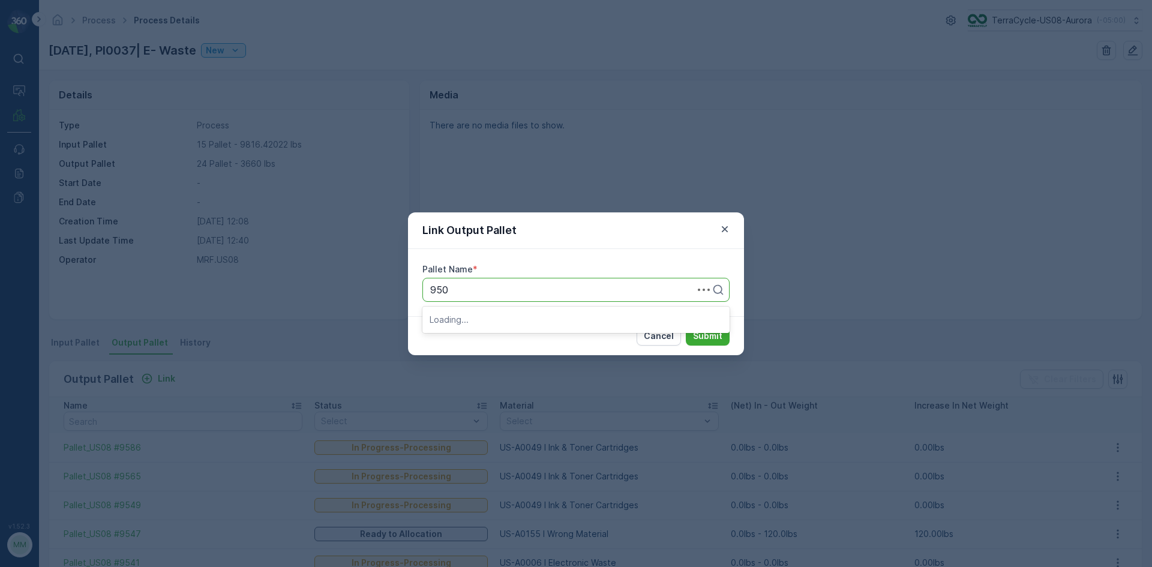
type input "9500"
click at [493, 340] on span "Pallet_US08 #9500" at bounding box center [473, 339] width 87 height 11
click at [686, 326] on button "Submit" at bounding box center [708, 335] width 44 height 19
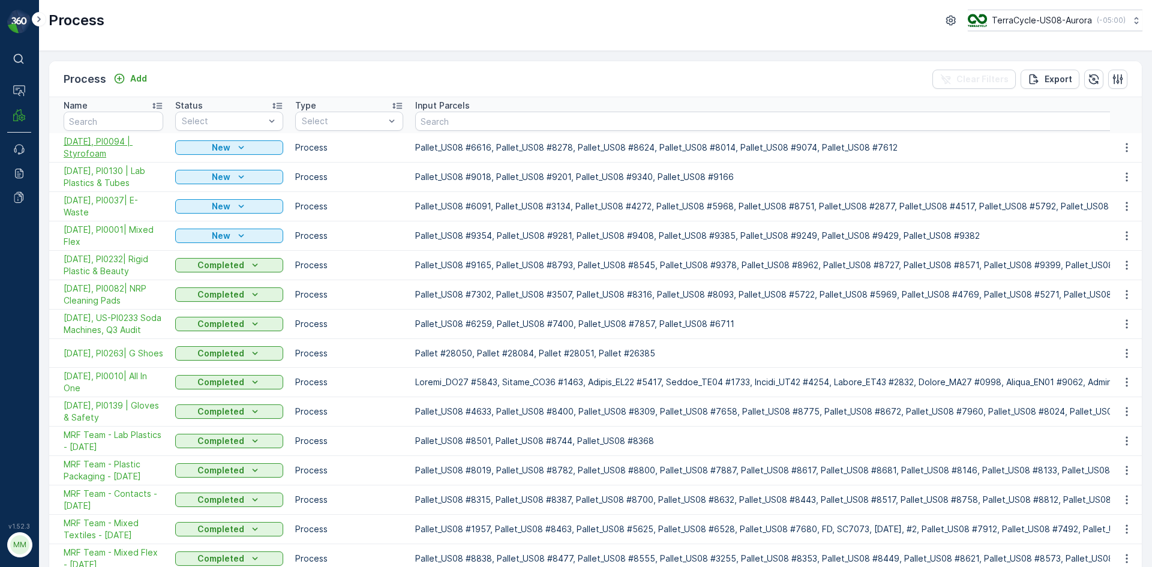
click at [116, 151] on span "[DATE], PI0094 | Styrofoam" at bounding box center [114, 148] width 100 height 24
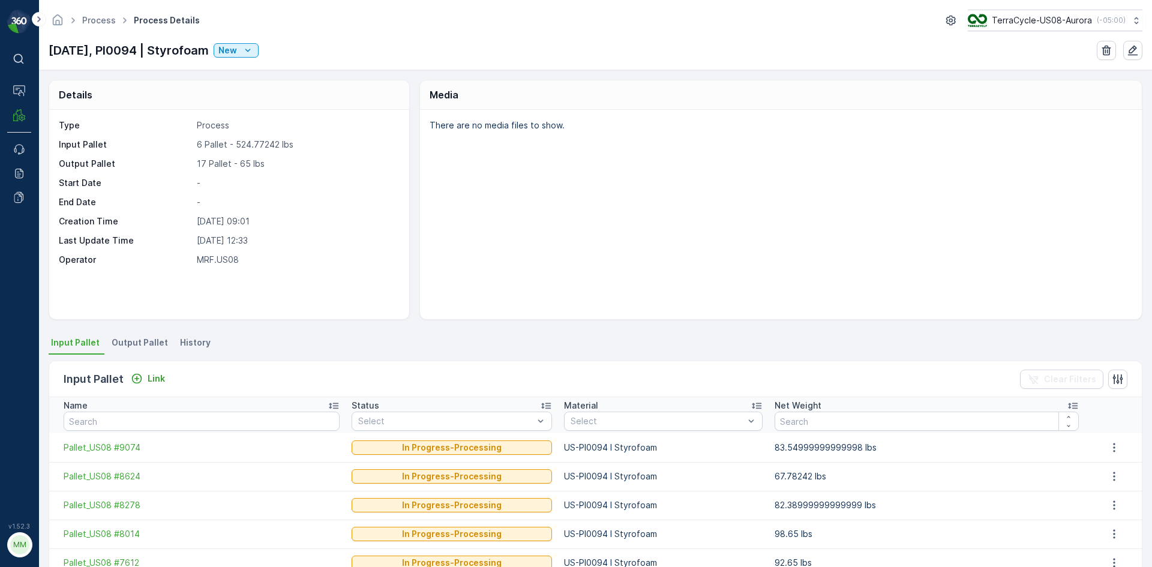
click at [143, 341] on span "Output Pallet" at bounding box center [140, 343] width 56 height 12
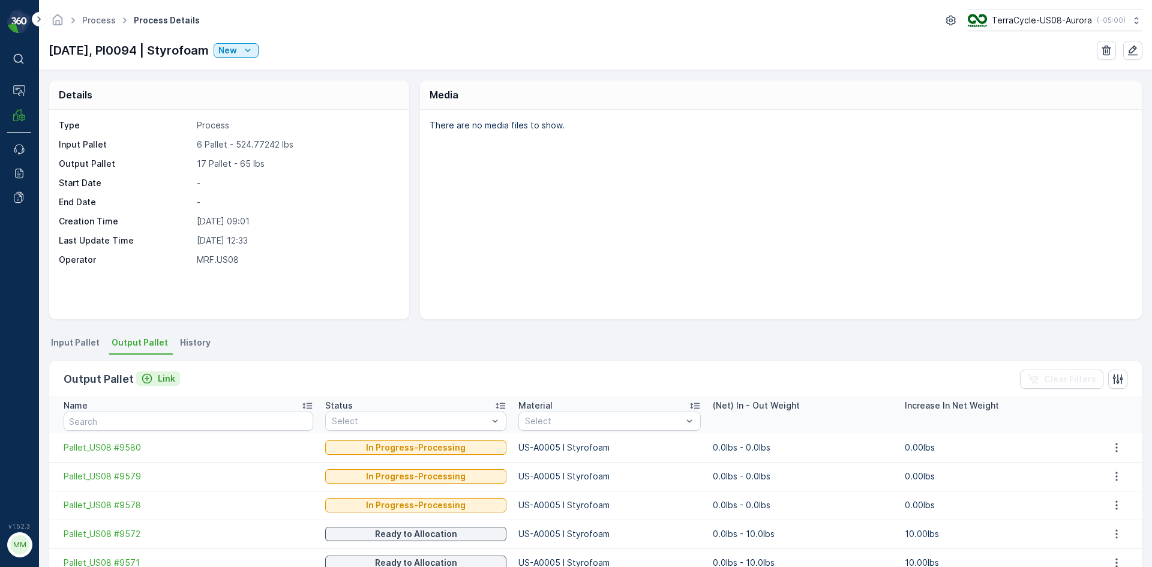
click at [158, 378] on p "Link" at bounding box center [166, 379] width 17 height 12
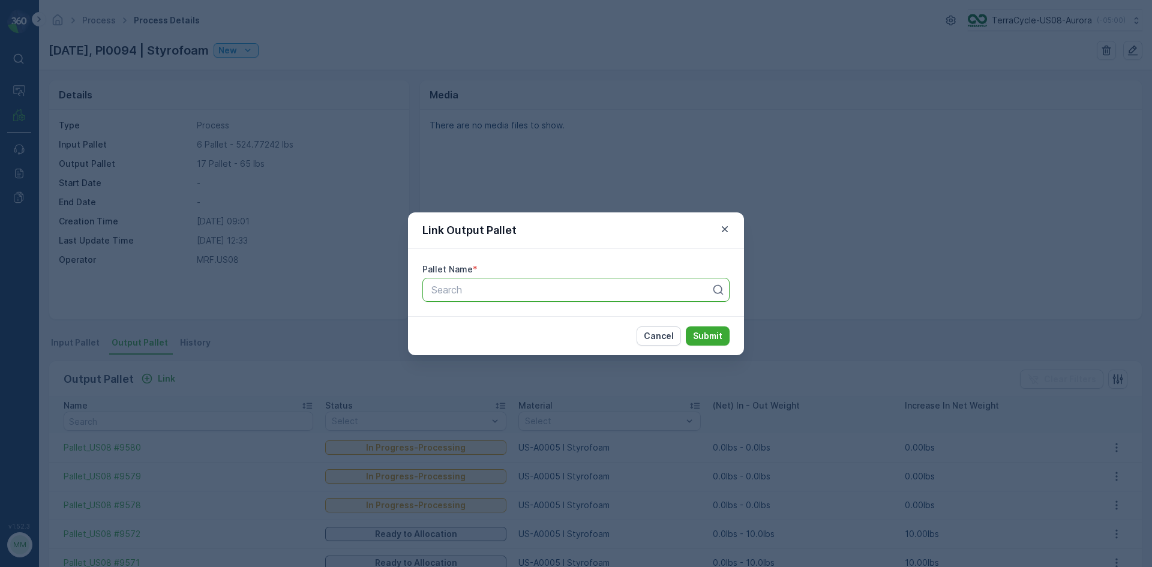
click at [642, 294] on div at bounding box center [571, 289] width 282 height 11
type input "9577"
click at [593, 314] on div "Pallet_US08 #9577" at bounding box center [576, 319] width 293 height 11
click at [686, 326] on button "Submit" at bounding box center [708, 335] width 44 height 19
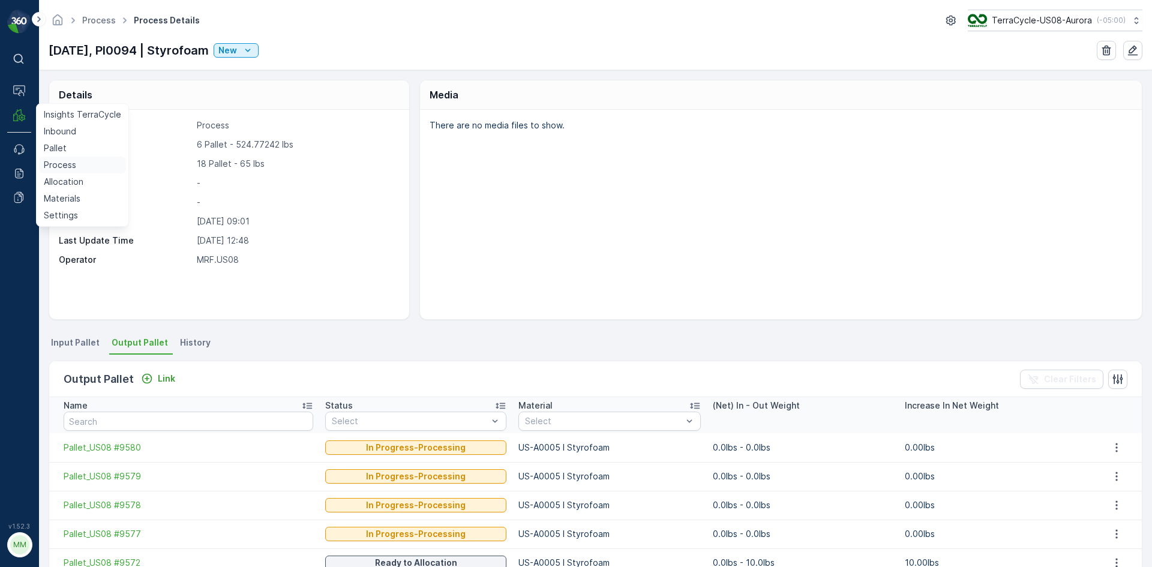
click at [69, 166] on p "Process" at bounding box center [60, 165] width 32 height 12
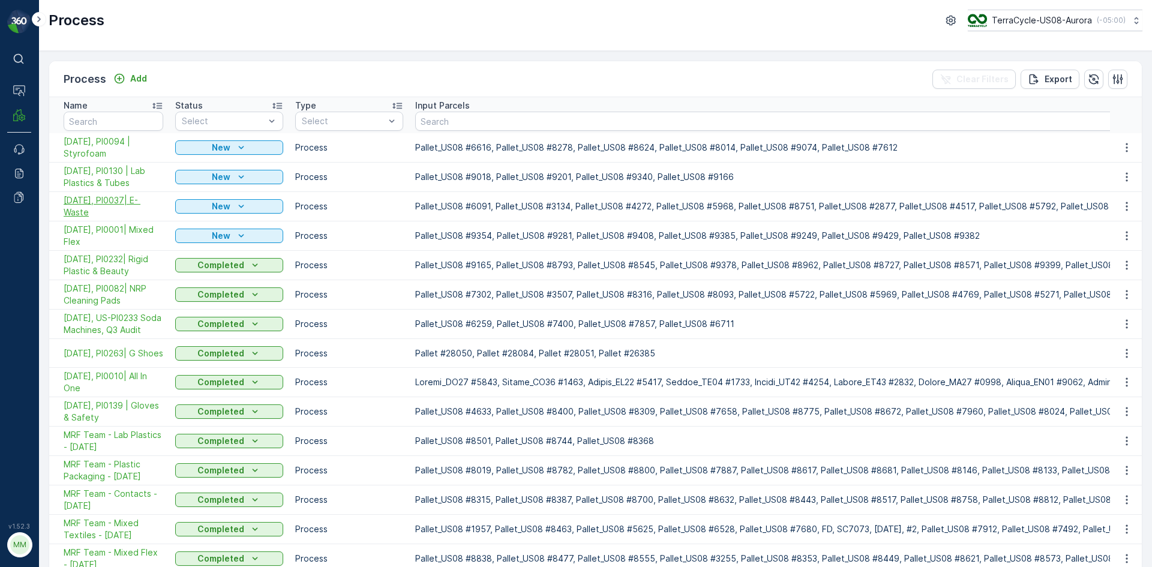
click at [123, 202] on span "[DATE], PI0037| E- Waste" at bounding box center [114, 206] width 100 height 24
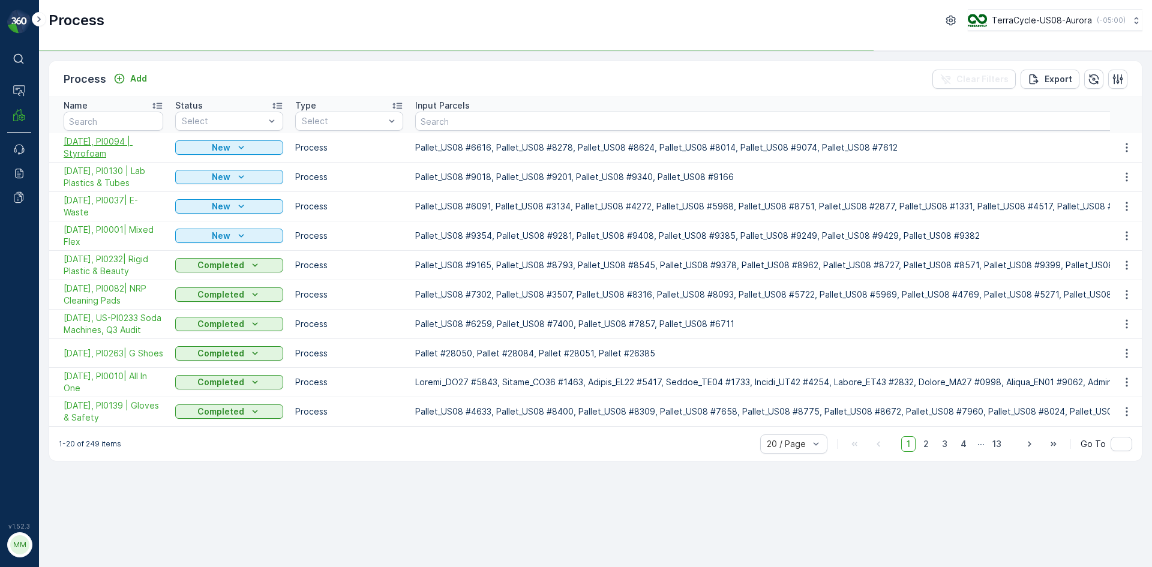
click at [108, 139] on span "[DATE], PI0094 | Styrofoam" at bounding box center [114, 148] width 100 height 24
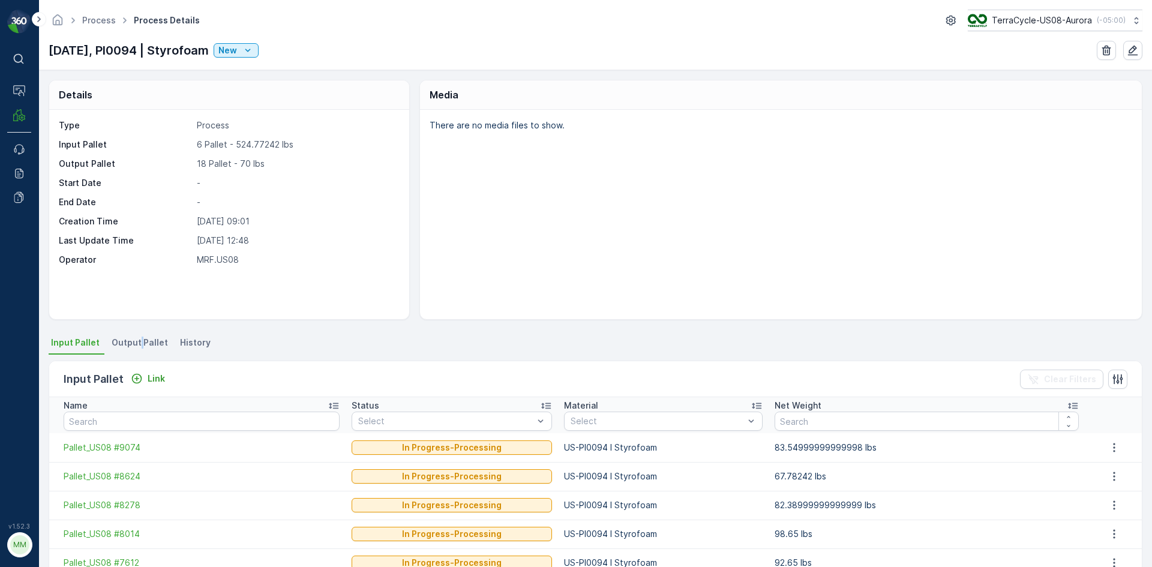
click at [139, 342] on span "Output Pallet" at bounding box center [140, 343] width 56 height 12
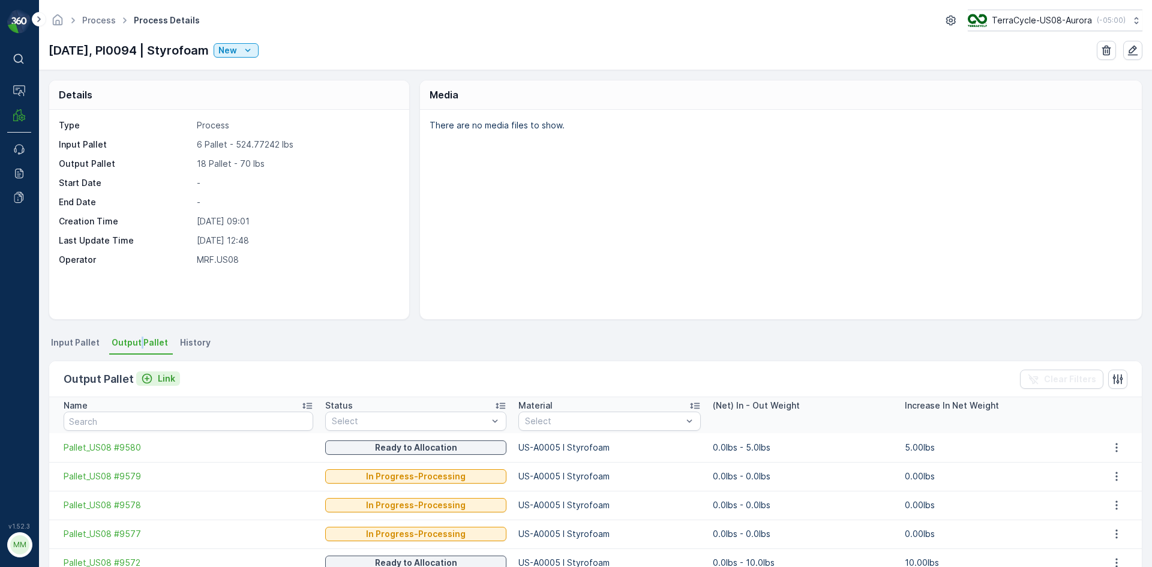
click at [161, 373] on p "Link" at bounding box center [166, 379] width 17 height 12
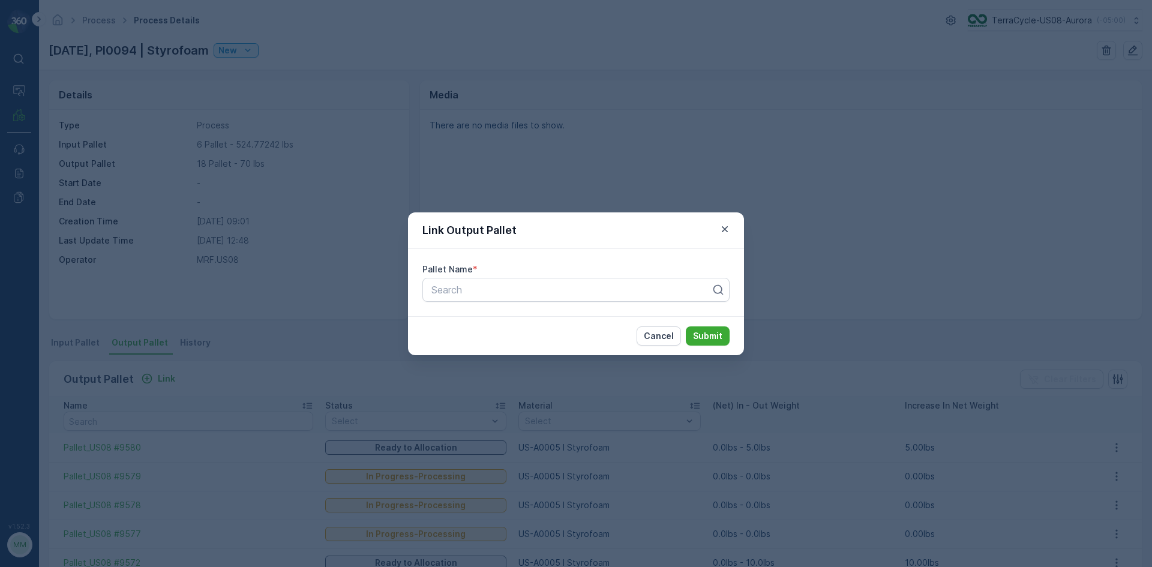
click at [570, 304] on div "Pallet Name * Search" at bounding box center [576, 282] width 336 height 67
click at [567, 301] on div "Search" at bounding box center [575, 290] width 307 height 24
type input "9576"
click at [591, 314] on div "Pallet_US08 #9576" at bounding box center [576, 319] width 293 height 11
click at [686, 326] on button "Submit" at bounding box center [708, 335] width 44 height 19
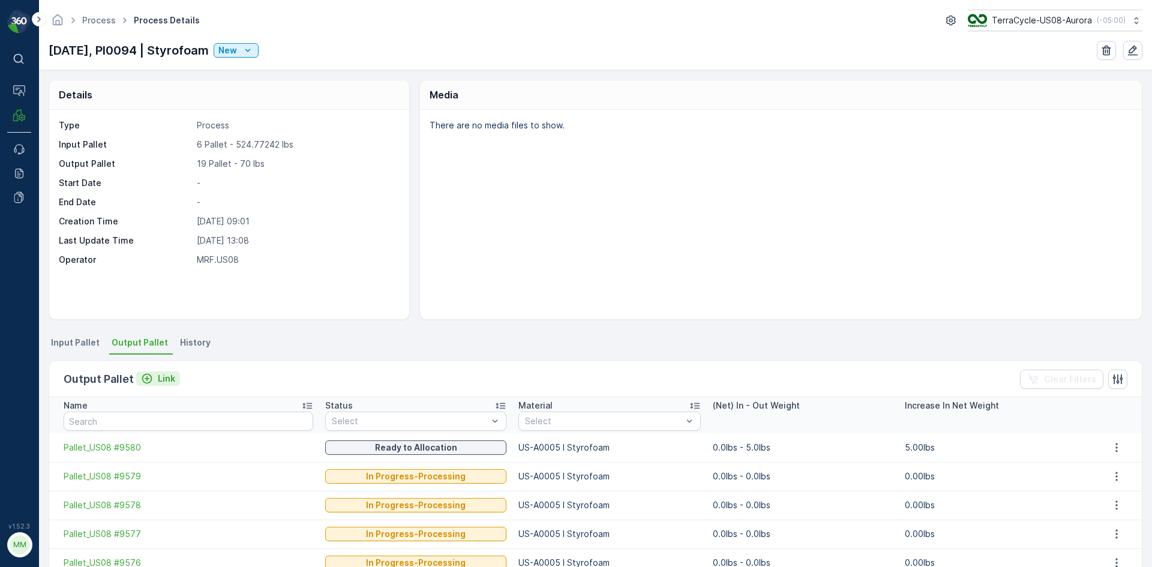
click at [163, 378] on p "Link" at bounding box center [166, 379] width 17 height 12
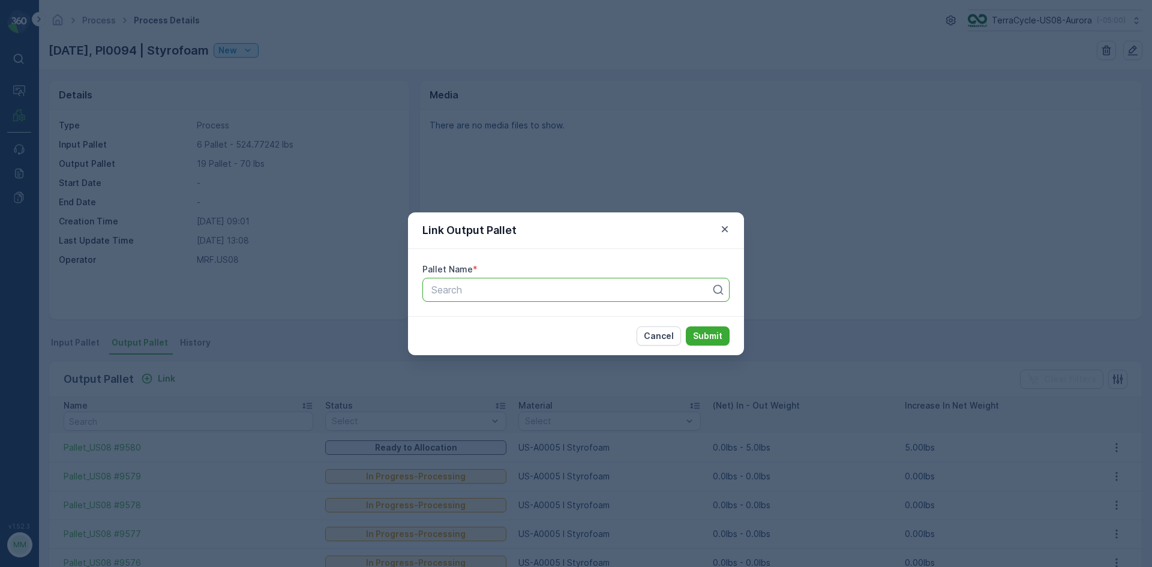
click at [541, 299] on div "Search" at bounding box center [575, 290] width 307 height 24
type input "9575"
click at [576, 314] on div "Pallet_US08 #9575" at bounding box center [576, 319] width 293 height 11
click at [686, 326] on button "Submit" at bounding box center [708, 335] width 44 height 19
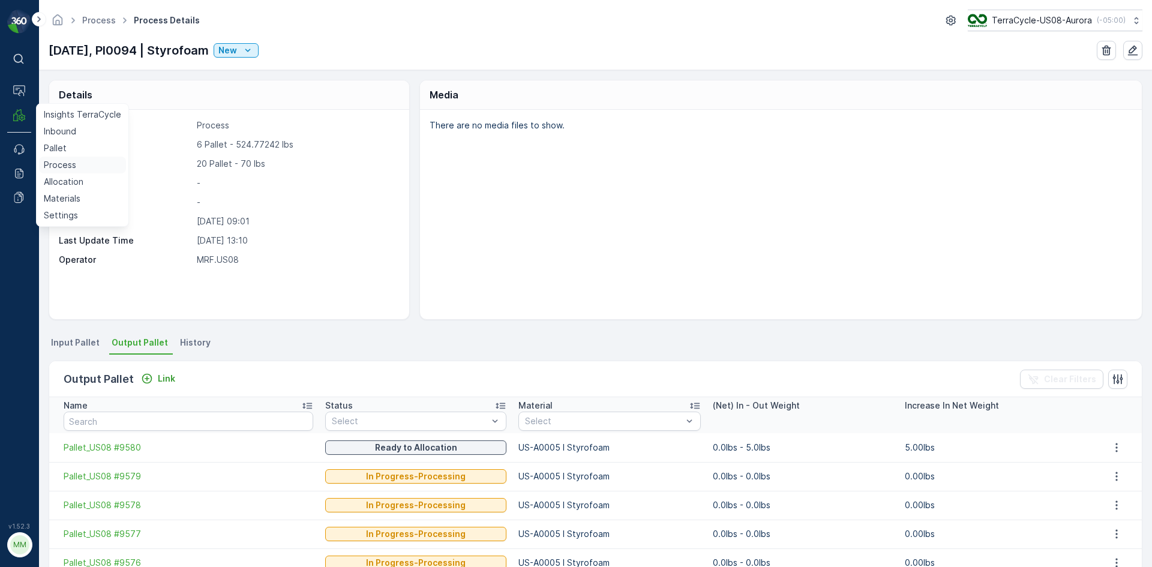
click at [65, 166] on p "Process" at bounding box center [60, 165] width 32 height 12
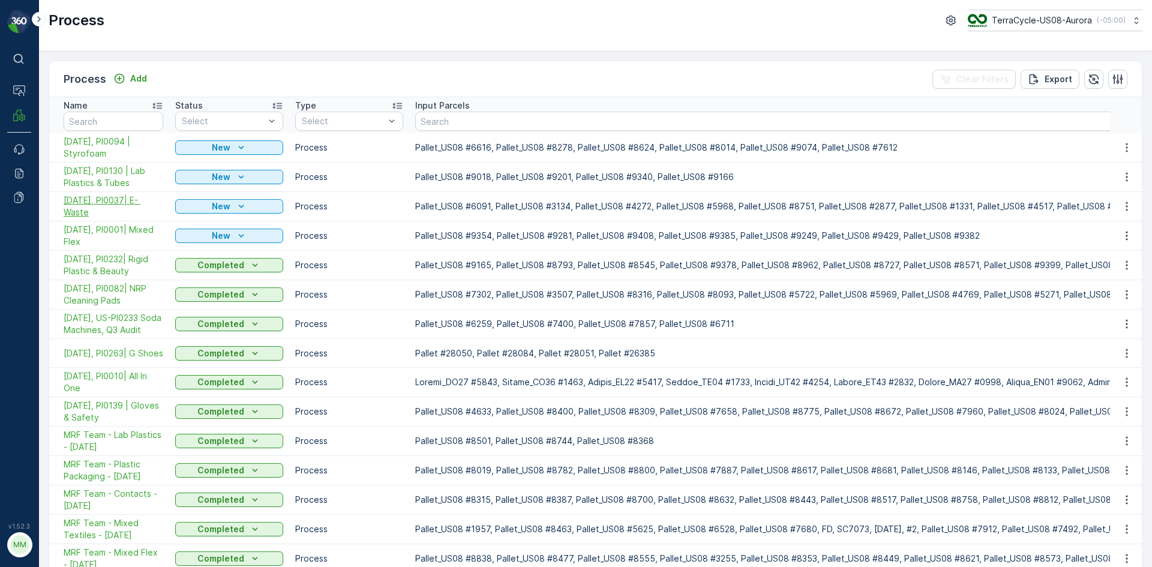
click at [104, 199] on span "[DATE], PI0037| E- Waste" at bounding box center [114, 206] width 100 height 24
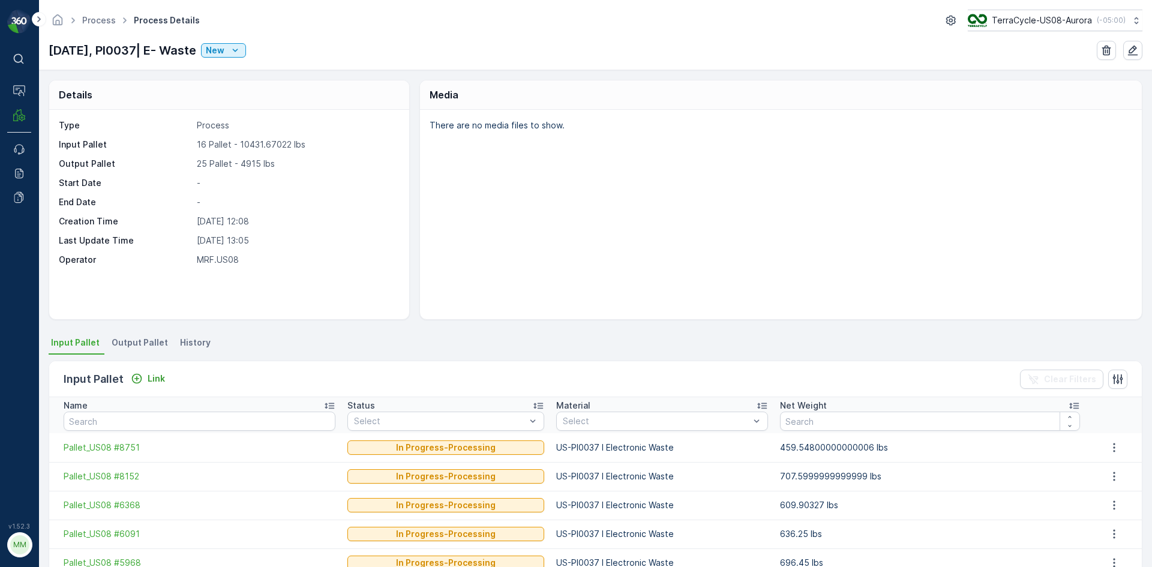
click at [137, 341] on span "Output Pallet" at bounding box center [140, 343] width 56 height 12
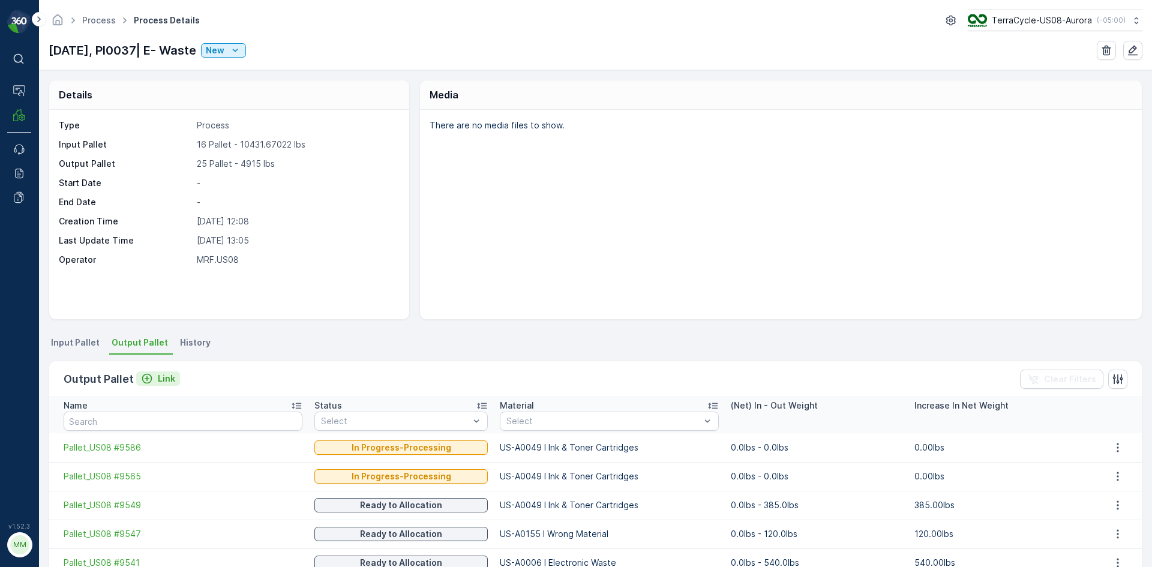
click at [149, 377] on icon "Link" at bounding box center [147, 379] width 10 height 10
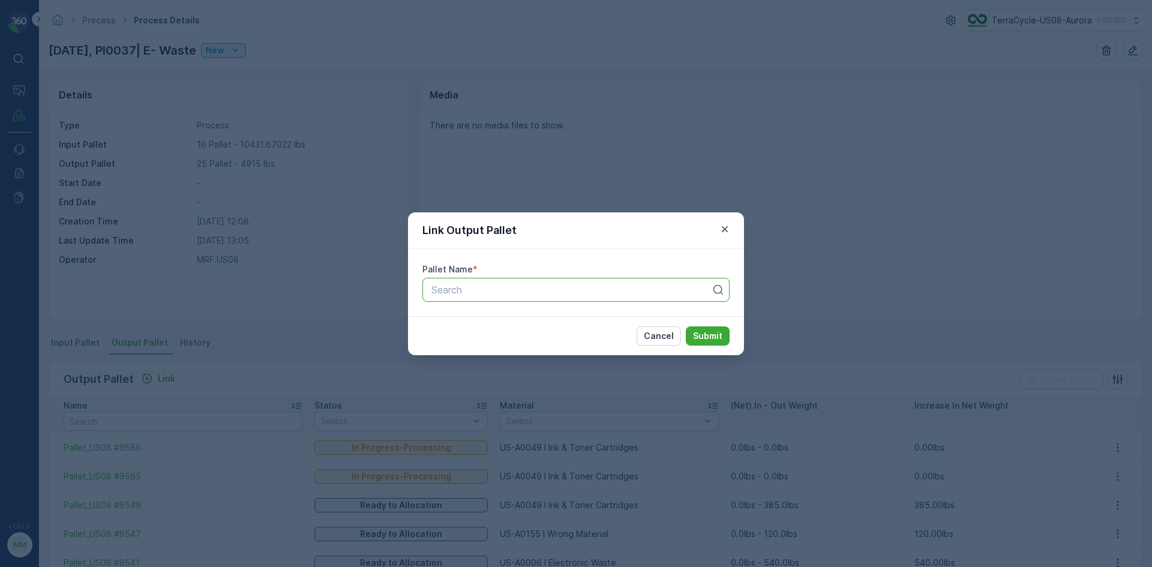
click at [544, 292] on div at bounding box center [571, 289] width 282 height 11
type input "9582"
click at [498, 316] on span "Pallet_US08 #9582" at bounding box center [473, 319] width 86 height 11
click at [692, 334] on button "Submit" at bounding box center [708, 335] width 44 height 19
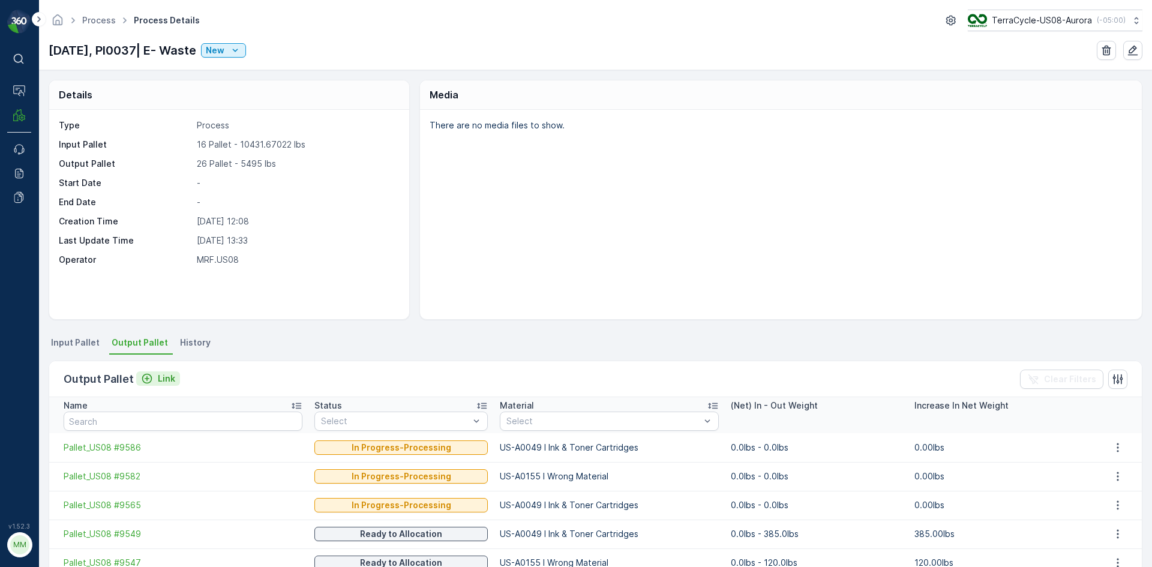
click at [149, 382] on icon "Link" at bounding box center [147, 379] width 12 height 12
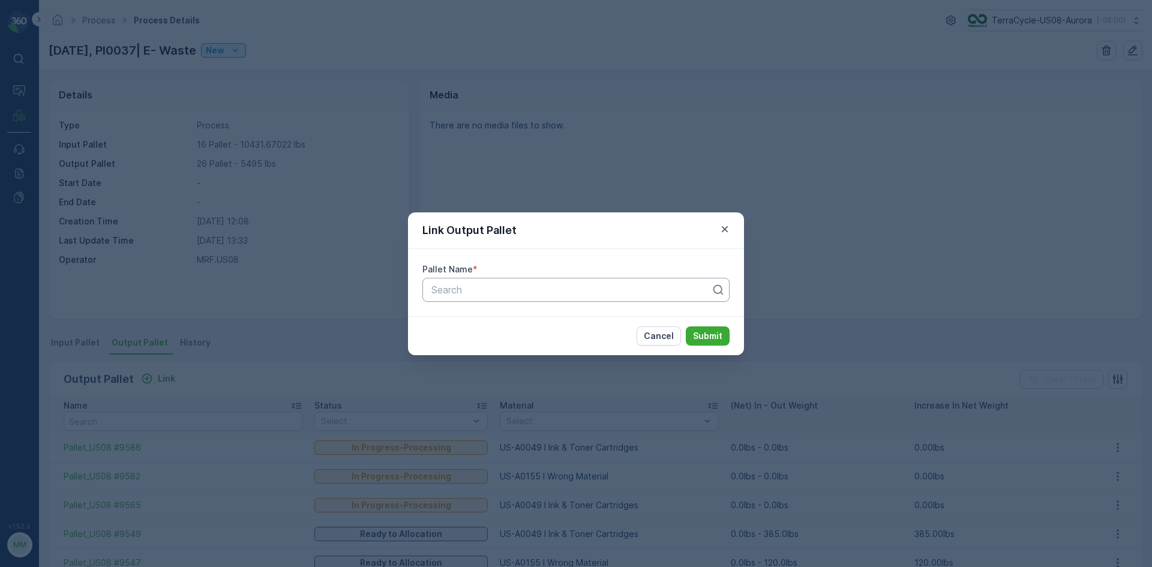
click at [562, 293] on div at bounding box center [571, 289] width 282 height 11
type input "9502"
click at [505, 337] on span "Pallet_US08 #9502" at bounding box center [473, 339] width 86 height 11
click at [707, 337] on p "Submit" at bounding box center [707, 336] width 29 height 12
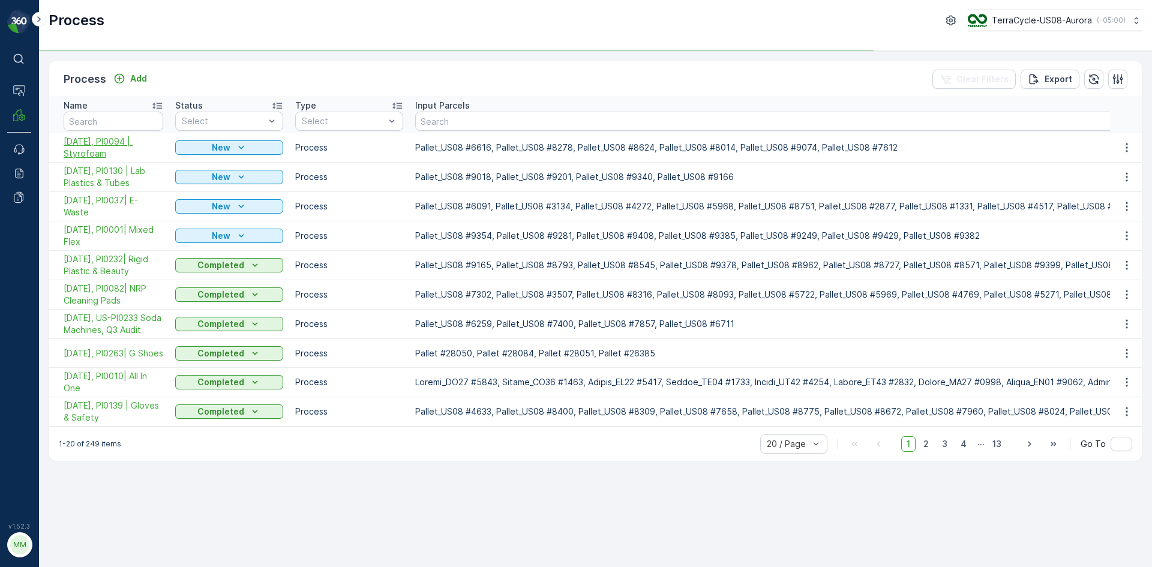
click at [113, 136] on span "[DATE], PI0094 | Styrofoam" at bounding box center [114, 148] width 100 height 24
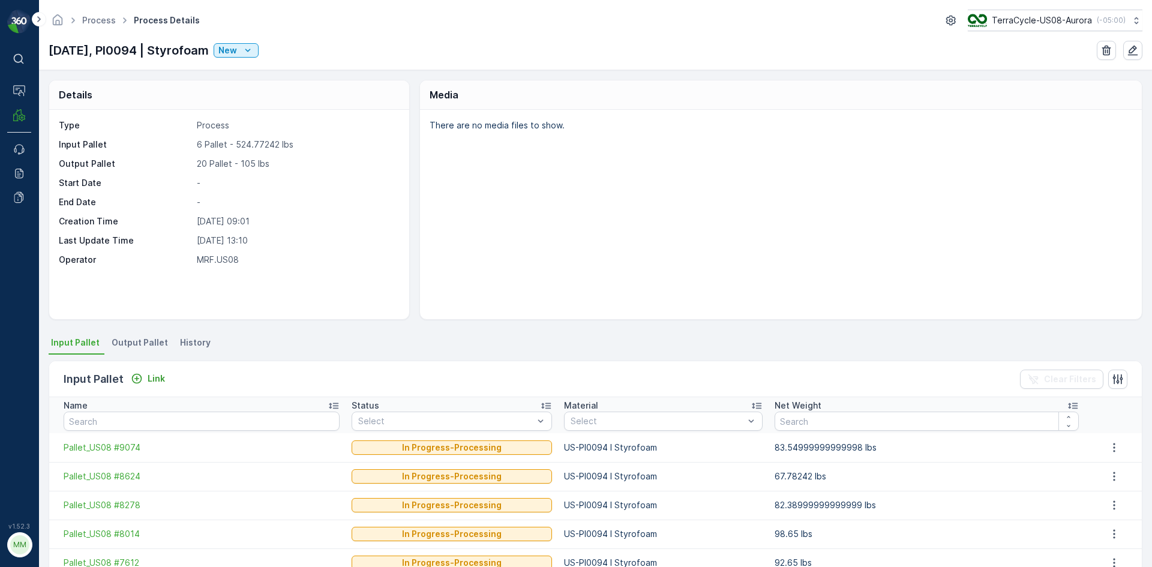
click at [137, 343] on span "Output Pallet" at bounding box center [140, 343] width 56 height 12
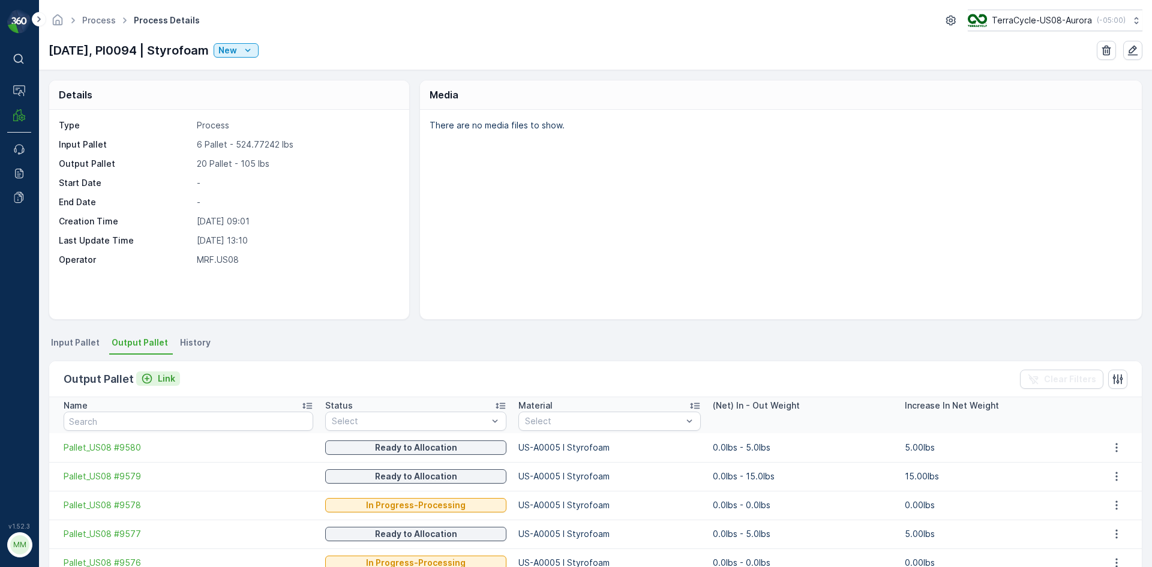
click at [169, 380] on p "Link" at bounding box center [166, 379] width 17 height 12
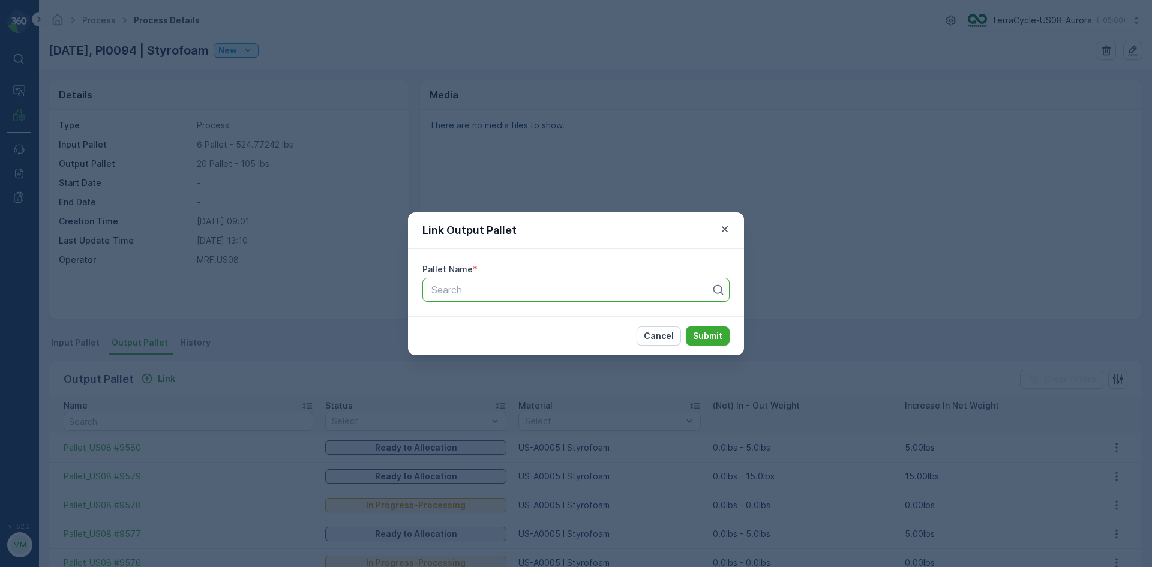
click at [538, 295] on div at bounding box center [571, 289] width 282 height 11
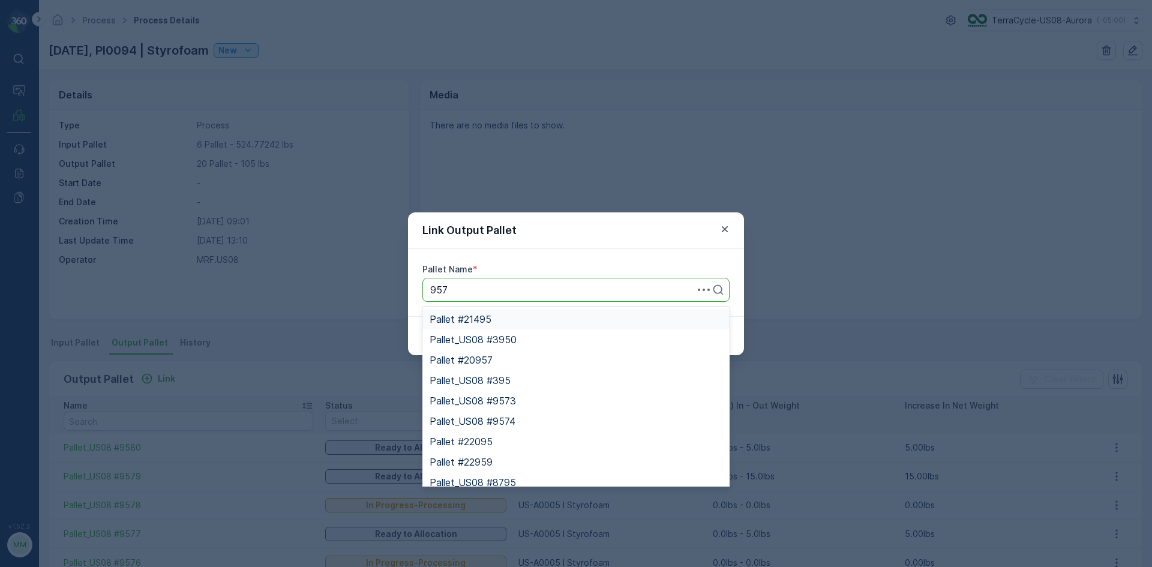
type input "9574"
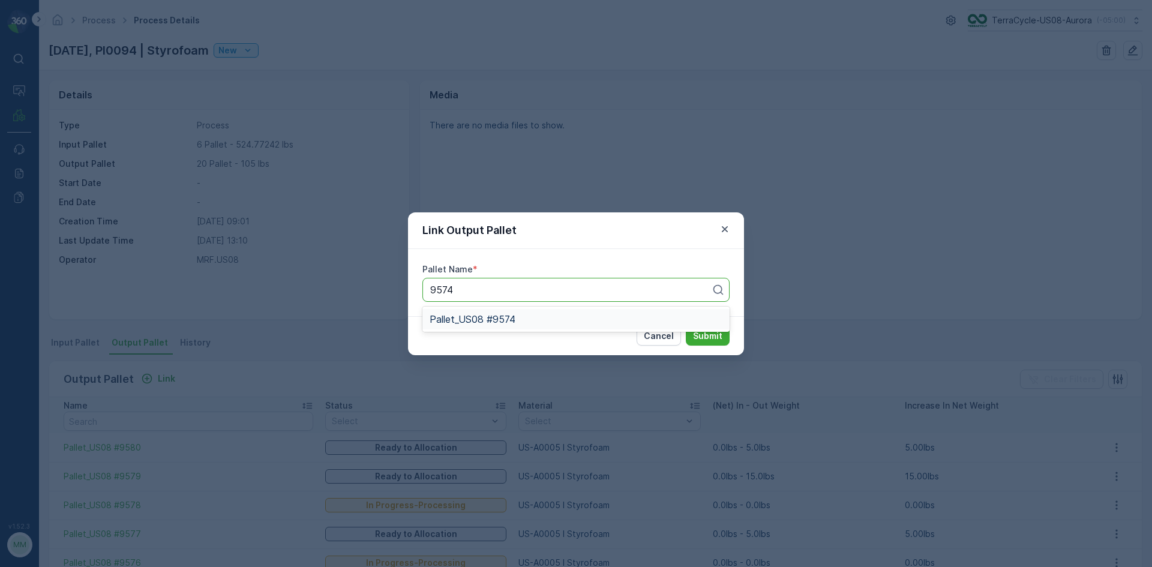
click at [510, 321] on span "Pallet_US08 #9574" at bounding box center [473, 319] width 86 height 11
click at [686, 326] on button "Submit" at bounding box center [708, 335] width 44 height 19
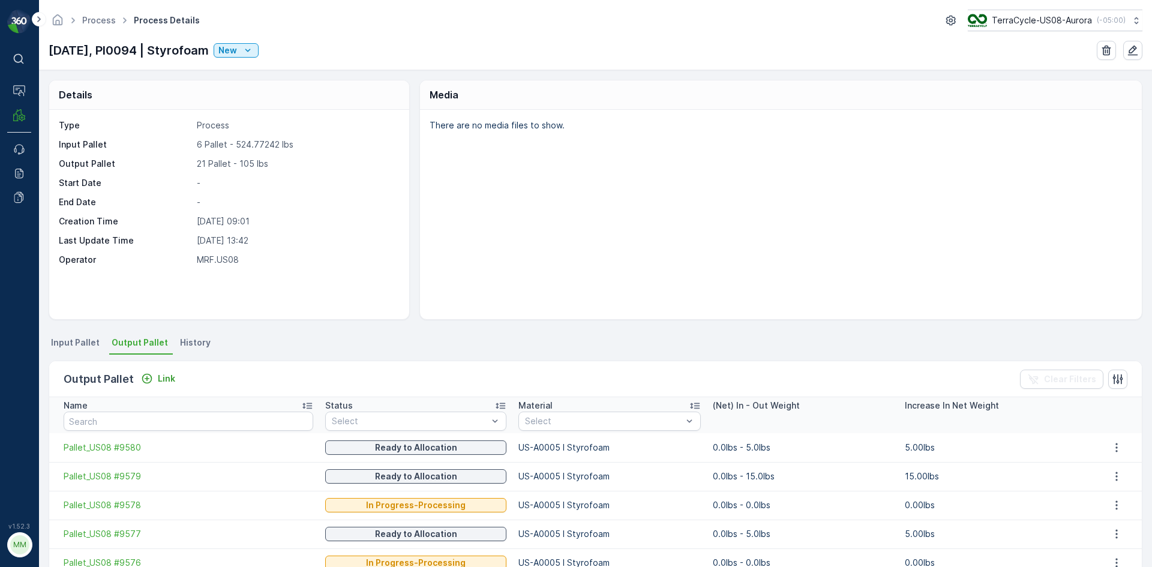
click at [129, 346] on span "Output Pallet" at bounding box center [140, 343] width 56 height 12
click at [134, 343] on span "Output Pallet" at bounding box center [140, 343] width 56 height 12
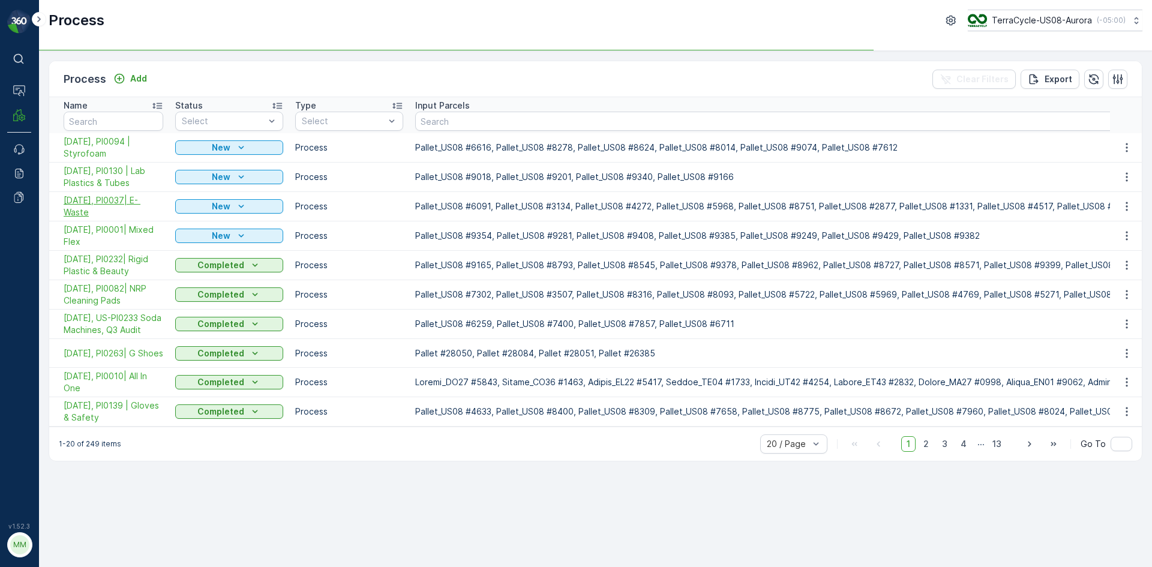
click at [131, 205] on span "[DATE], PI0037| E- Waste" at bounding box center [114, 206] width 100 height 24
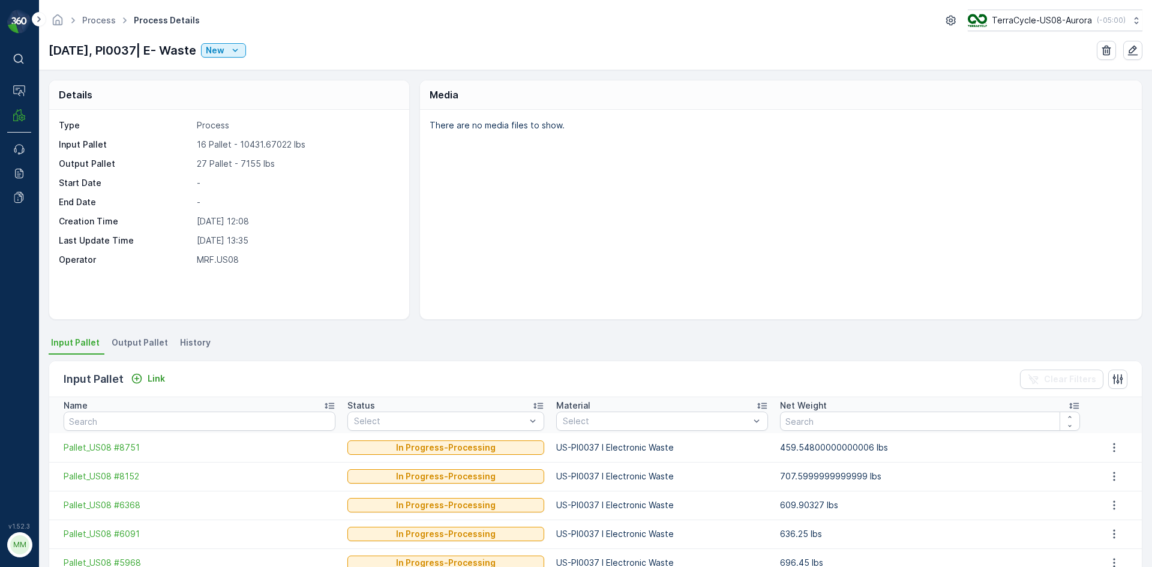
click at [144, 347] on span "Output Pallet" at bounding box center [140, 343] width 56 height 12
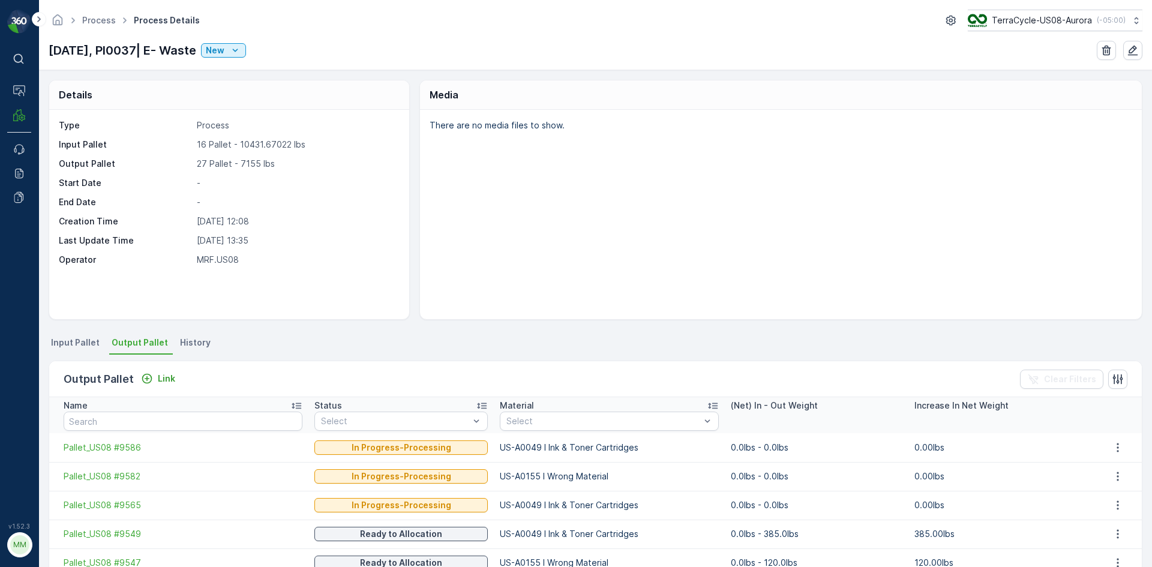
click at [157, 368] on div "Output Pallet Link Clear Filters" at bounding box center [595, 379] width 1092 height 36
click at [158, 377] on p "Link" at bounding box center [166, 379] width 17 height 12
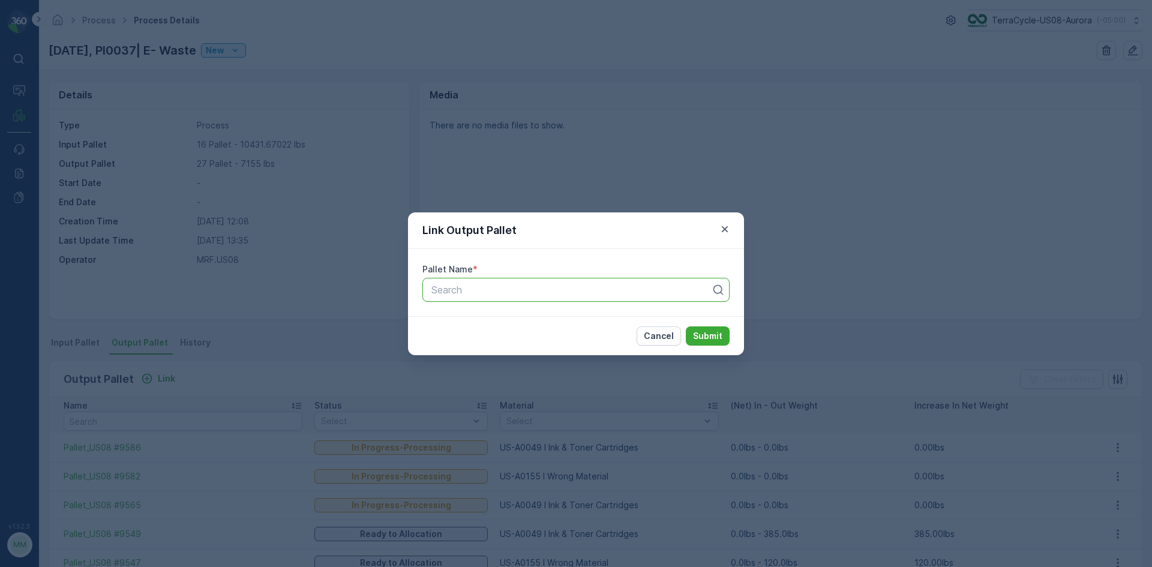
click at [535, 287] on div at bounding box center [571, 289] width 282 height 11
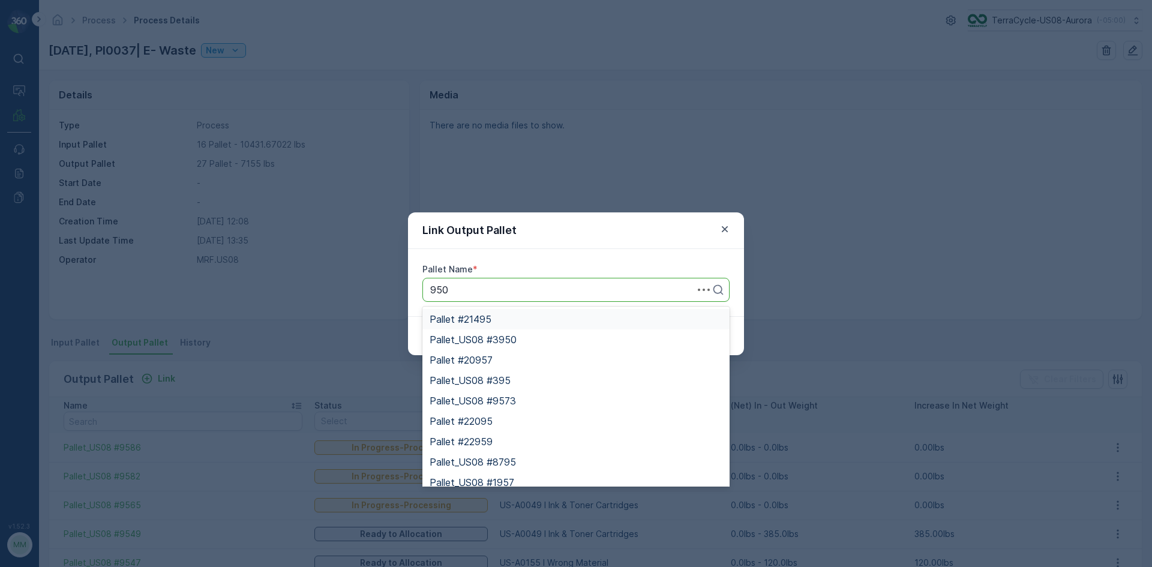
type input "9501"
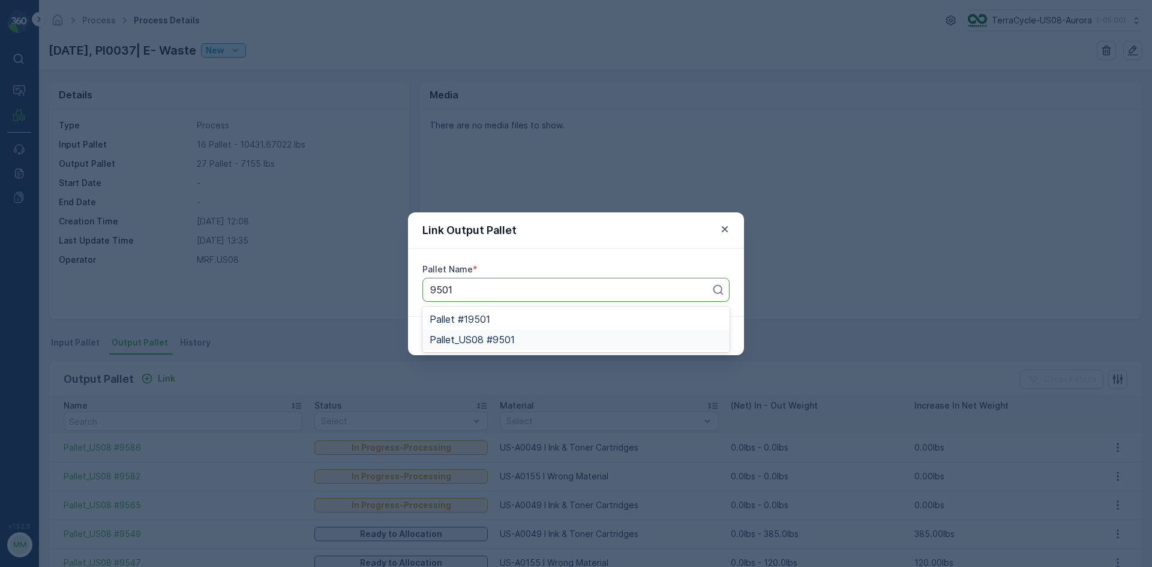
click at [472, 341] on span "Pallet_US08 #9501" at bounding box center [472, 339] width 85 height 11
click at [707, 337] on p "Submit" at bounding box center [707, 336] width 29 height 12
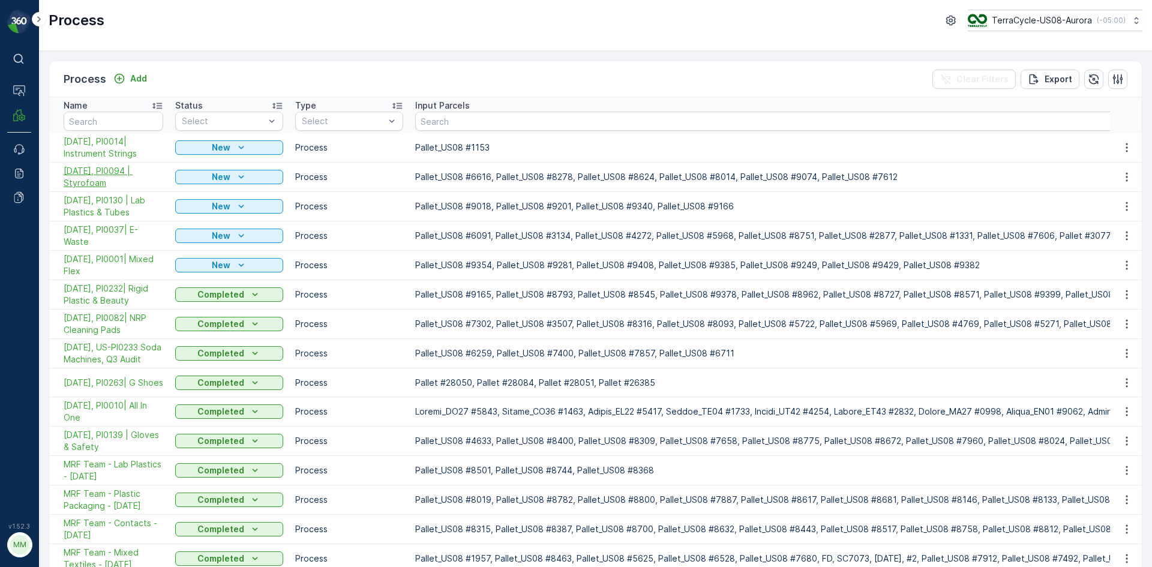
click at [114, 177] on span "[DATE], PI0094 | Styrofoam" at bounding box center [114, 177] width 100 height 24
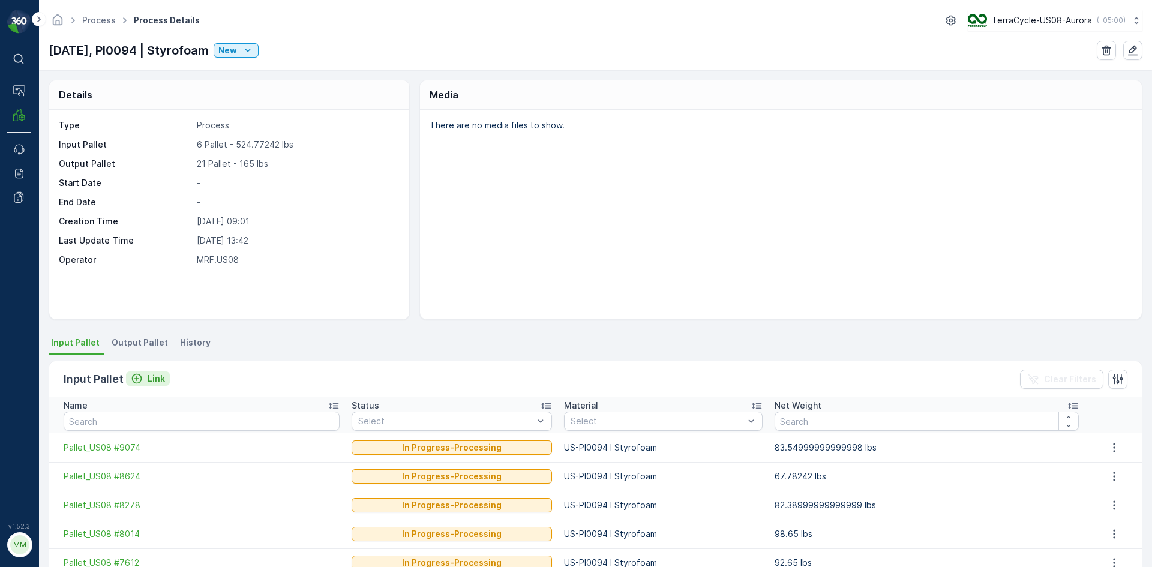
click at [146, 379] on div "Link" at bounding box center [148, 379] width 34 height 12
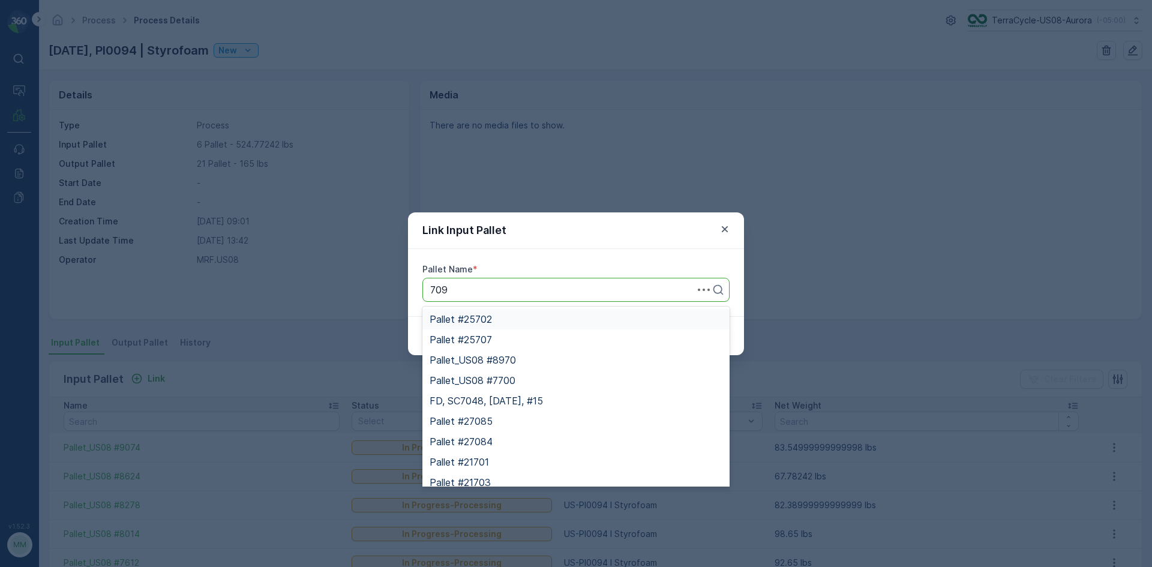
type input "7097"
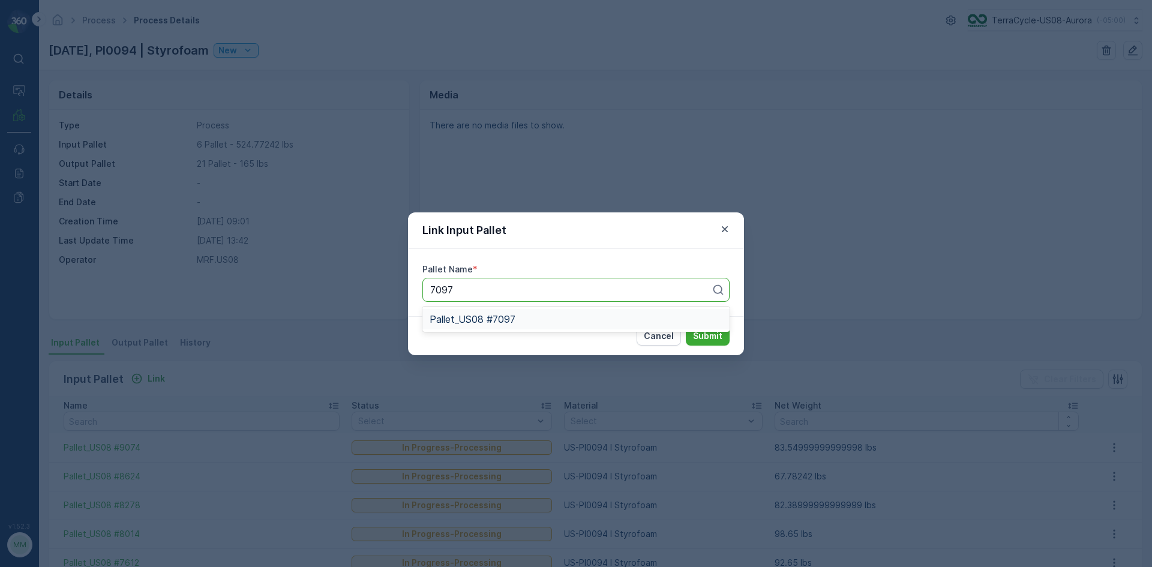
click at [517, 318] on div "Pallet_US08 #7097" at bounding box center [576, 319] width 293 height 11
click at [686, 326] on button "Submit" at bounding box center [708, 335] width 44 height 19
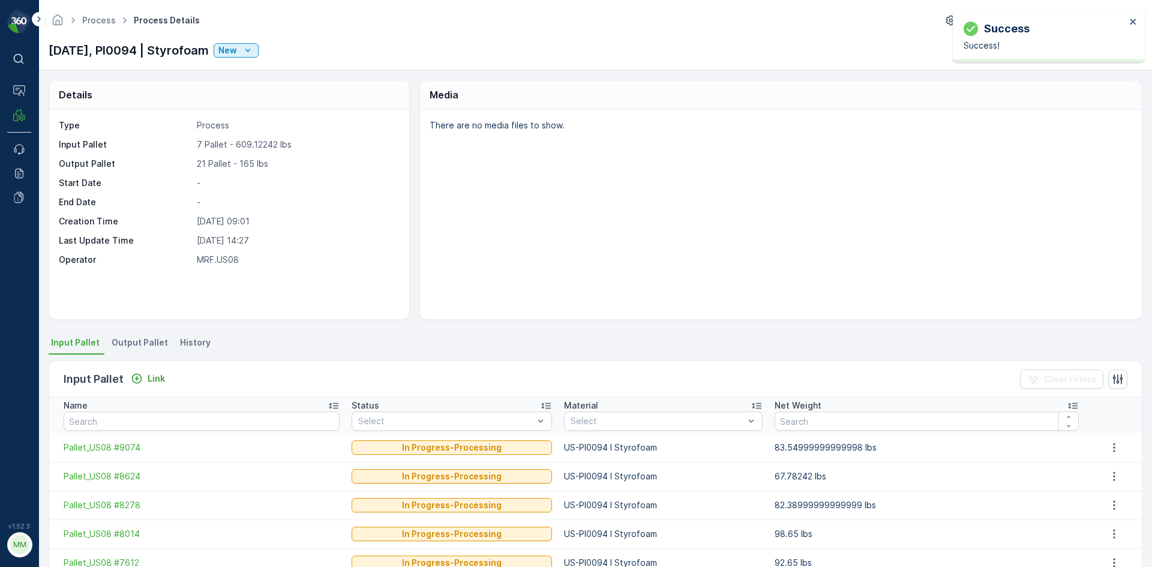
click at [145, 353] on li "Output Pallet" at bounding box center [141, 344] width 64 height 20
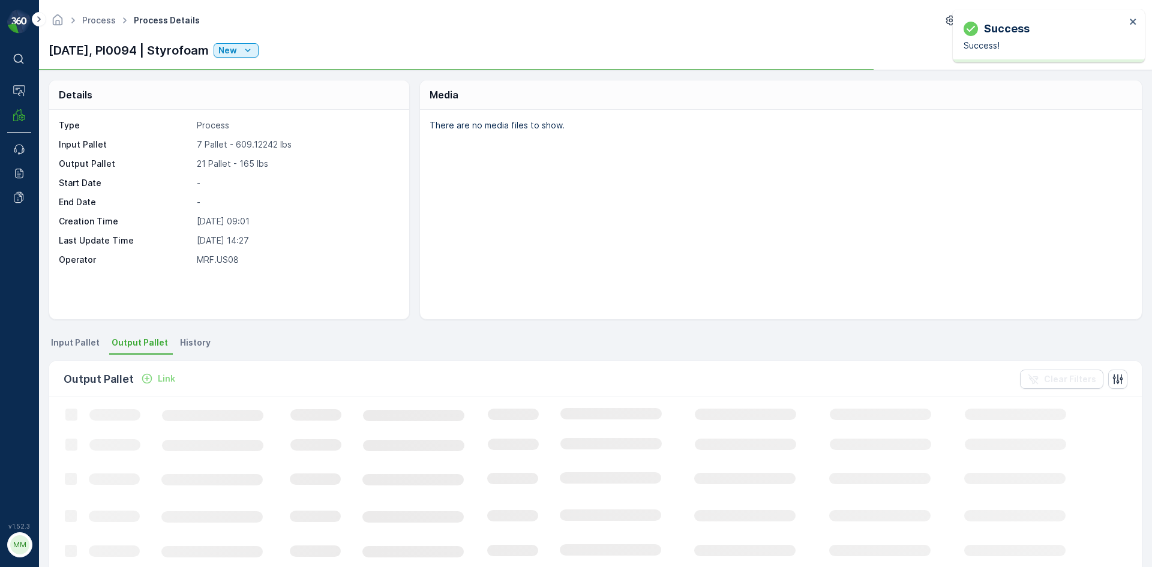
click at [141, 340] on span "Output Pallet" at bounding box center [140, 343] width 56 height 12
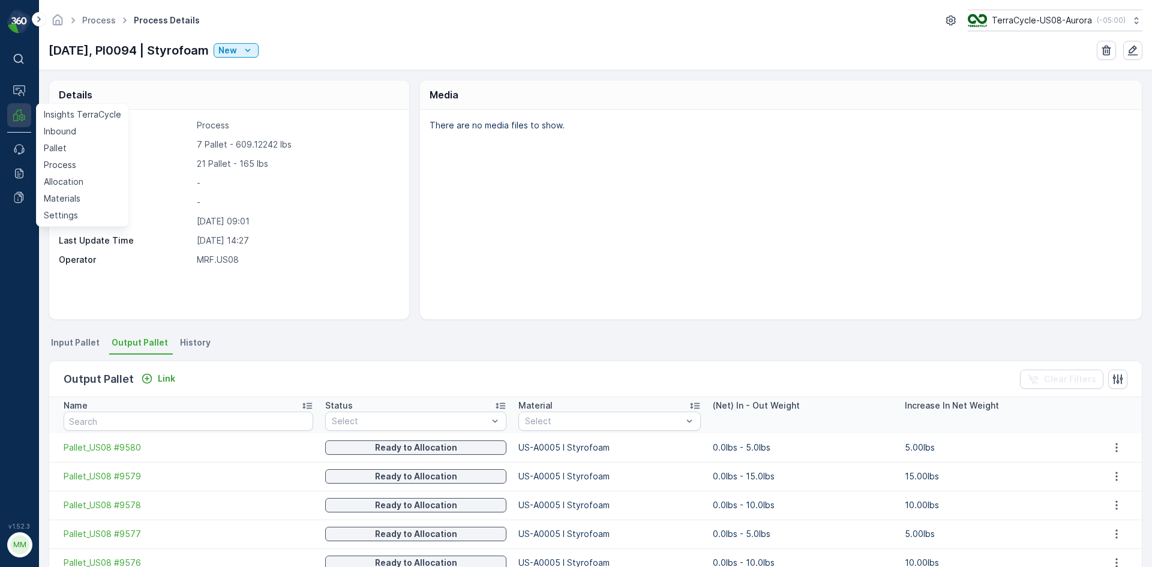
click at [20, 118] on icon at bounding box center [19, 115] width 12 height 12
click at [74, 165] on p "Process" at bounding box center [60, 165] width 32 height 12
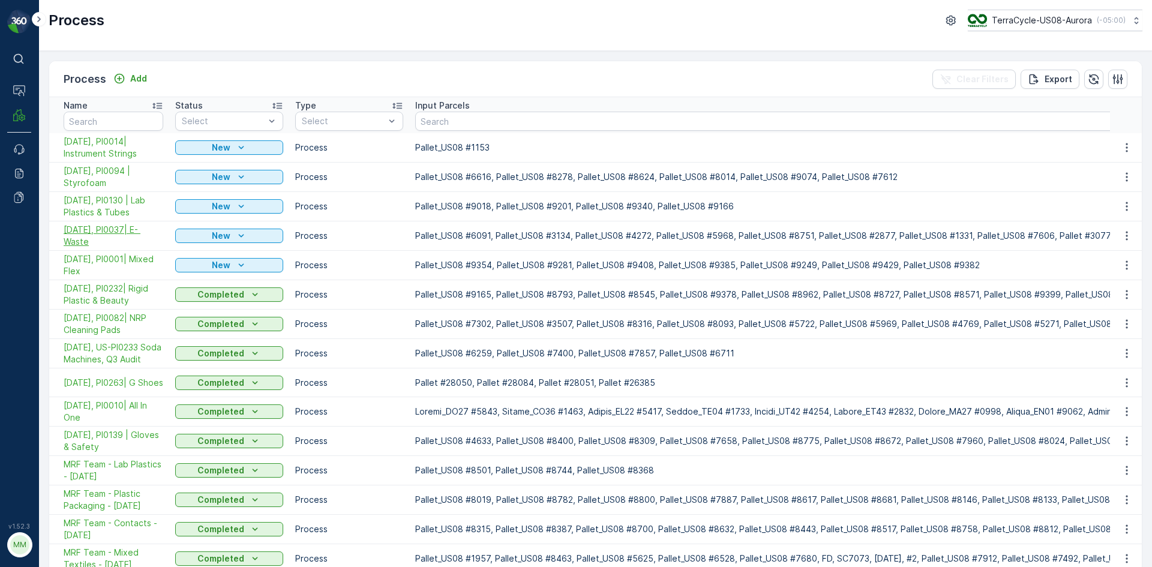
click at [112, 230] on span "[DATE], PI0037| E- Waste" at bounding box center [114, 236] width 100 height 24
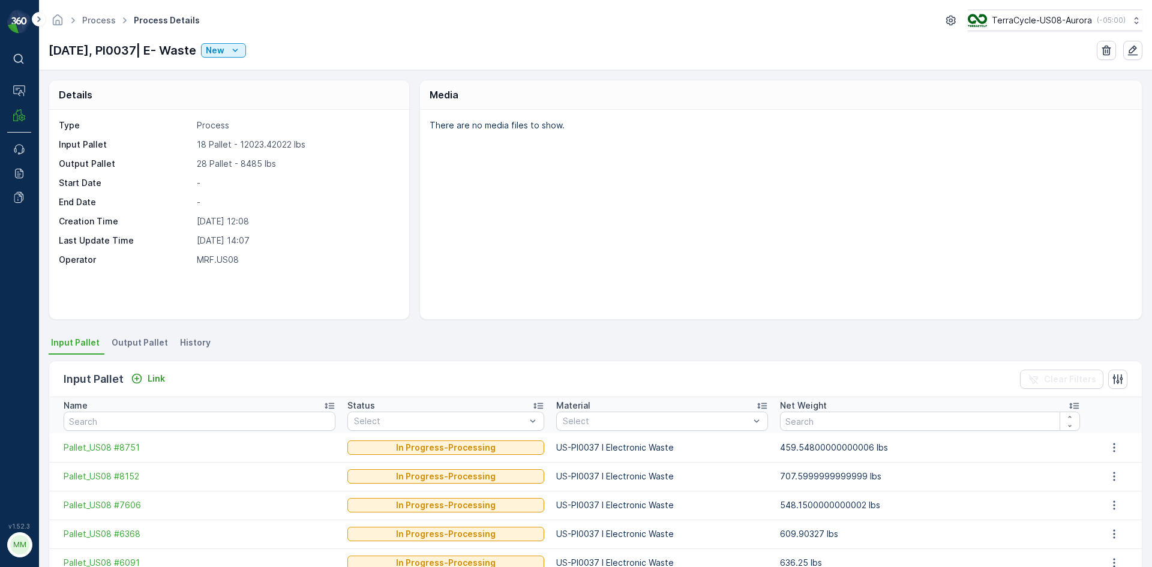
click at [150, 343] on span "Output Pallet" at bounding box center [140, 343] width 56 height 12
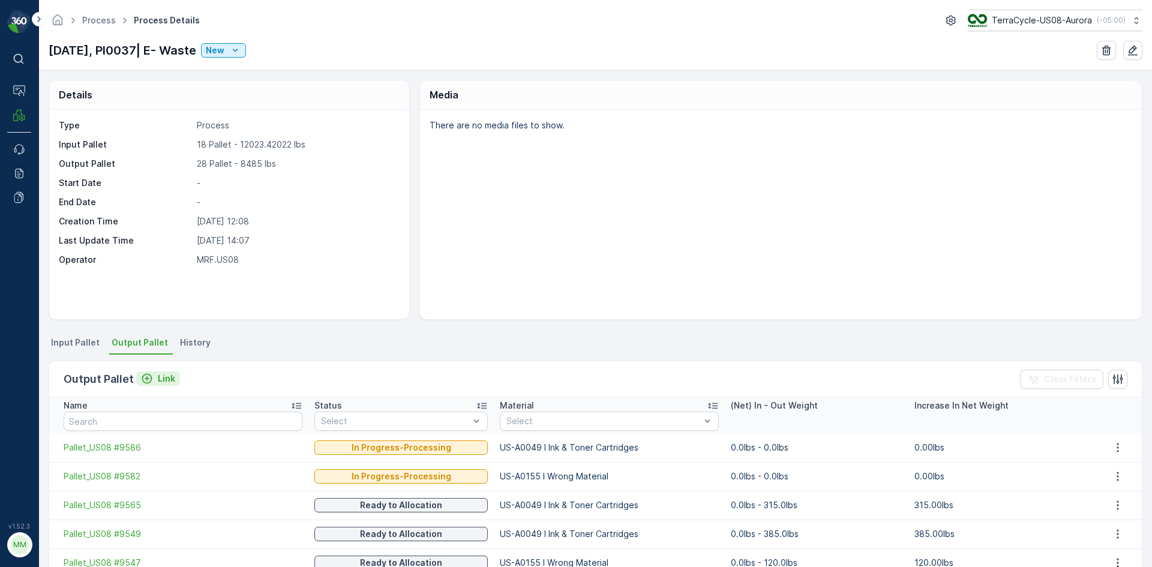
click at [148, 379] on icon "Link" at bounding box center [147, 379] width 12 height 12
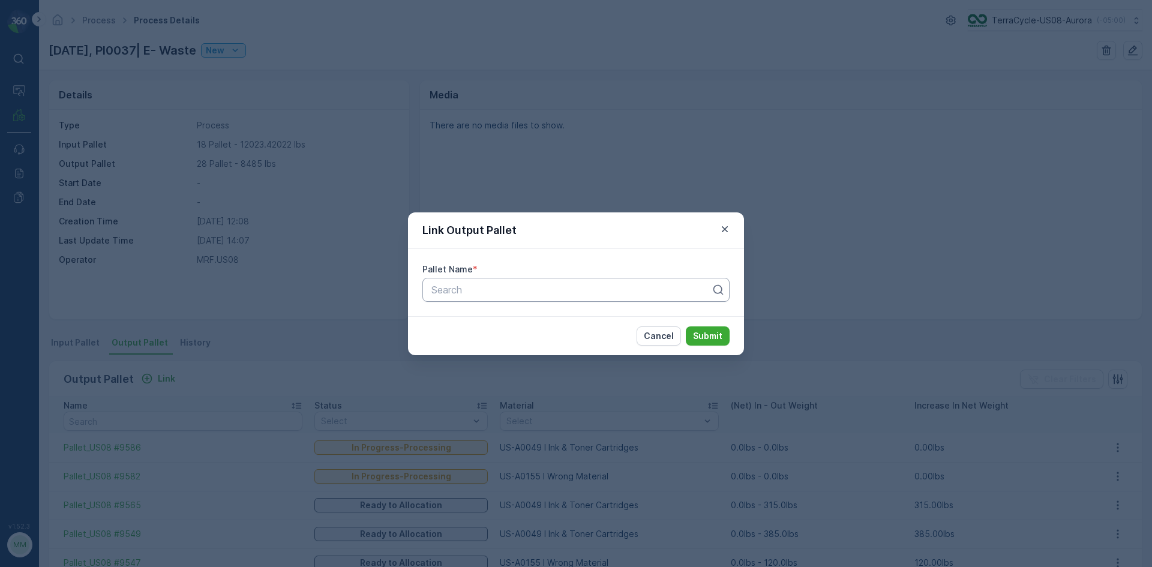
click at [458, 288] on div at bounding box center [571, 289] width 282 height 11
type input "9600"
click at [506, 321] on span "Pallet_US08 #9600" at bounding box center [473, 319] width 87 height 11
click at [723, 337] on button "Submit" at bounding box center [708, 335] width 44 height 19
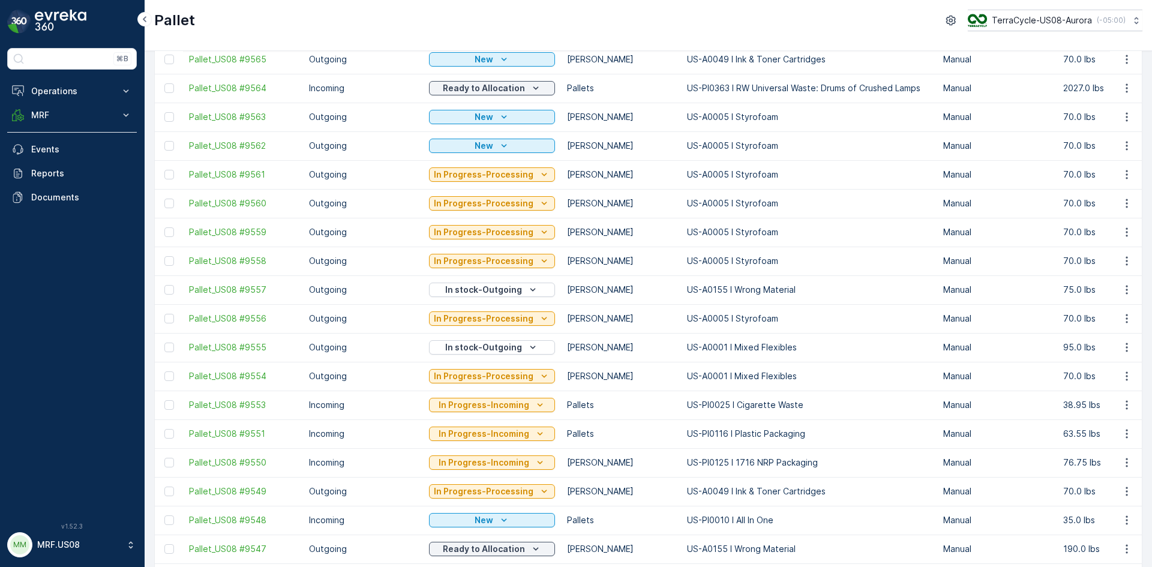
scroll to position [120, 0]
